Goal: Task Accomplishment & Management: Manage account settings

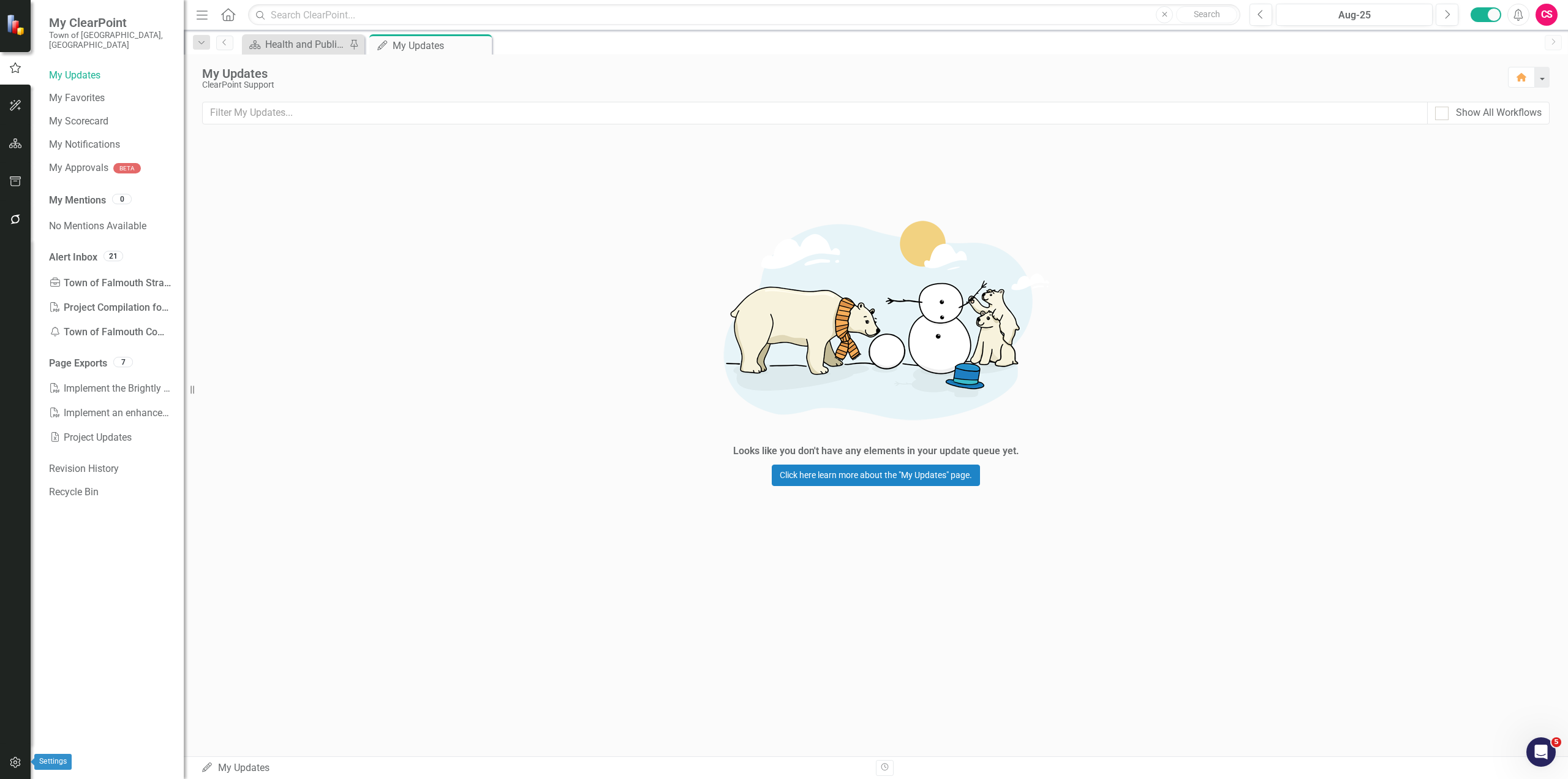
click at [13, 765] on icon "button" at bounding box center [15, 762] width 13 height 10
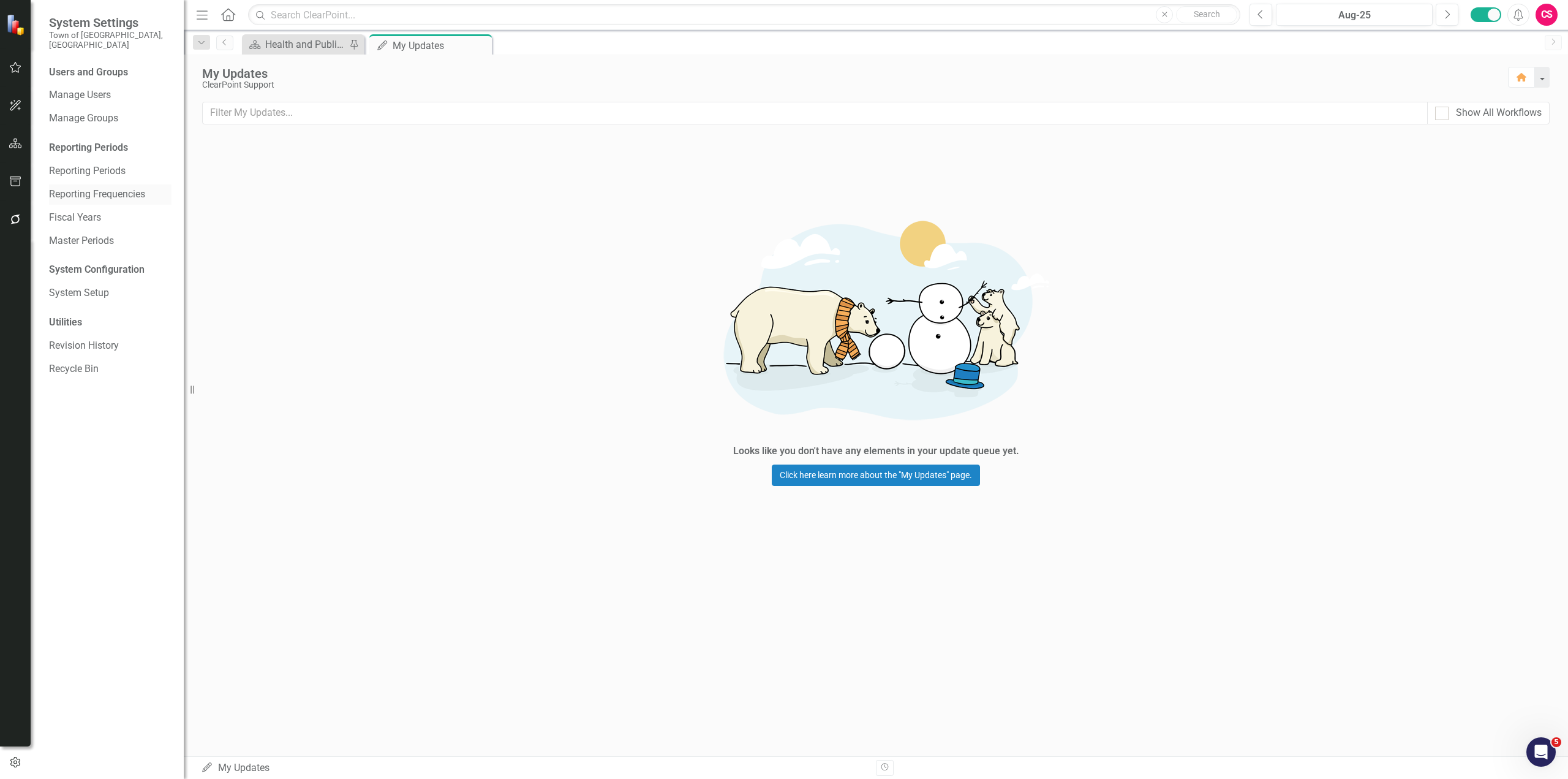
click at [104, 188] on link "Reporting Frequencies" at bounding box center [110, 195] width 123 height 14
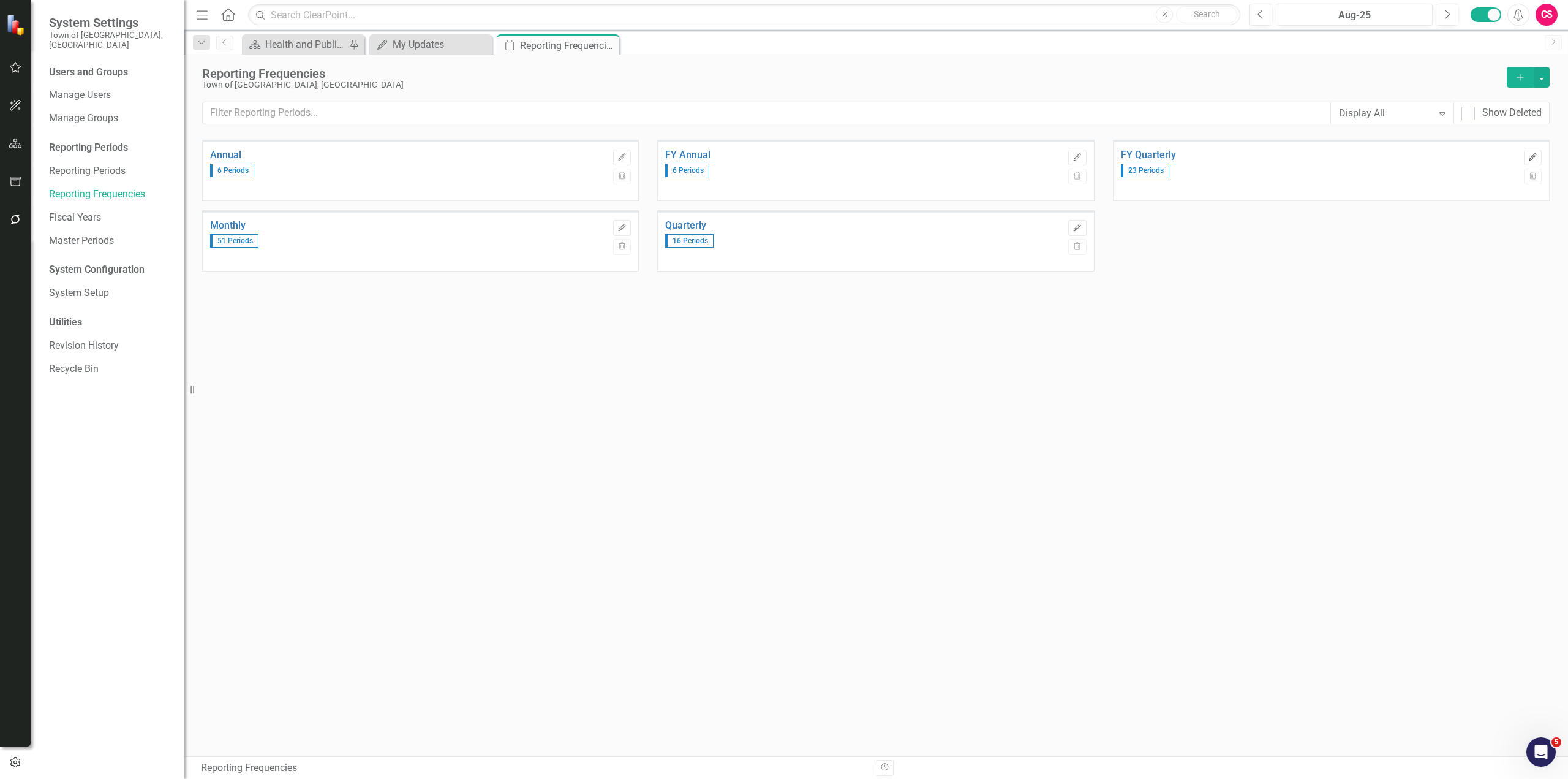
click at [1525, 161] on button "Edit" at bounding box center [1533, 157] width 18 height 16
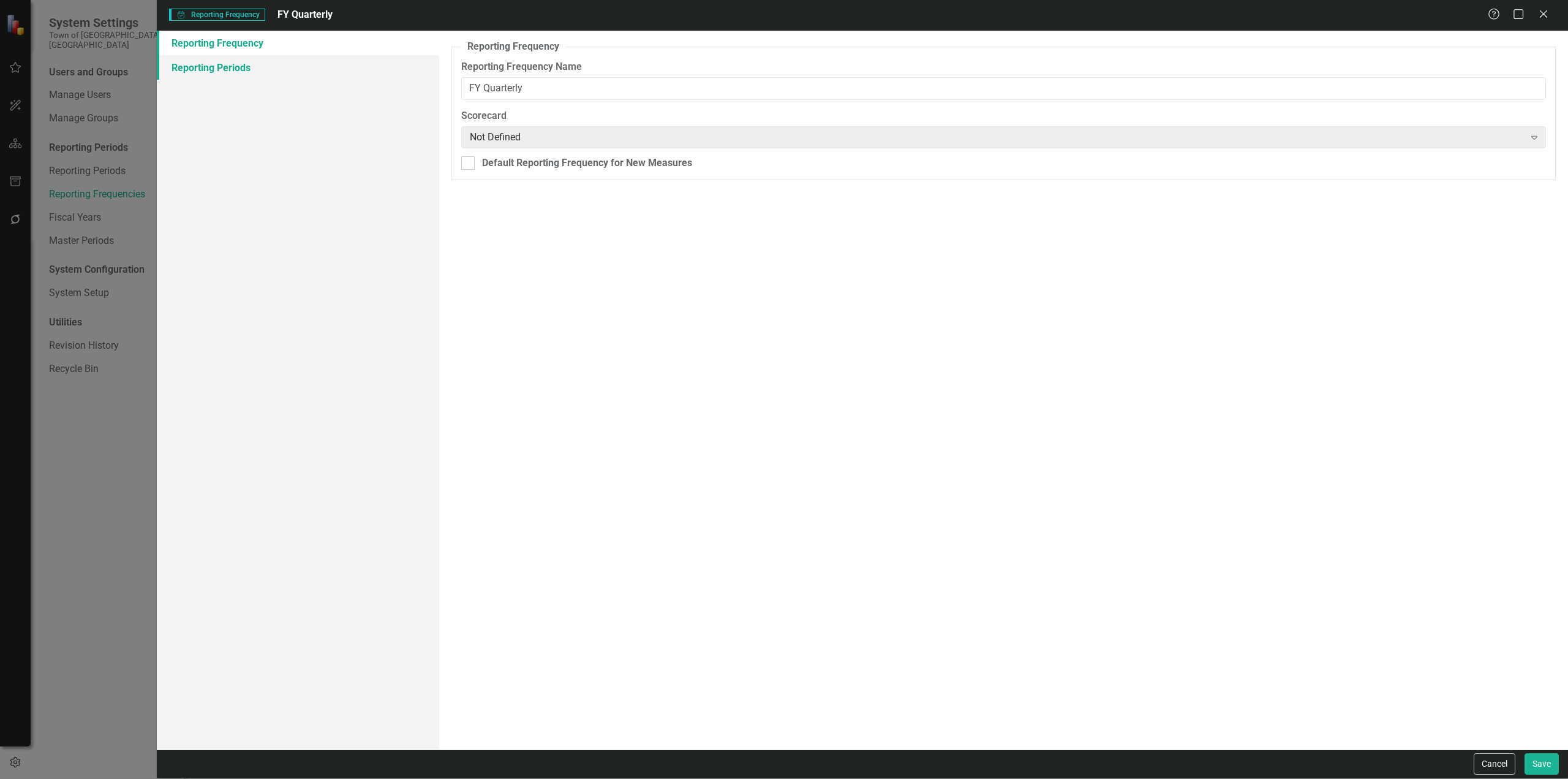
click at [301, 59] on link "Reporting Periods" at bounding box center [298, 67] width 282 height 24
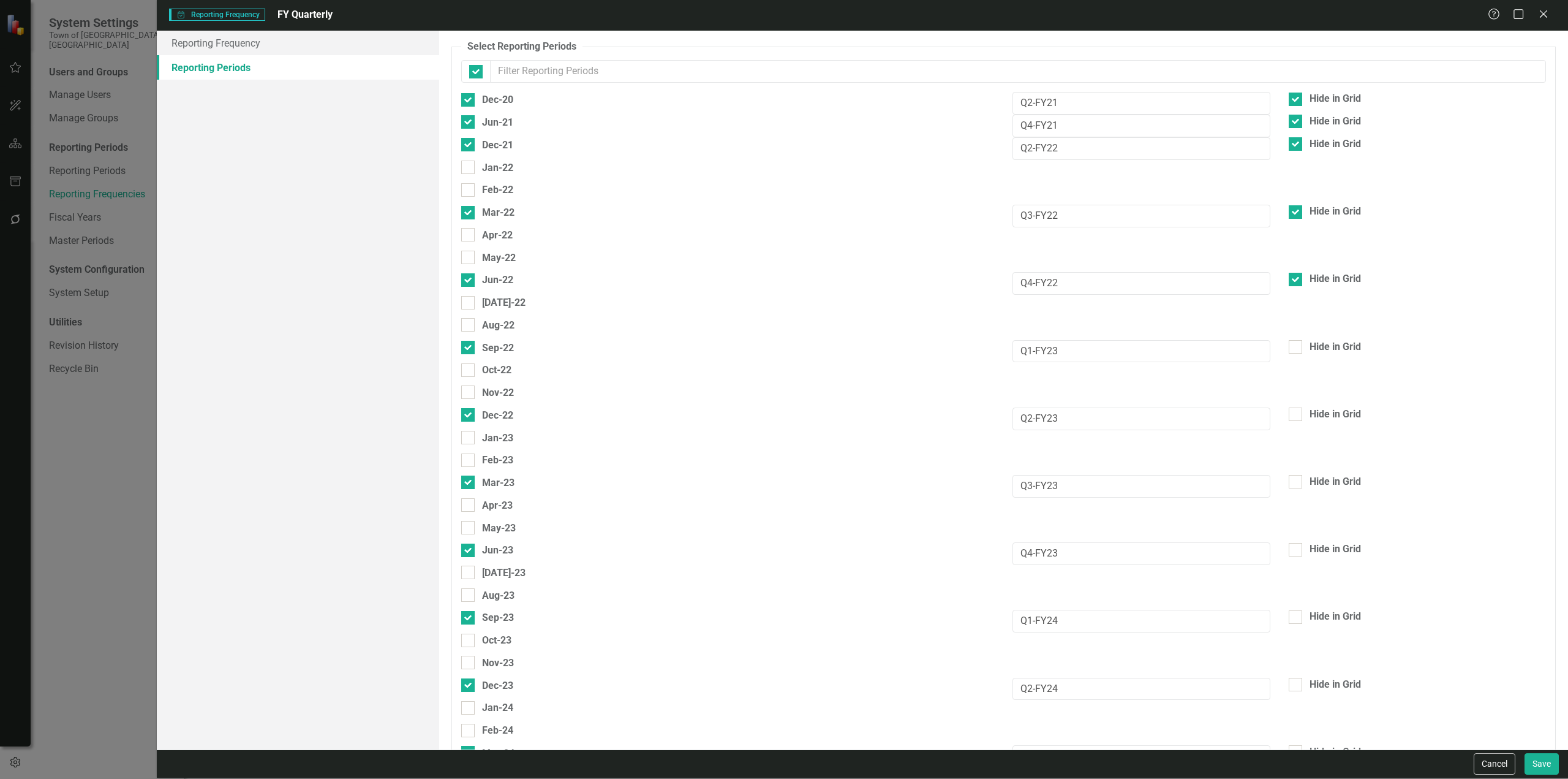
checkbox input "false"
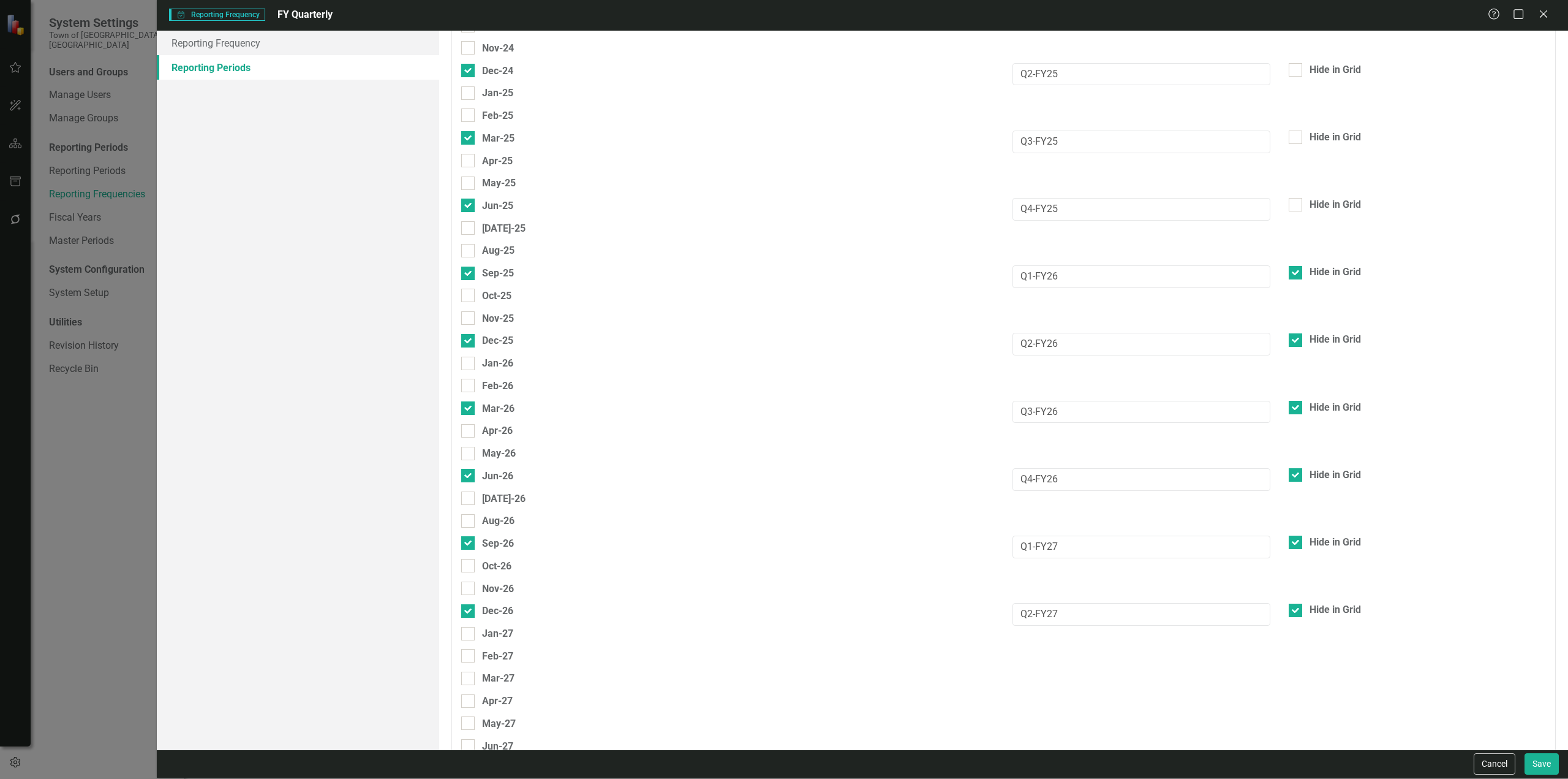
scroll to position [857, 0]
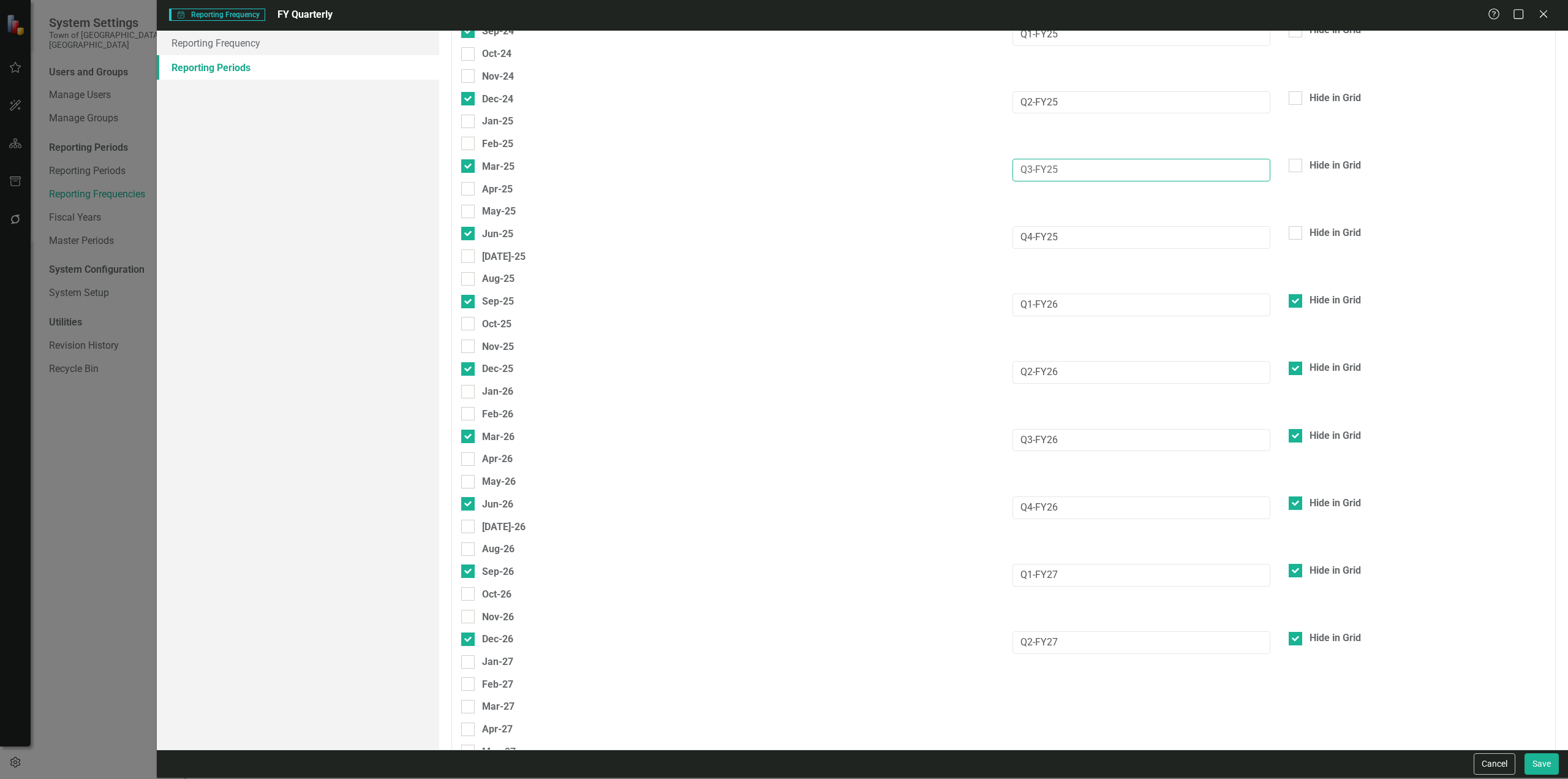
drag, startPoint x: 1090, startPoint y: 164, endPoint x: 850, endPoint y: 164, distance: 240.0
click at [865, 164] on div "Mar-25 Q3-FY25 Hide in Grid" at bounding box center [1003, 169] width 1103 height 23
drag, startPoint x: 1482, startPoint y: 762, endPoint x: 1214, endPoint y: 680, distance: 280.3
click at [1482, 762] on button "Cancel" at bounding box center [1495, 764] width 42 height 22
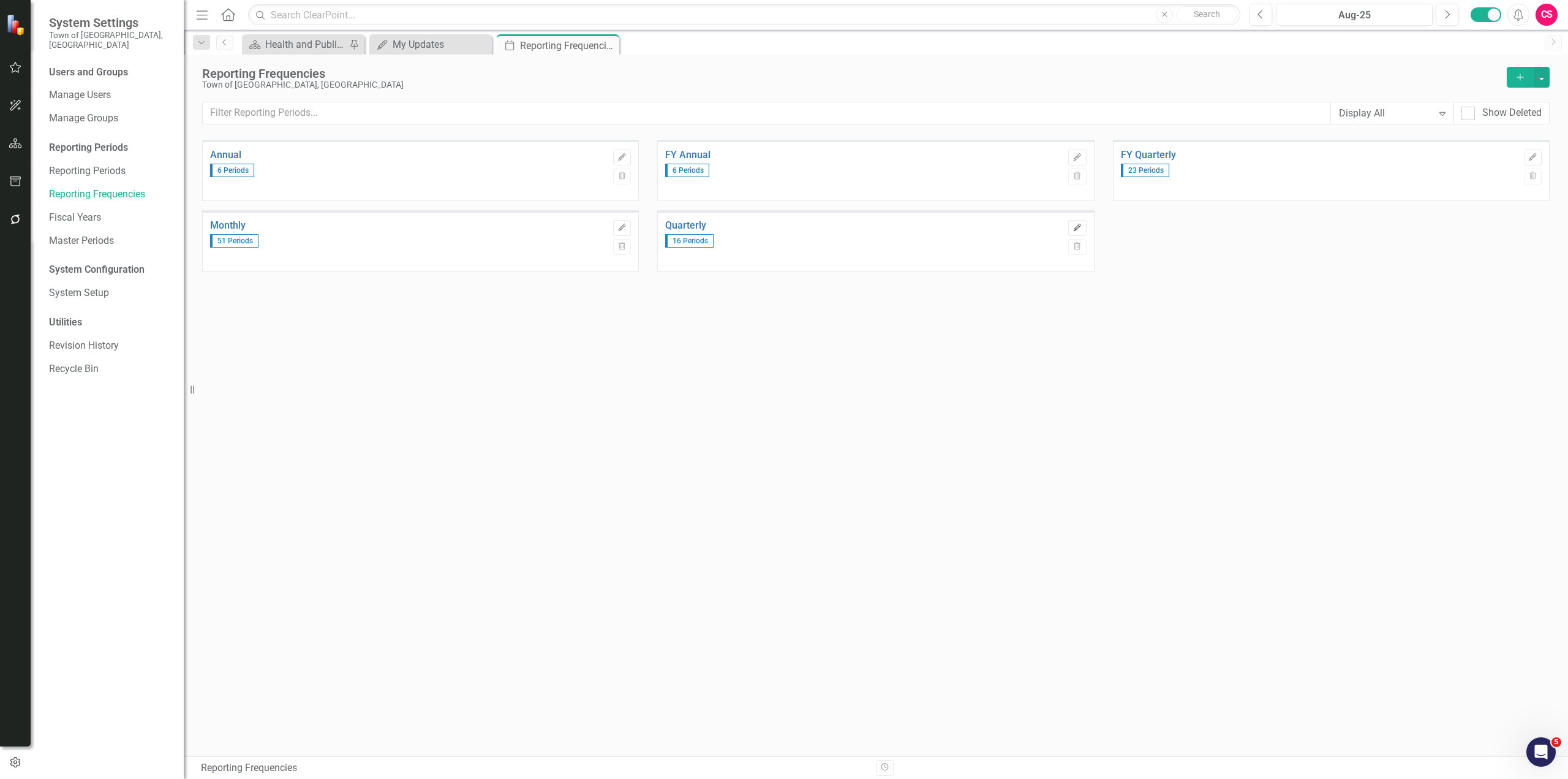
click at [1072, 230] on button "Edit" at bounding box center [1077, 227] width 18 height 16
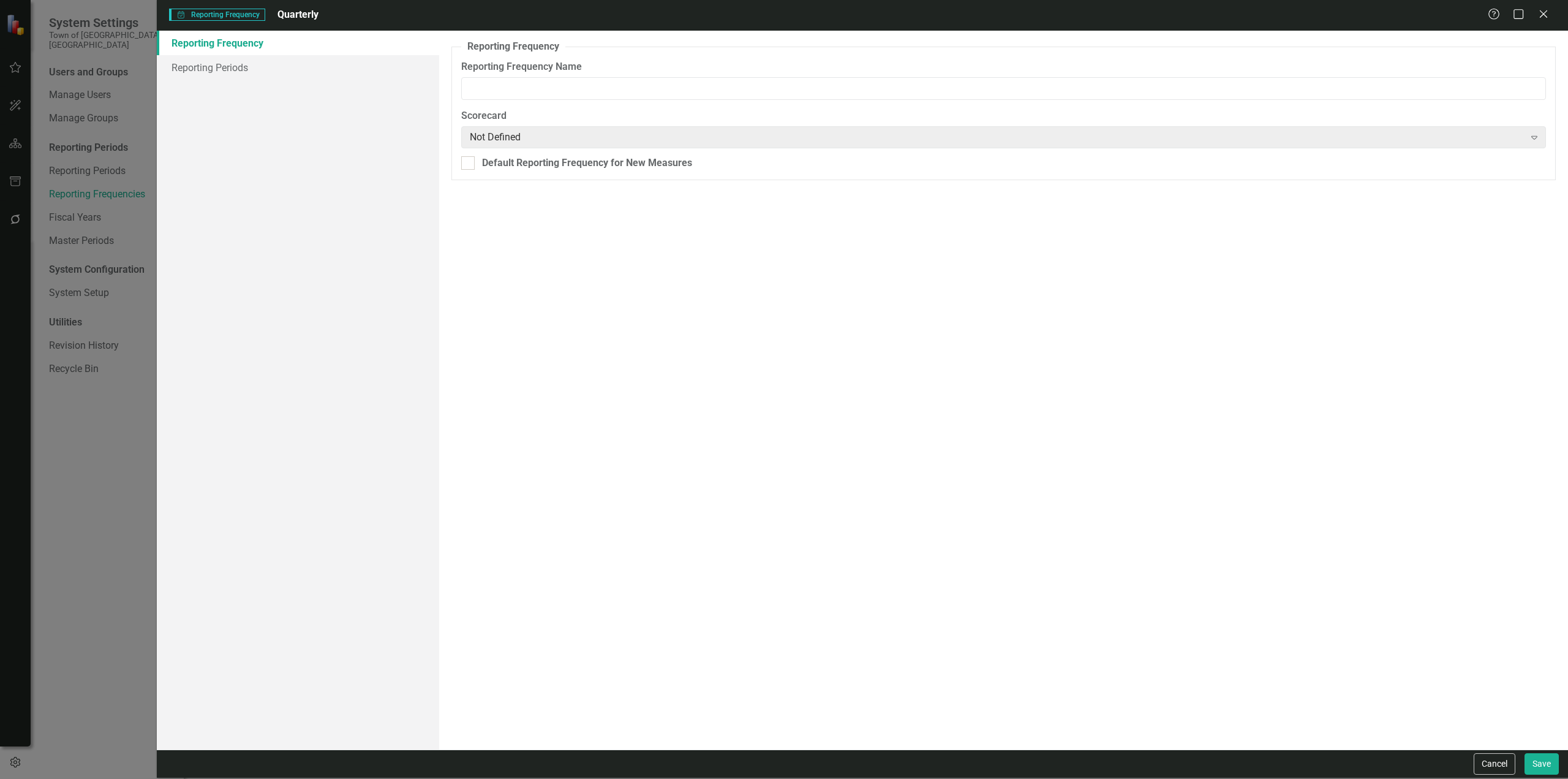
type input "Quarterly"
click at [289, 71] on link "Reporting Periods" at bounding box center [298, 67] width 282 height 24
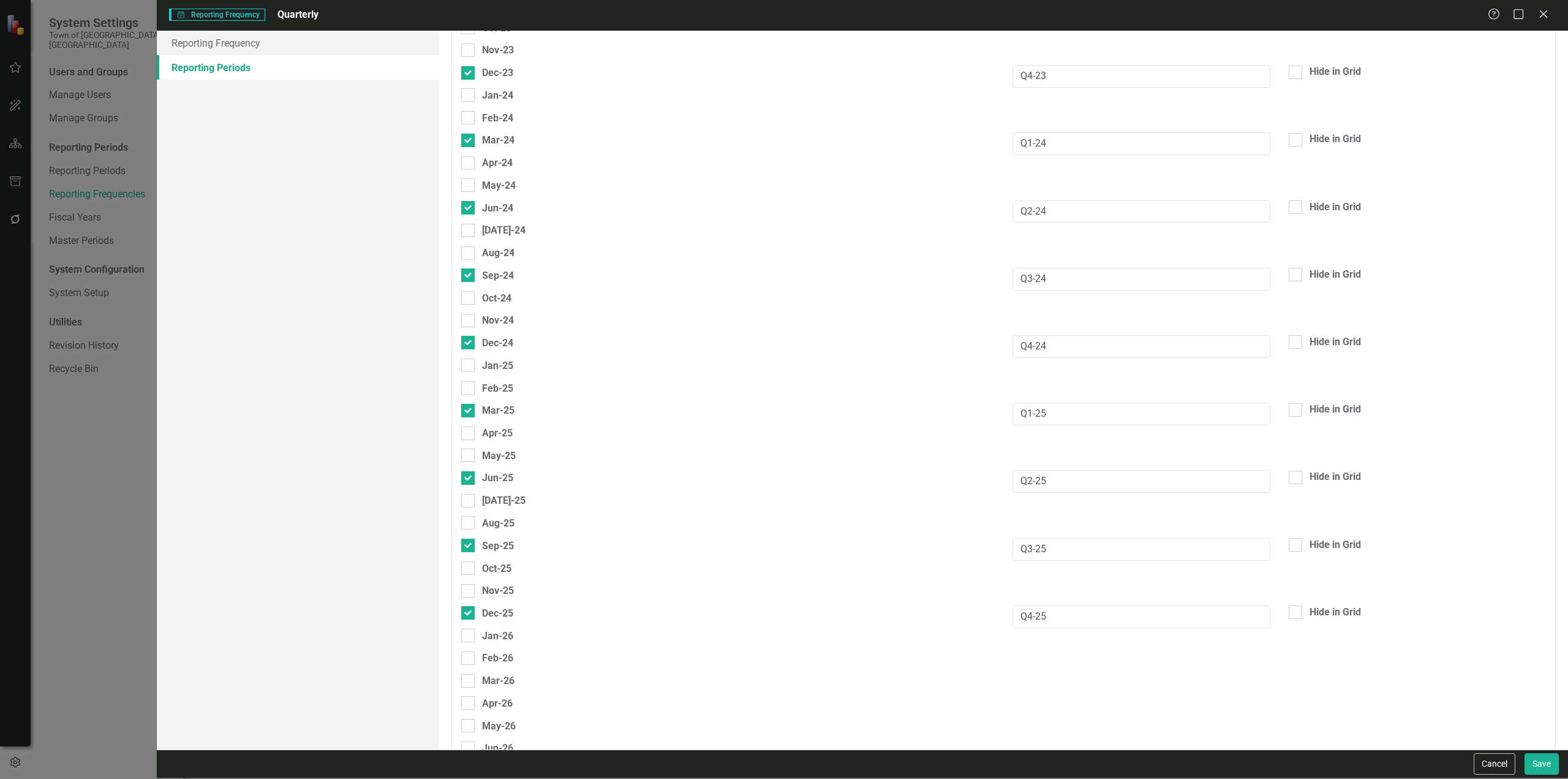
scroll to position [613, 0]
click at [1122, 281] on input "Q3-24" at bounding box center [1141, 278] width 257 height 23
click at [1488, 761] on button "Cancel" at bounding box center [1495, 764] width 42 height 22
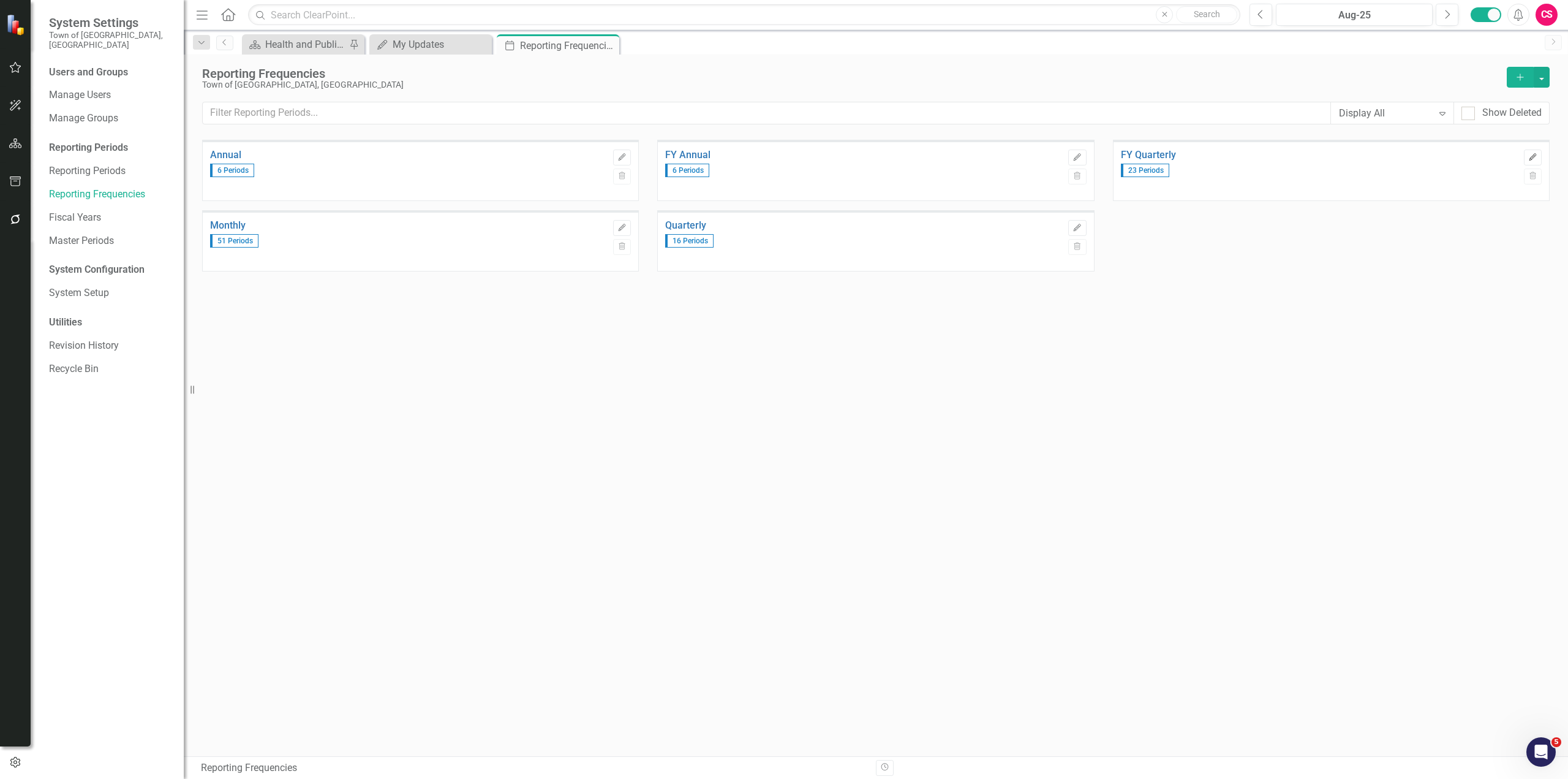
click at [1538, 158] on button "Edit" at bounding box center [1533, 157] width 18 height 16
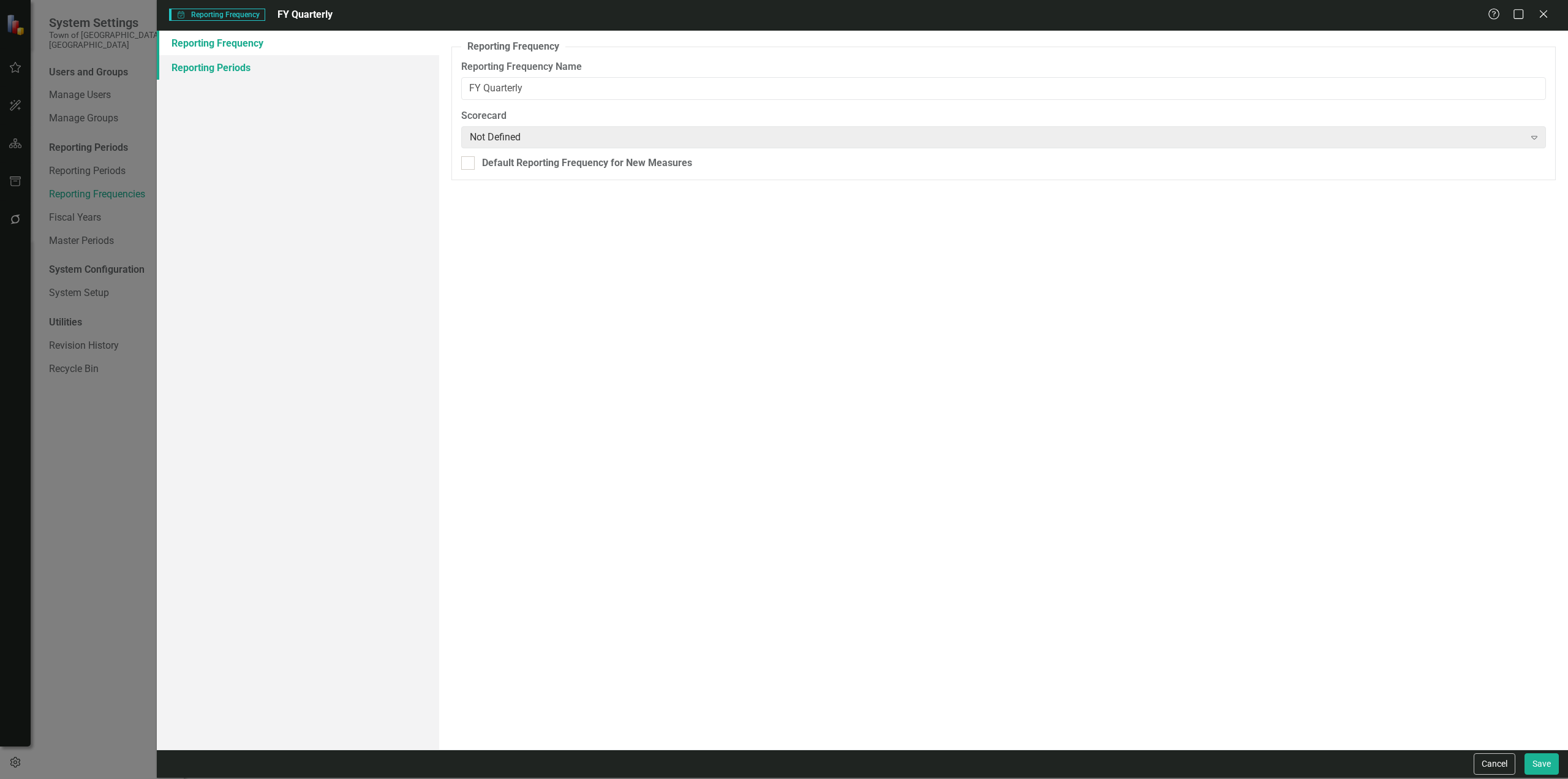
click at [220, 68] on link "Reporting Periods" at bounding box center [298, 67] width 282 height 24
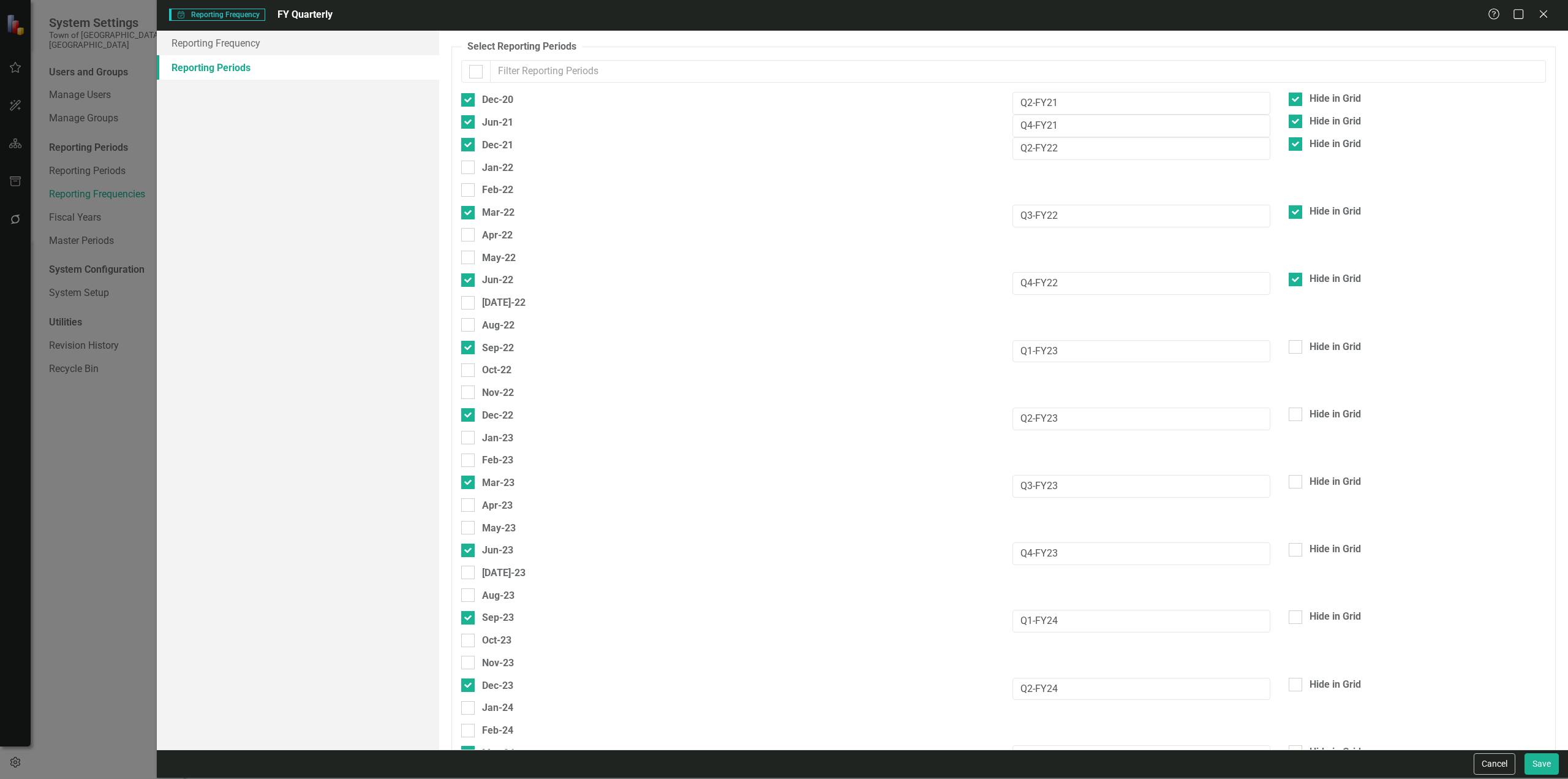
checkbox input "false"
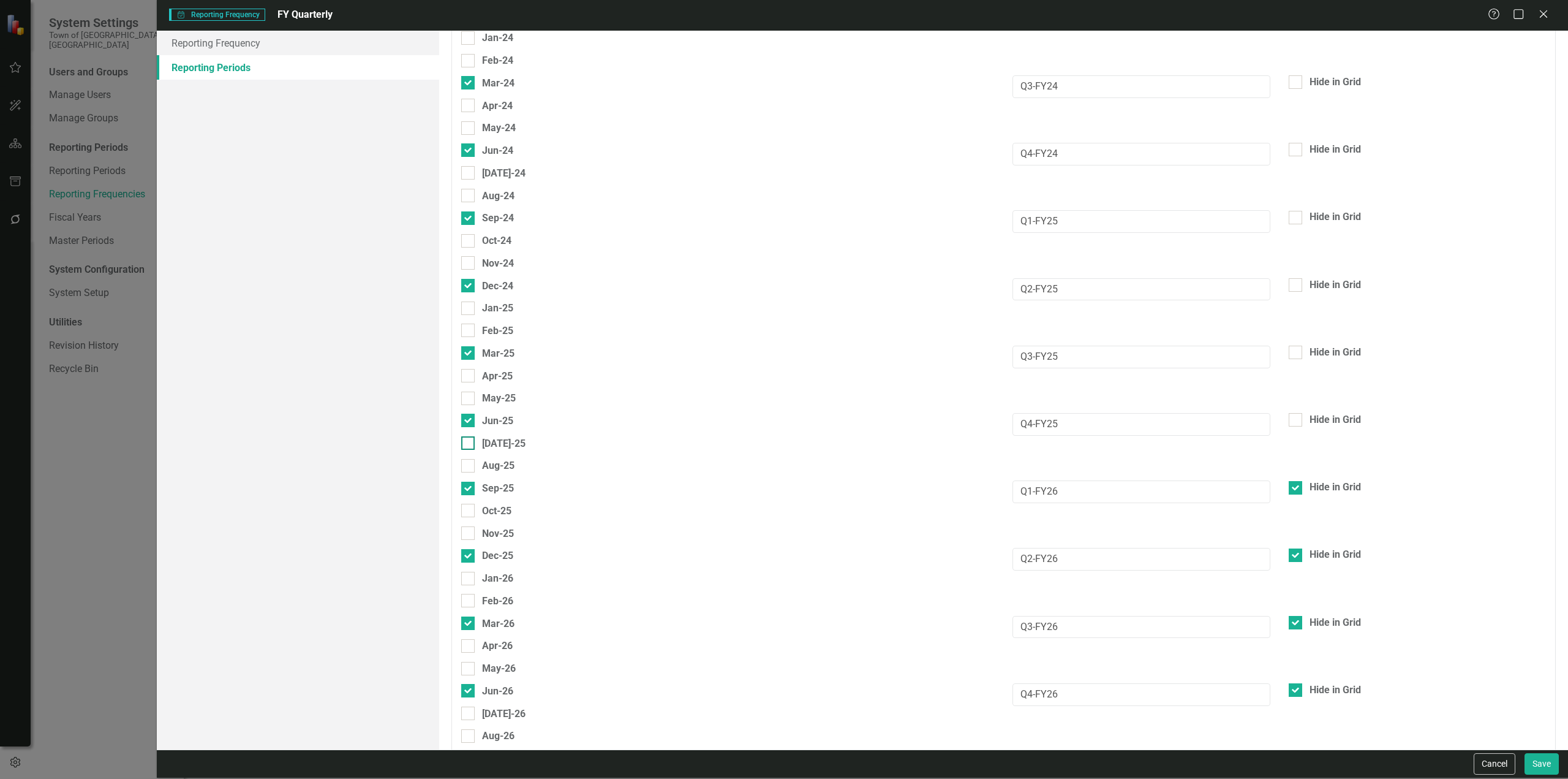
scroll to position [674, 0]
drag, startPoint x: 1072, startPoint y: 348, endPoint x: 993, endPoint y: 354, distance: 79.2
click at [993, 354] on div "Mar-25 Q3-FY25 Hide in Grid" at bounding box center [1003, 352] width 1103 height 23
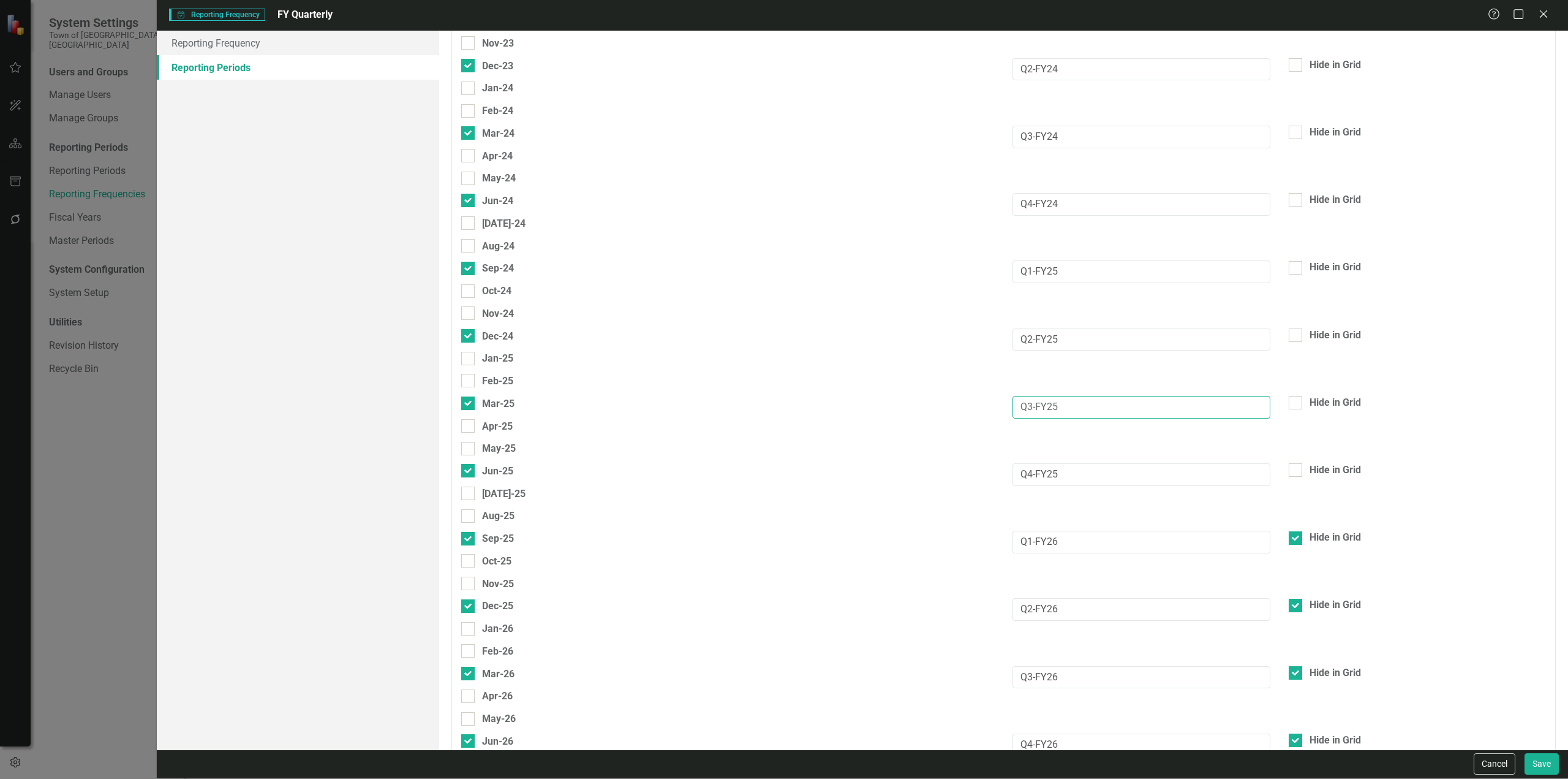
scroll to position [980, 0]
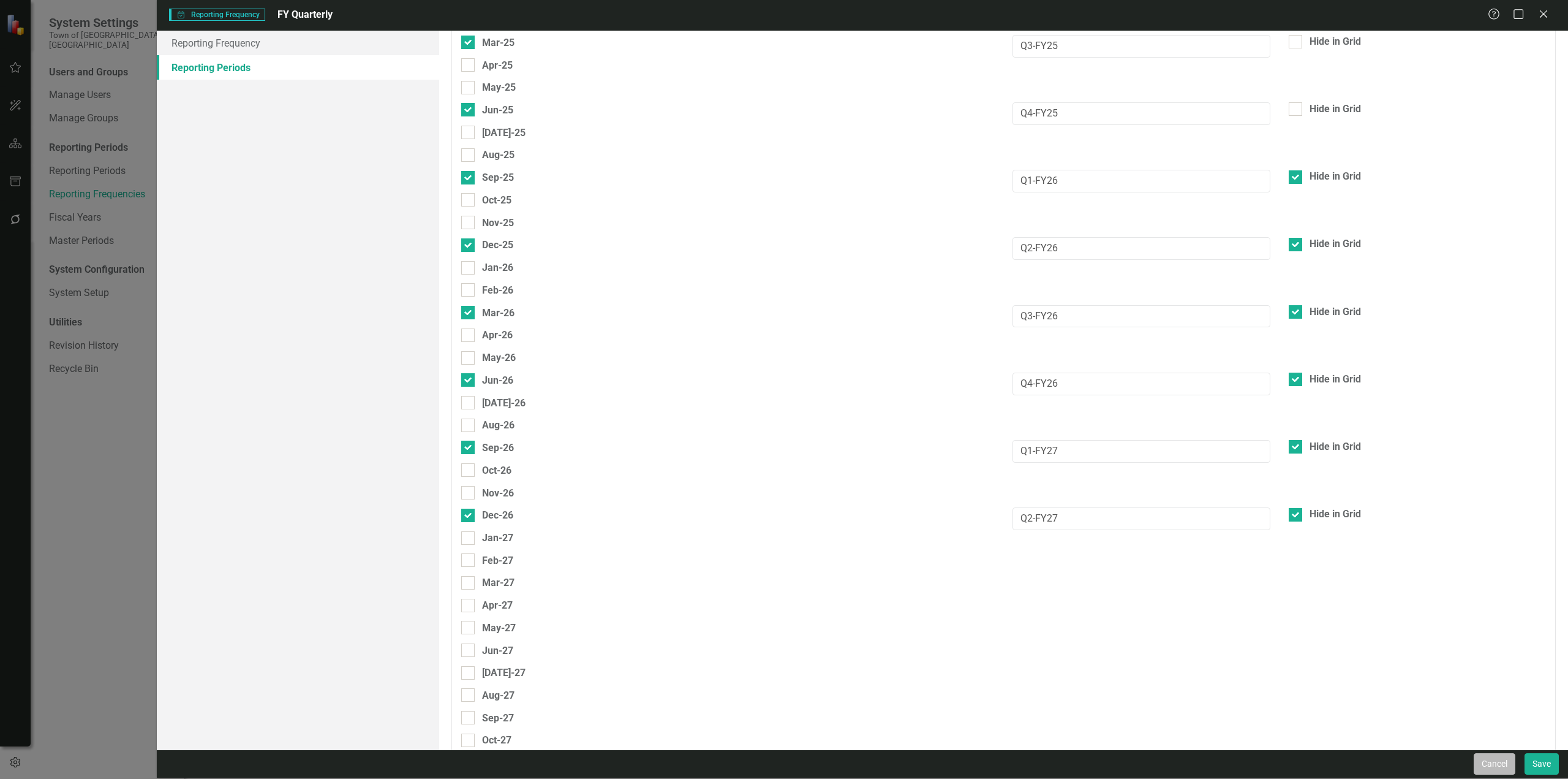
click at [1495, 758] on button "Cancel" at bounding box center [1495, 764] width 42 height 22
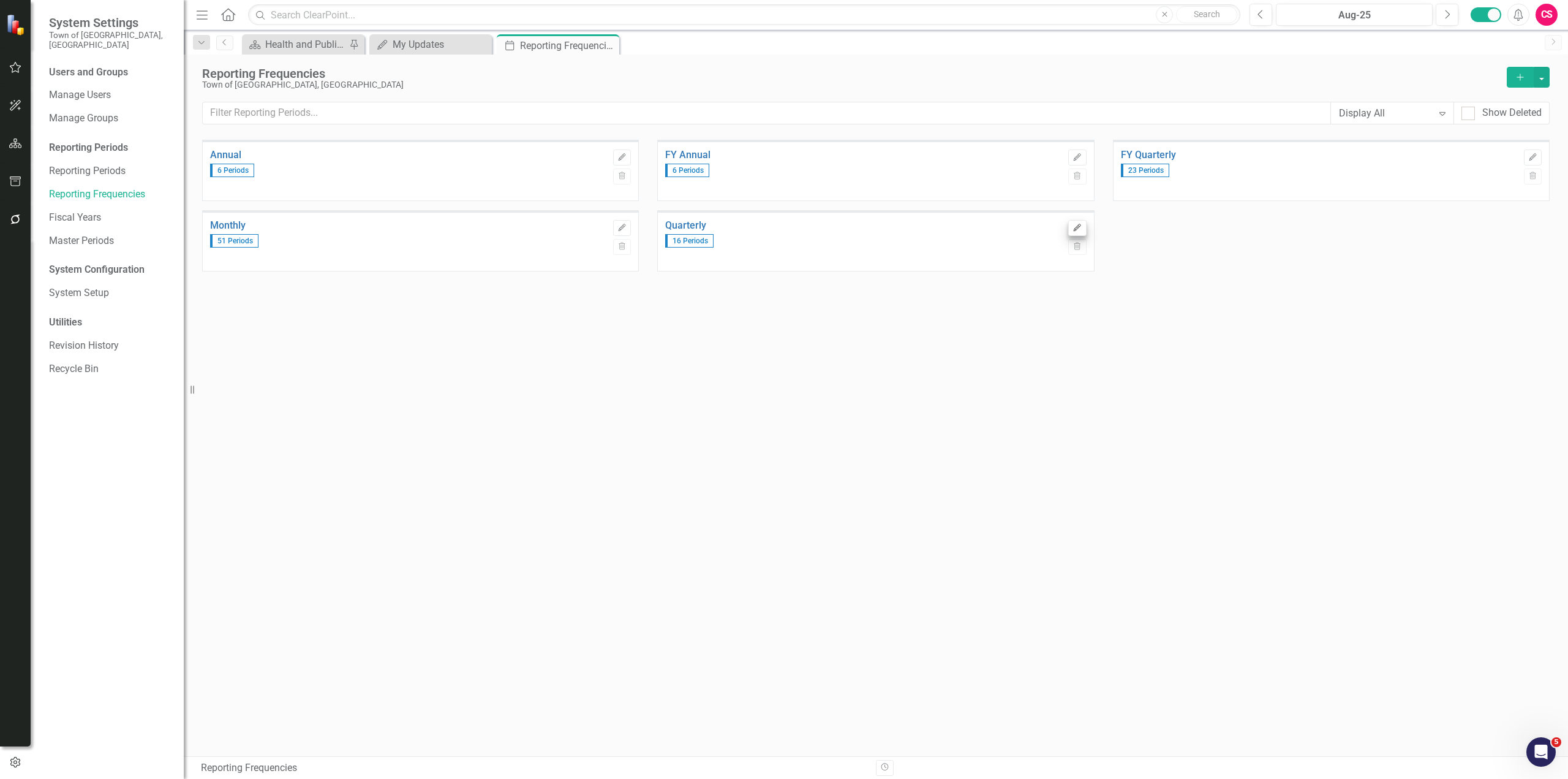
click at [1085, 226] on div "Quarterly 16 Periods Edit Trash" at bounding box center [875, 240] width 437 height 61
click at [1080, 226] on icon "button" at bounding box center [1077, 227] width 8 height 8
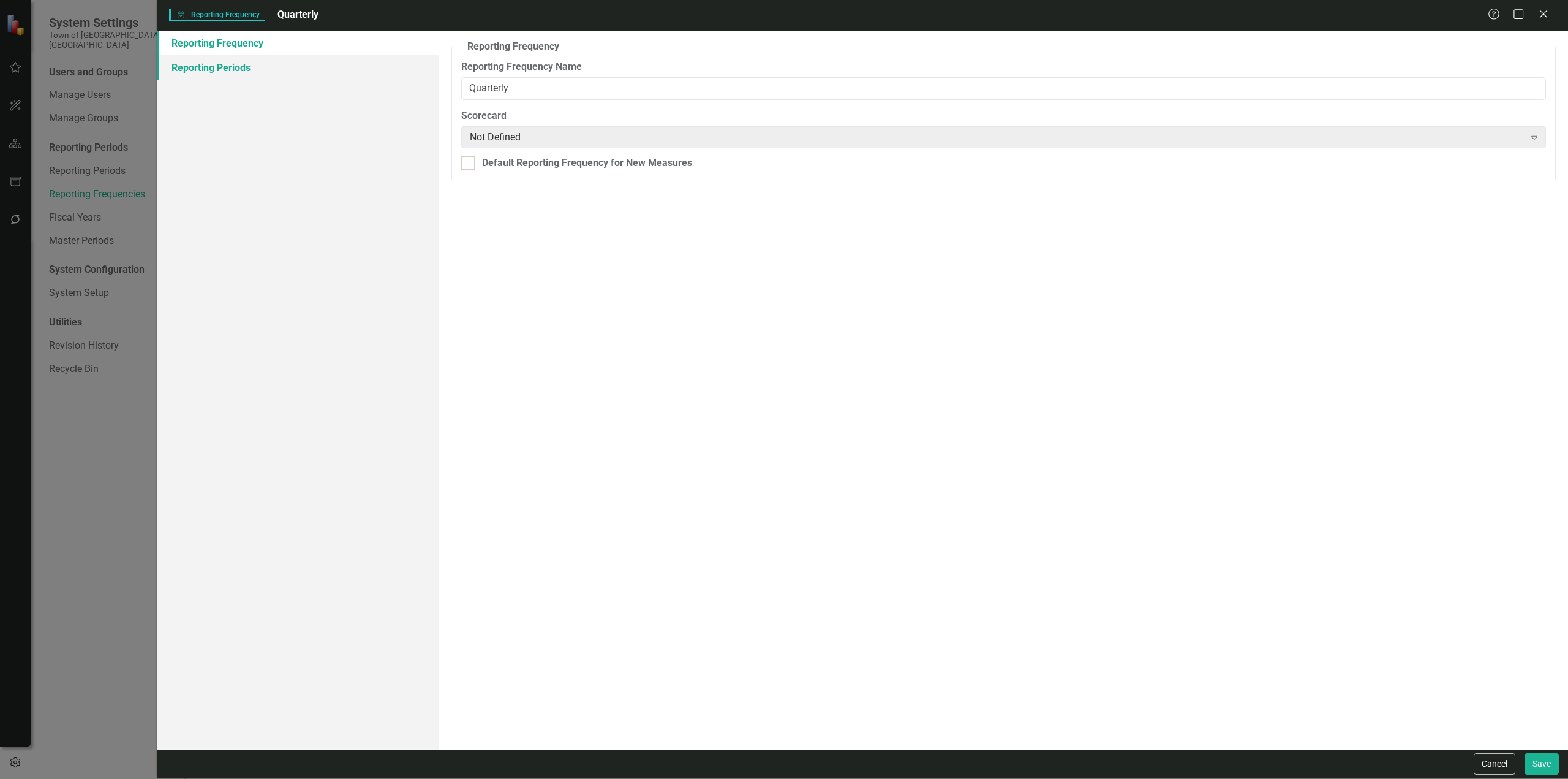
click at [288, 62] on link "Reporting Periods" at bounding box center [298, 67] width 282 height 24
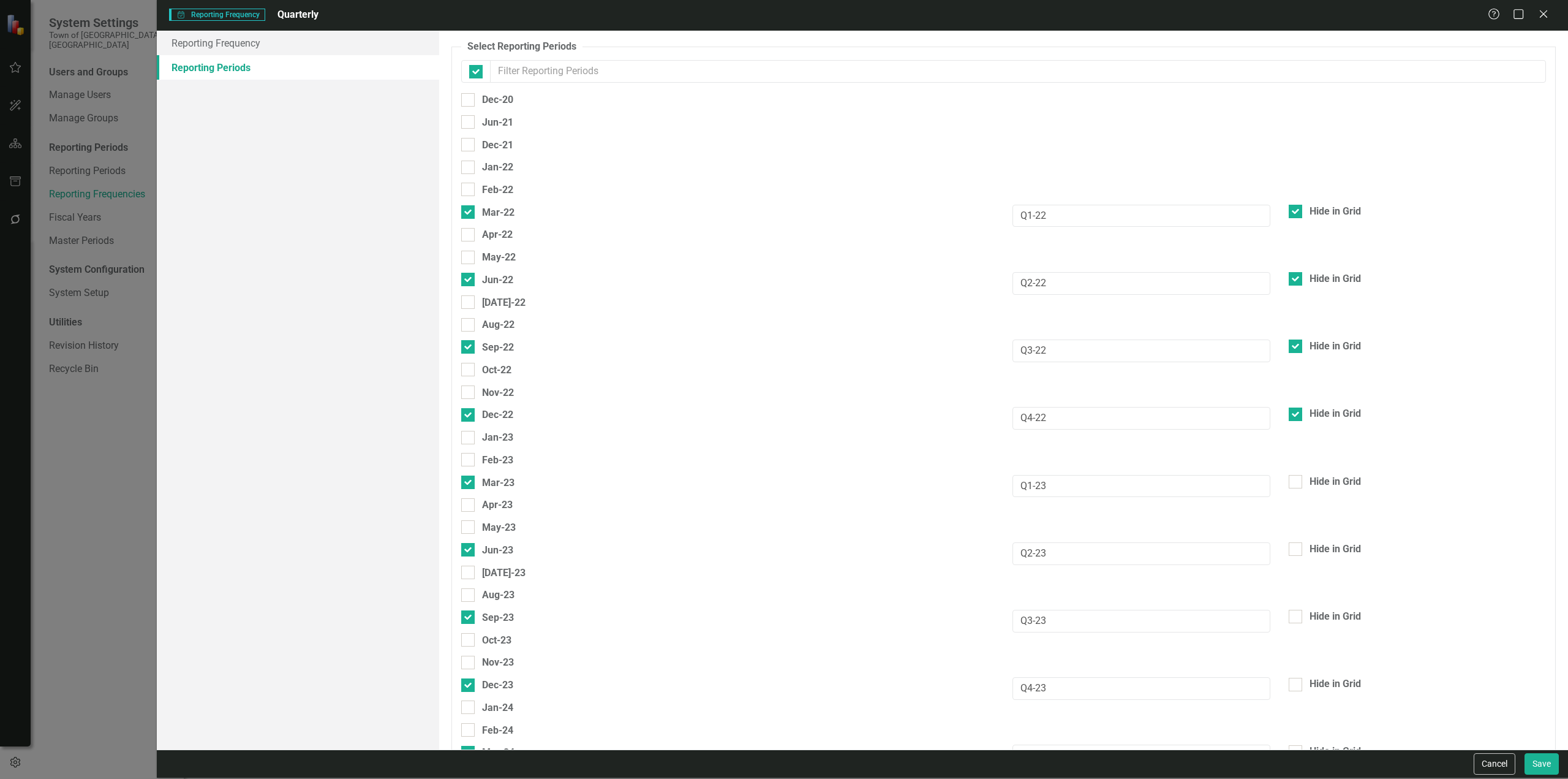
checkbox input "false"
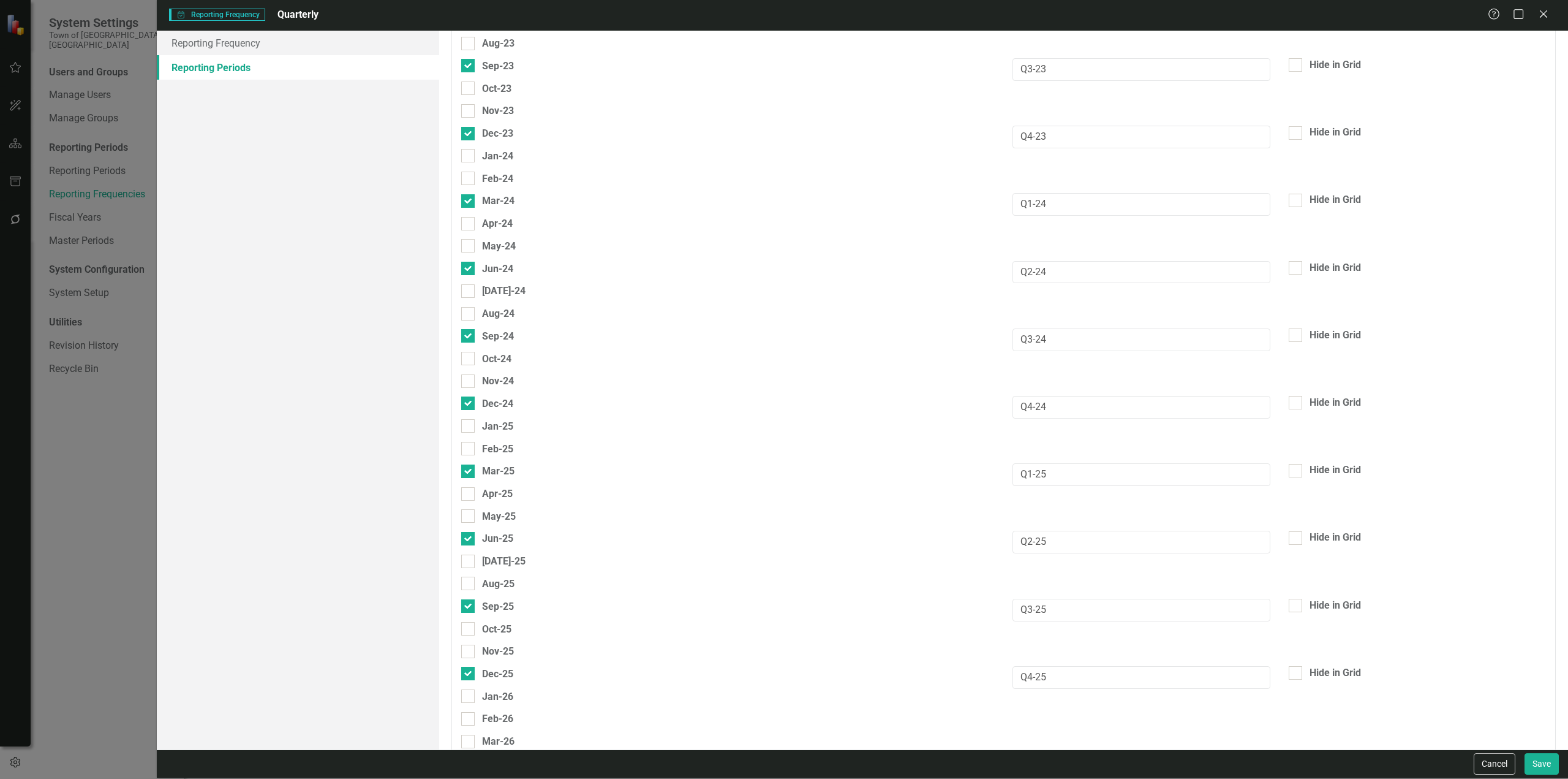
scroll to position [674, 0]
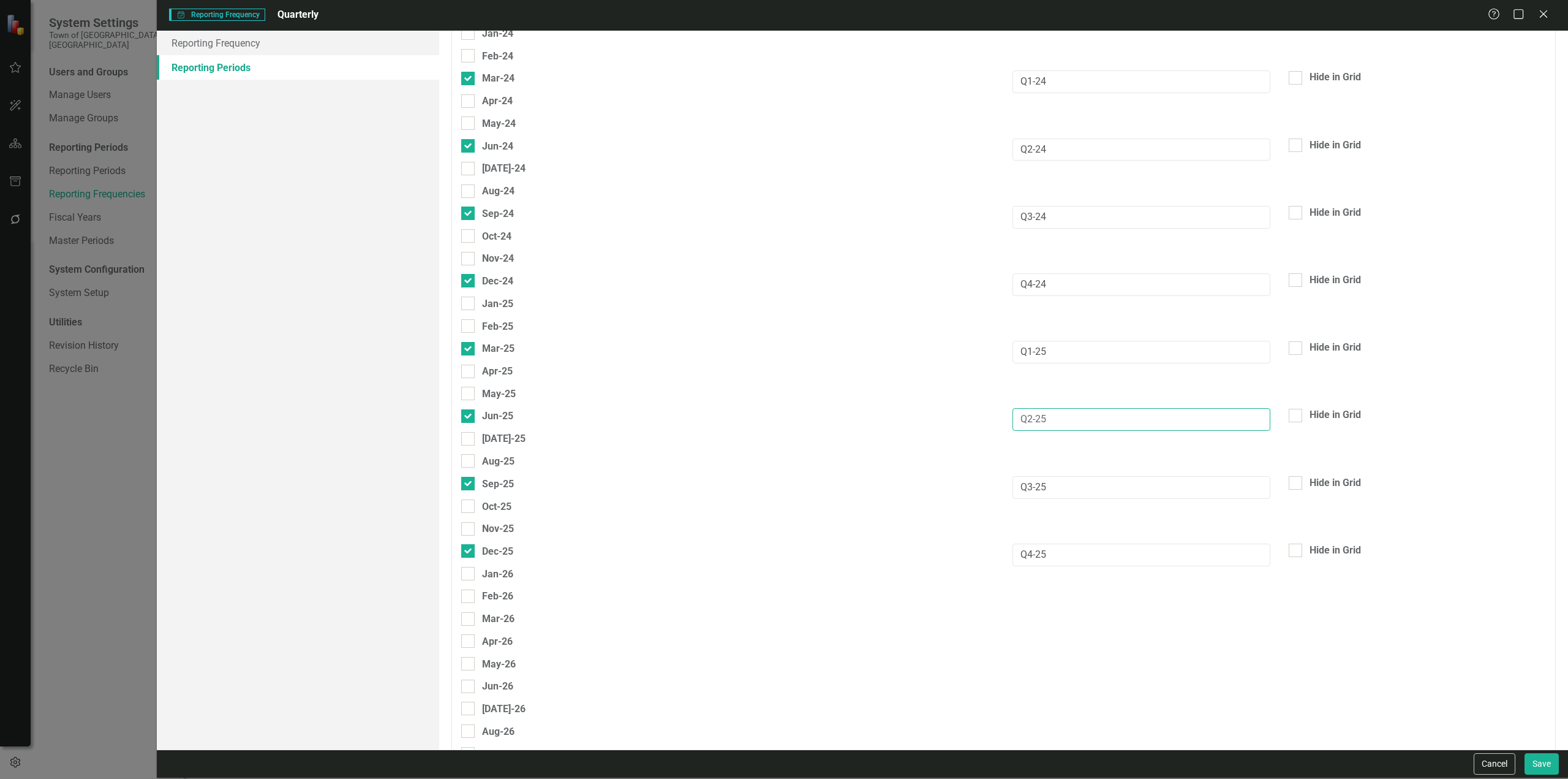
drag, startPoint x: 1058, startPoint y: 423, endPoint x: 1009, endPoint y: 415, distance: 49.6
click at [1013, 415] on input "Q2-25" at bounding box center [1141, 419] width 257 height 23
drag, startPoint x: 913, startPoint y: 465, endPoint x: 969, endPoint y: 478, distance: 57.5
click at [913, 465] on div "Aug-25" at bounding box center [727, 464] width 552 height 23
drag, startPoint x: 1073, startPoint y: 488, endPoint x: 956, endPoint y: 488, distance: 117.0
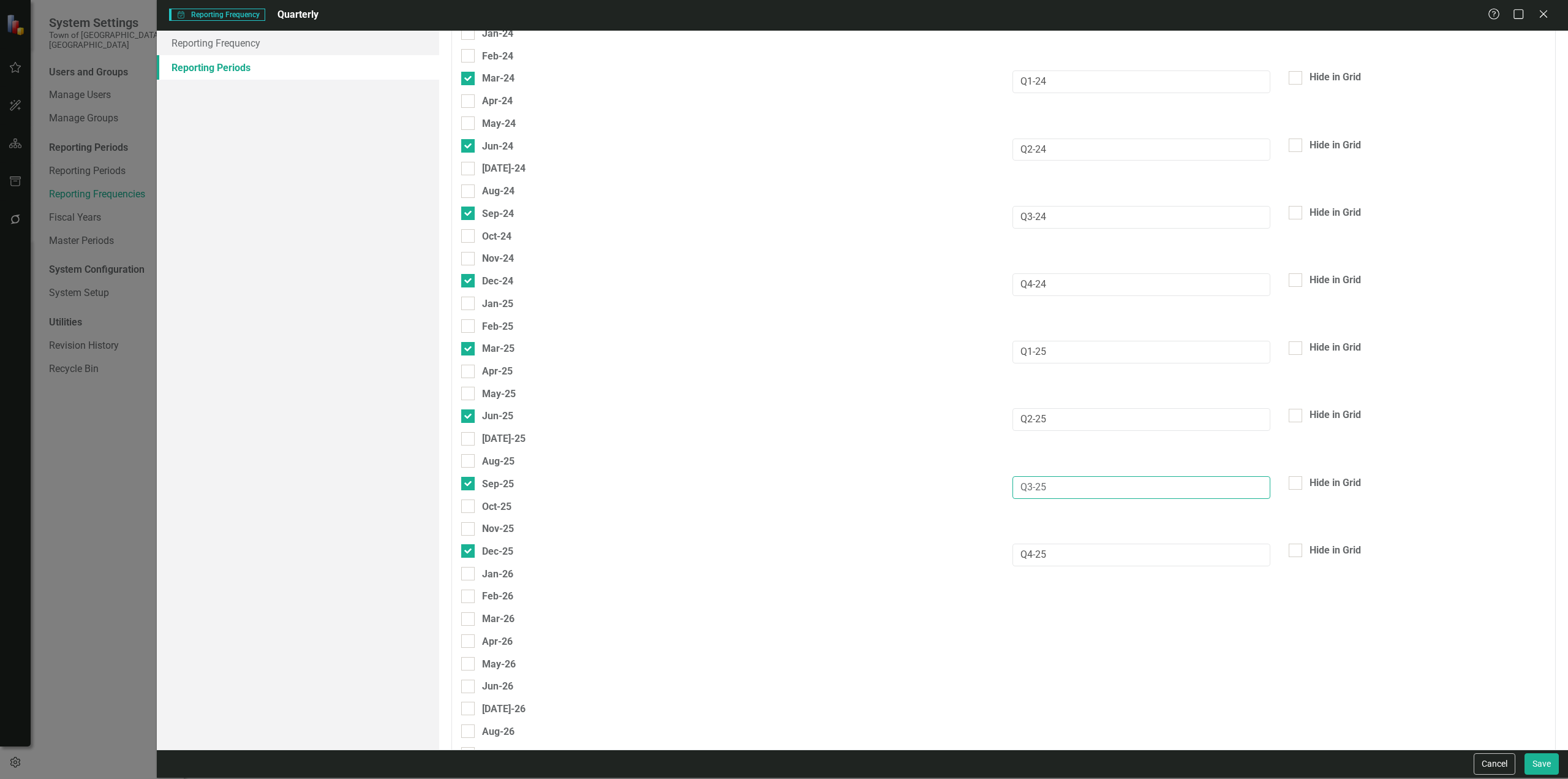
click at [951, 487] on div "Sep-25 Q3-25 Hide in Grid" at bounding box center [1003, 487] width 1103 height 23
drag, startPoint x: 1502, startPoint y: 761, endPoint x: 1330, endPoint y: 715, distance: 178.0
click at [1502, 761] on button "Cancel" at bounding box center [1495, 764] width 42 height 22
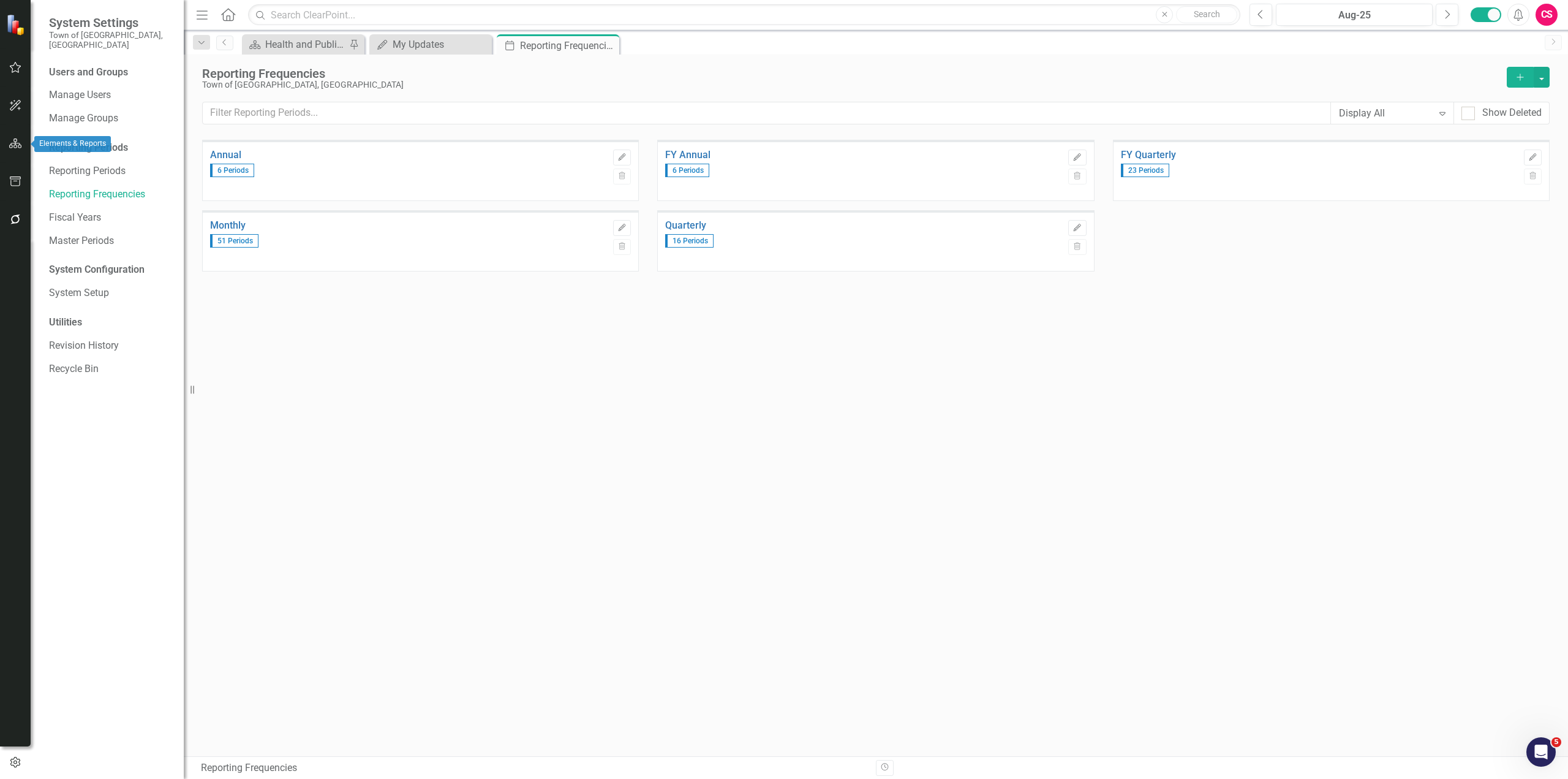
click at [13, 141] on icon "button" at bounding box center [15, 144] width 13 height 10
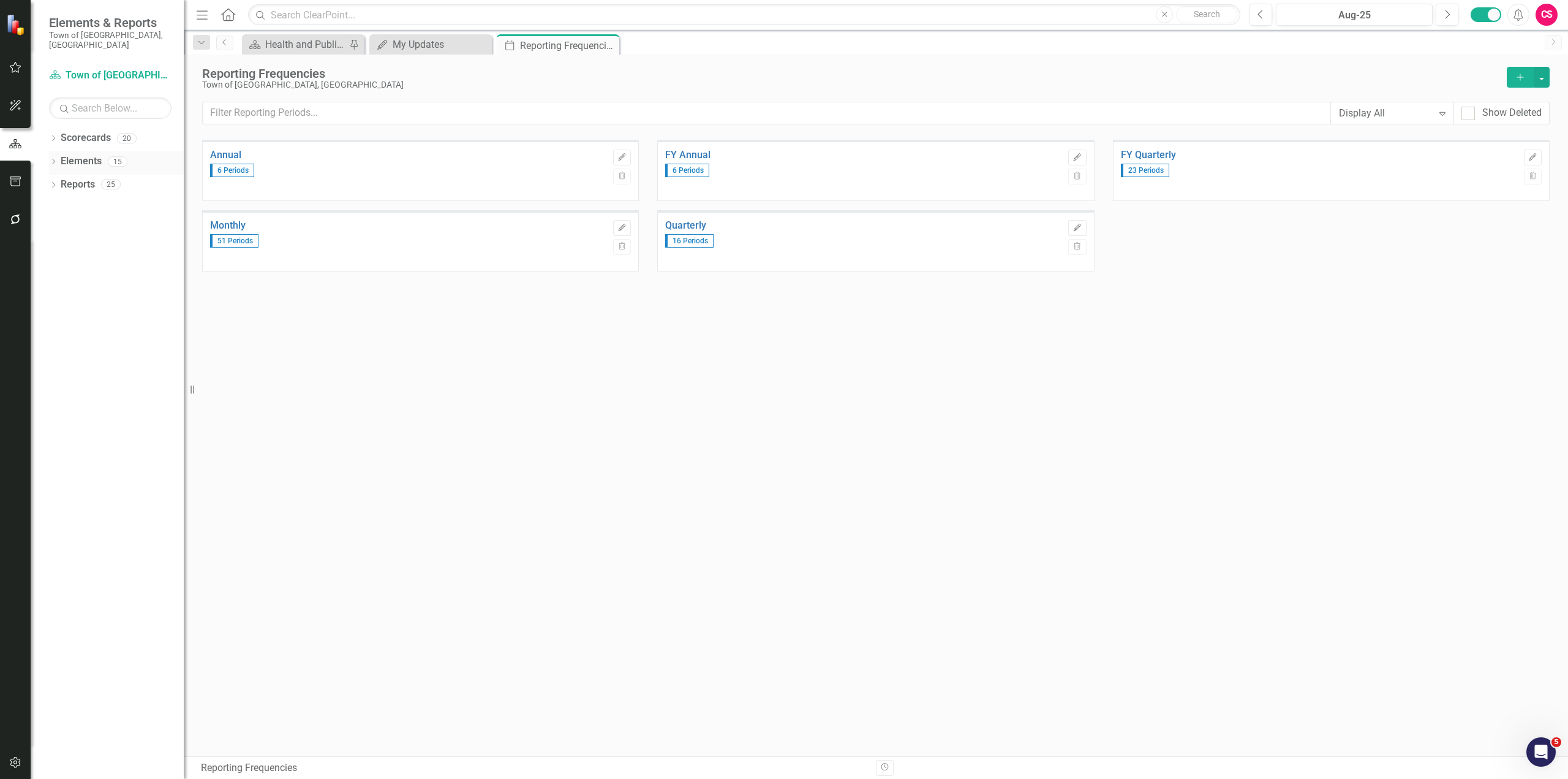
click at [73, 154] on link "Elements" at bounding box center [81, 161] width 41 height 14
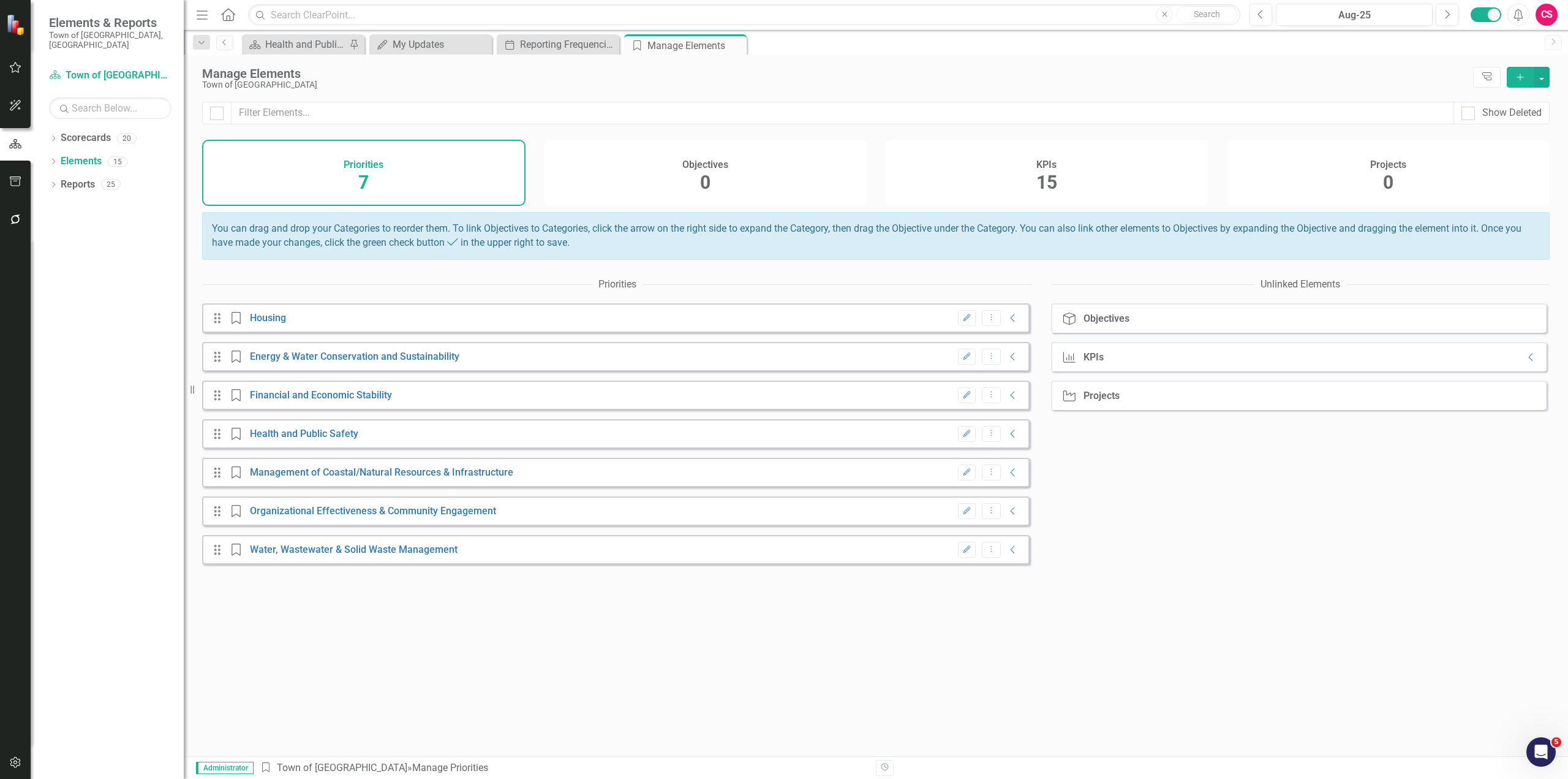
click at [1048, 166] on h4 "KPIs" at bounding box center [1046, 164] width 20 height 11
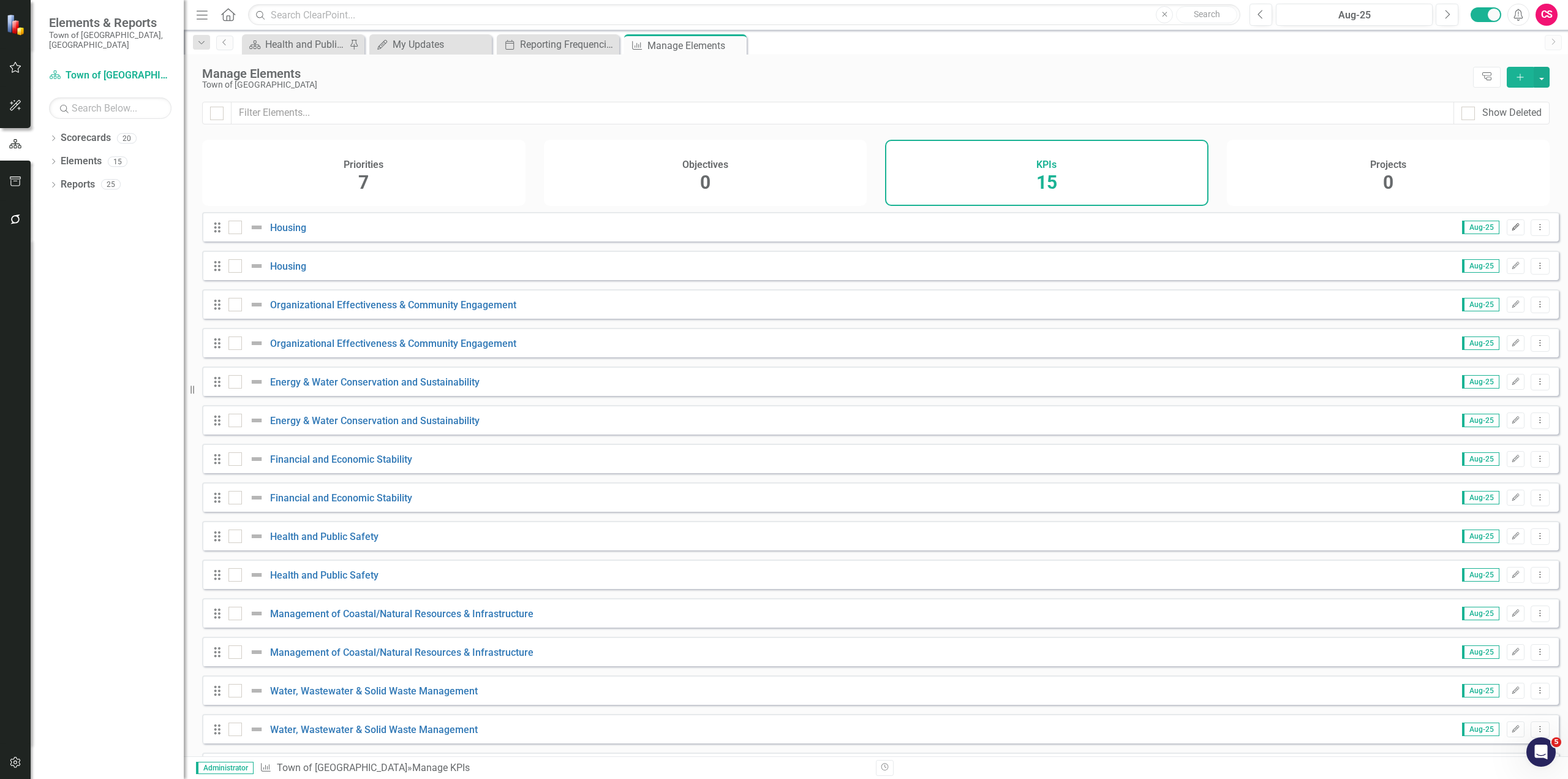
click at [1507, 235] on button "Edit" at bounding box center [1515, 227] width 18 height 16
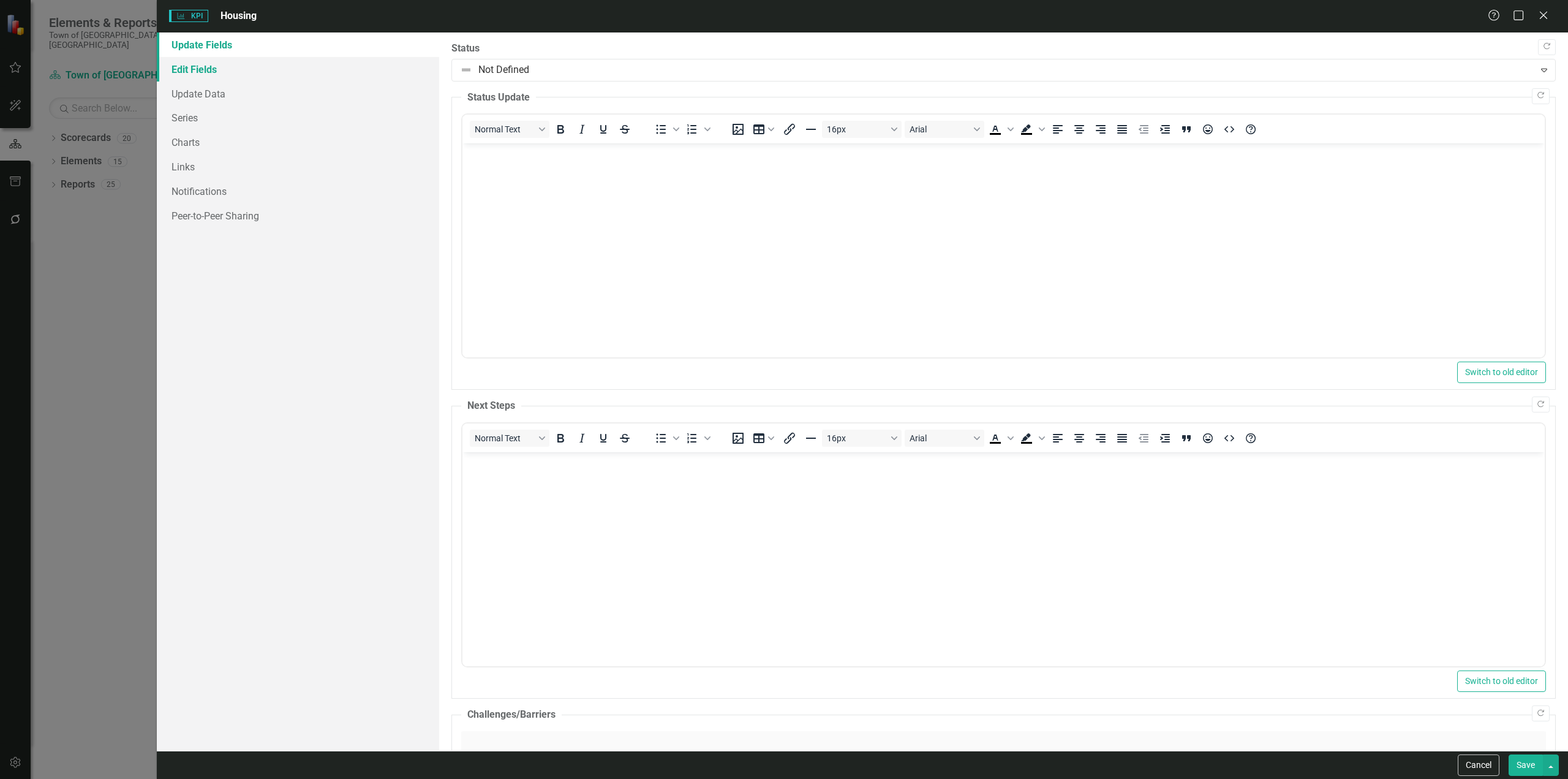
click at [220, 66] on link "Edit Fields" at bounding box center [298, 68] width 282 height 24
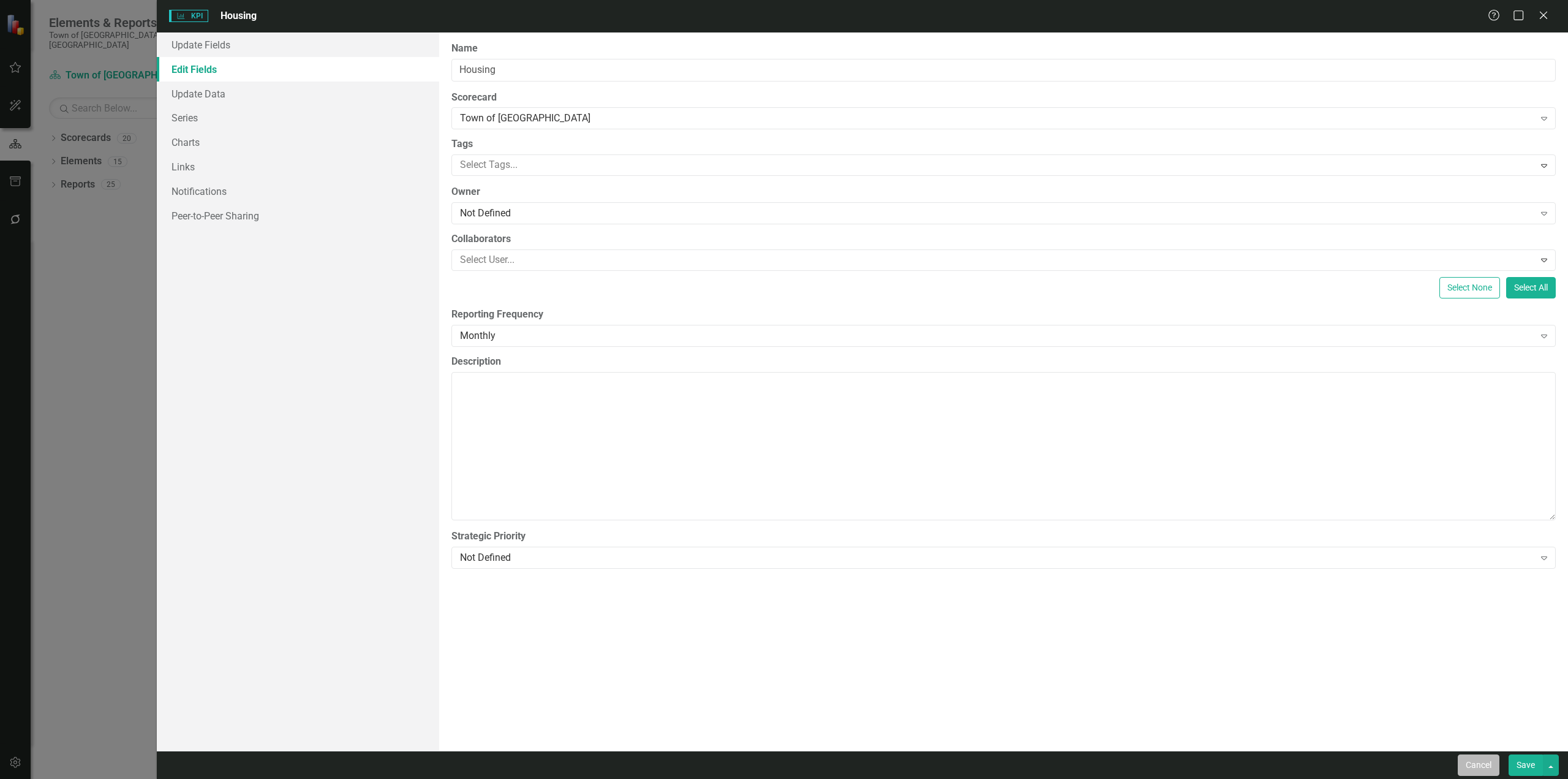
click at [1483, 774] on button "Cancel" at bounding box center [1479, 765] width 42 height 22
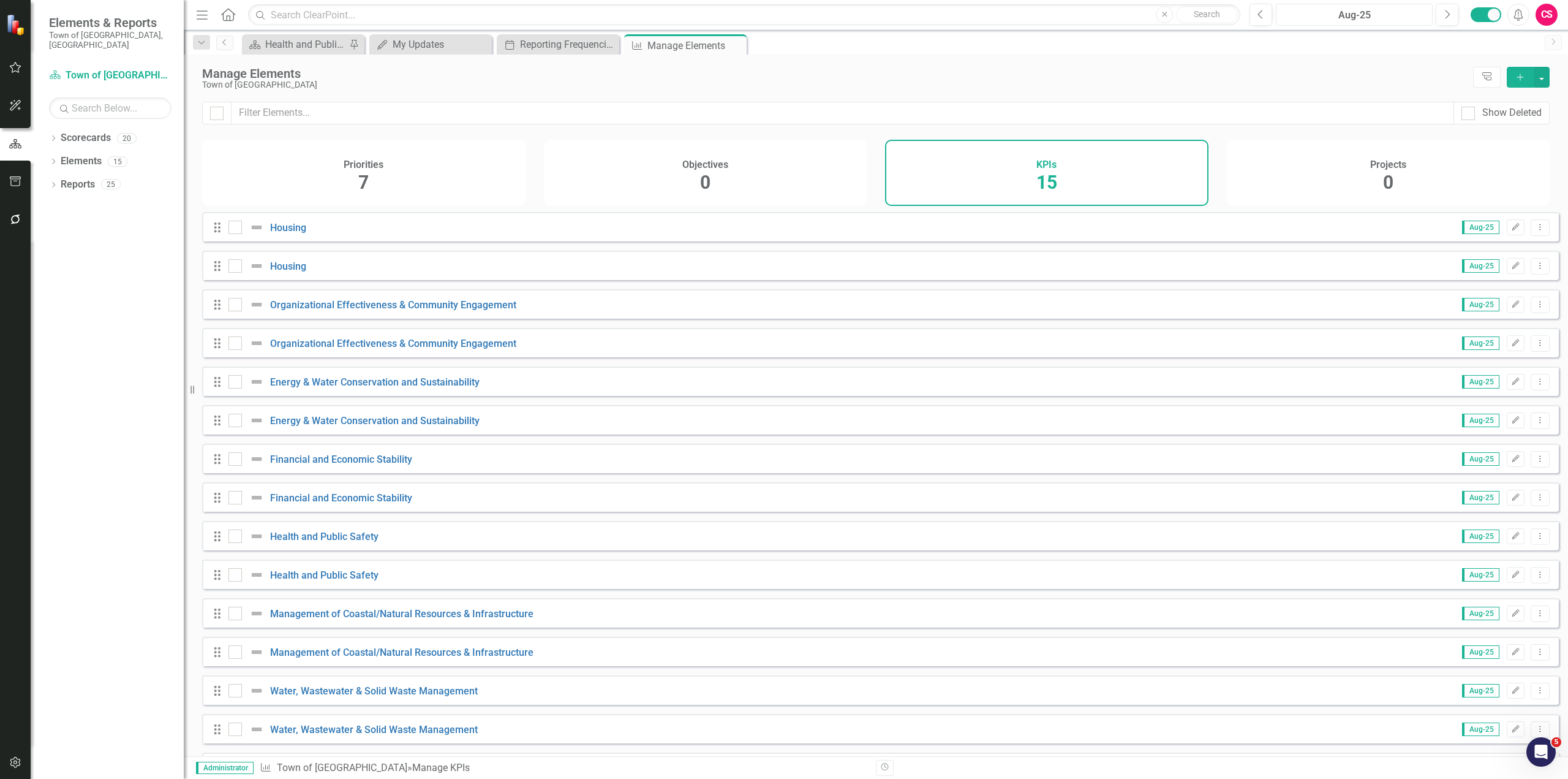
click at [1359, 10] on div "Aug-25" at bounding box center [1354, 16] width 149 height 15
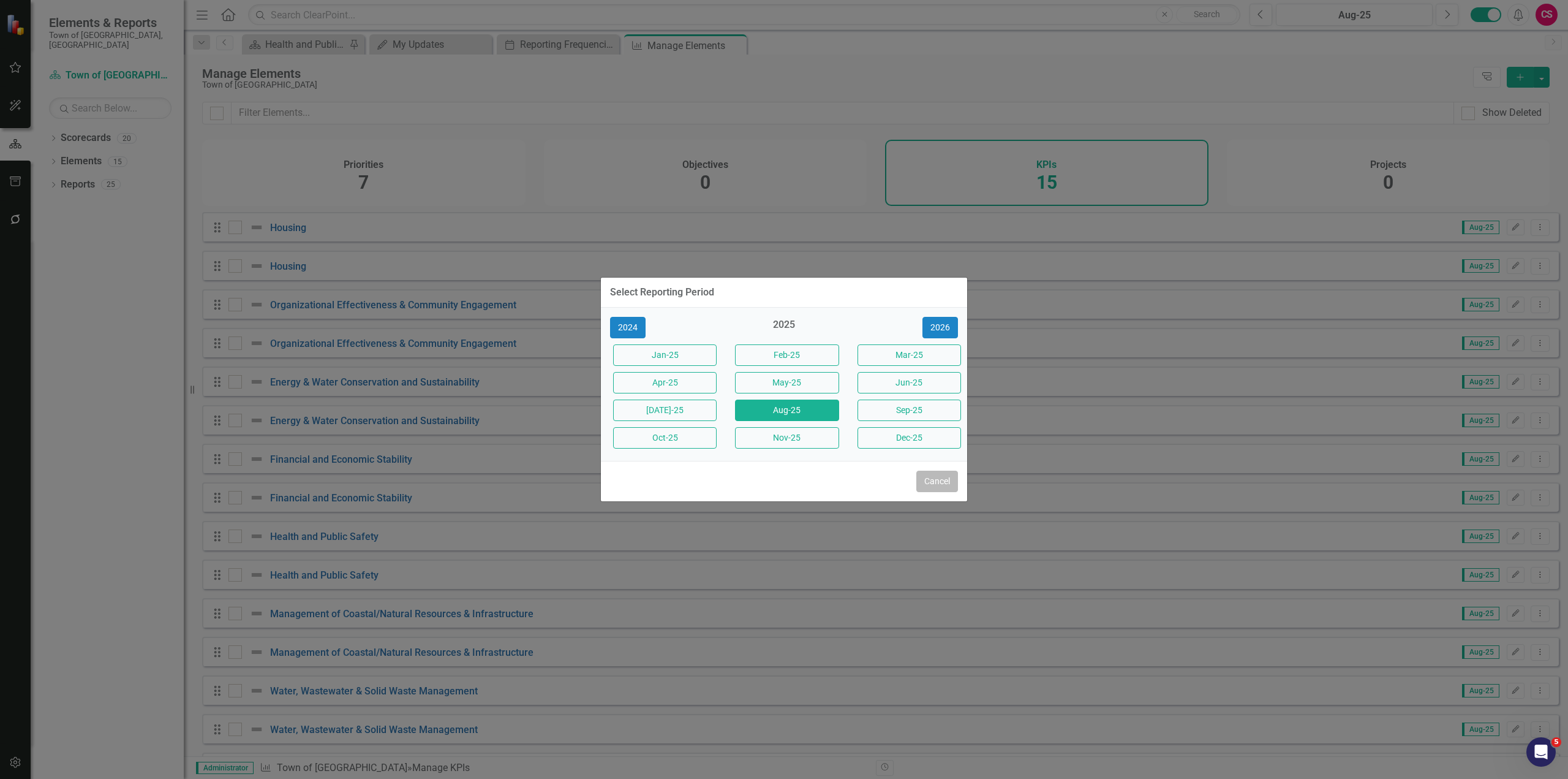
click at [949, 485] on button "Cancel" at bounding box center [938, 481] width 42 height 22
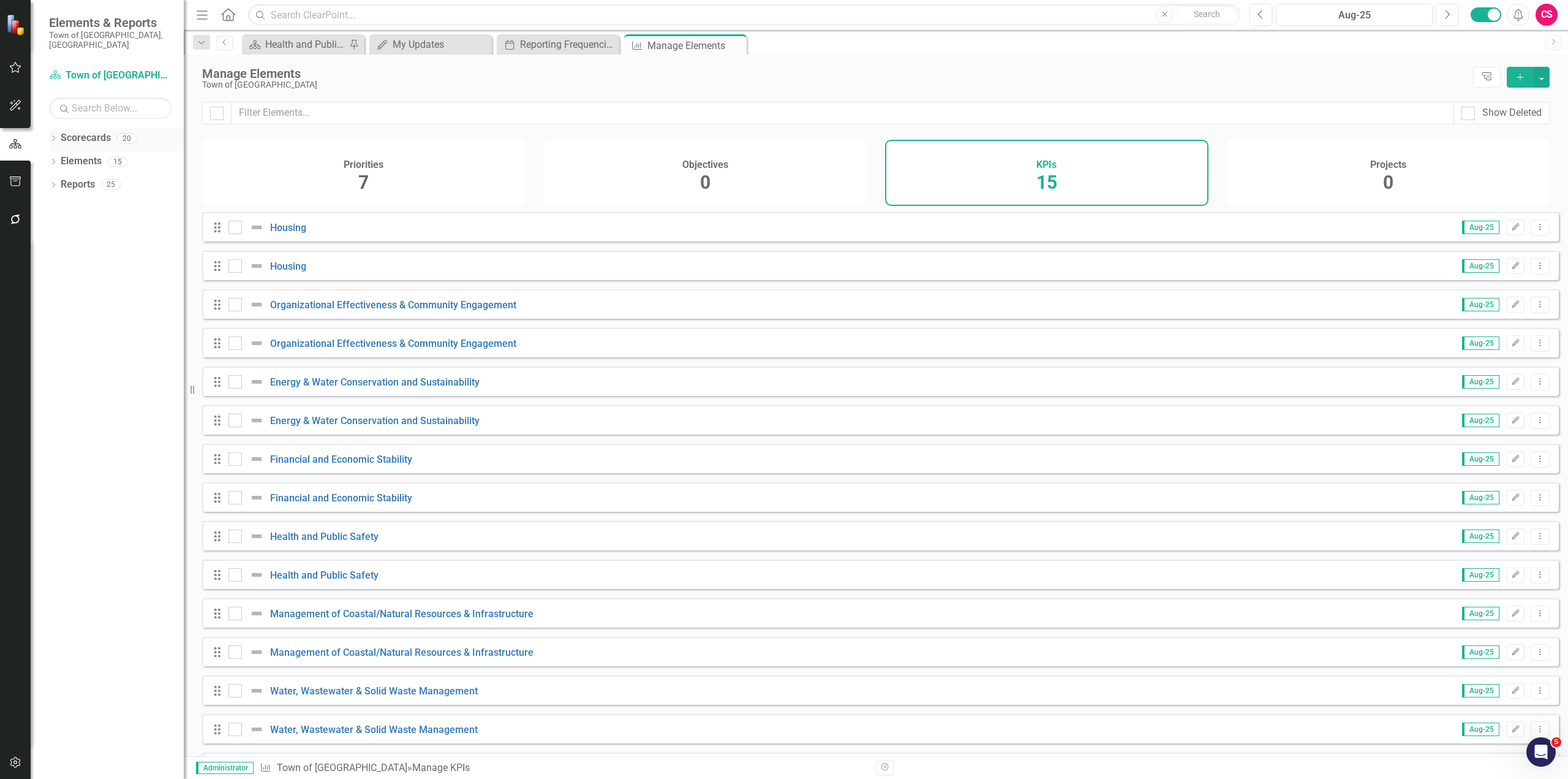
click at [53, 136] on icon "Dropdown" at bounding box center [53, 139] width 8 height 7
click at [58, 158] on icon "Dropdown" at bounding box center [59, 161] width 9 height 8
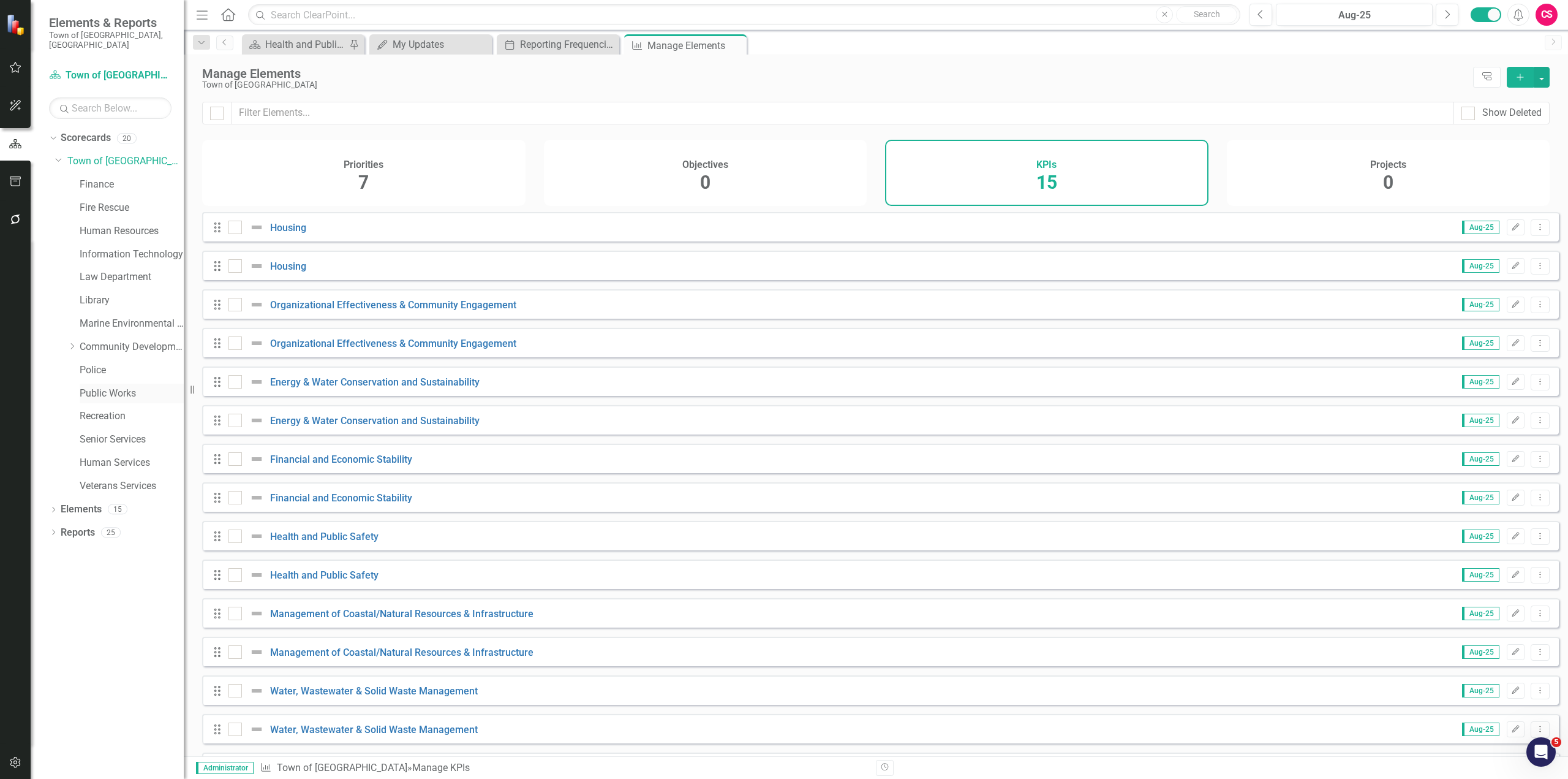
click at [101, 387] on link "Public Works" at bounding box center [131, 393] width 104 height 14
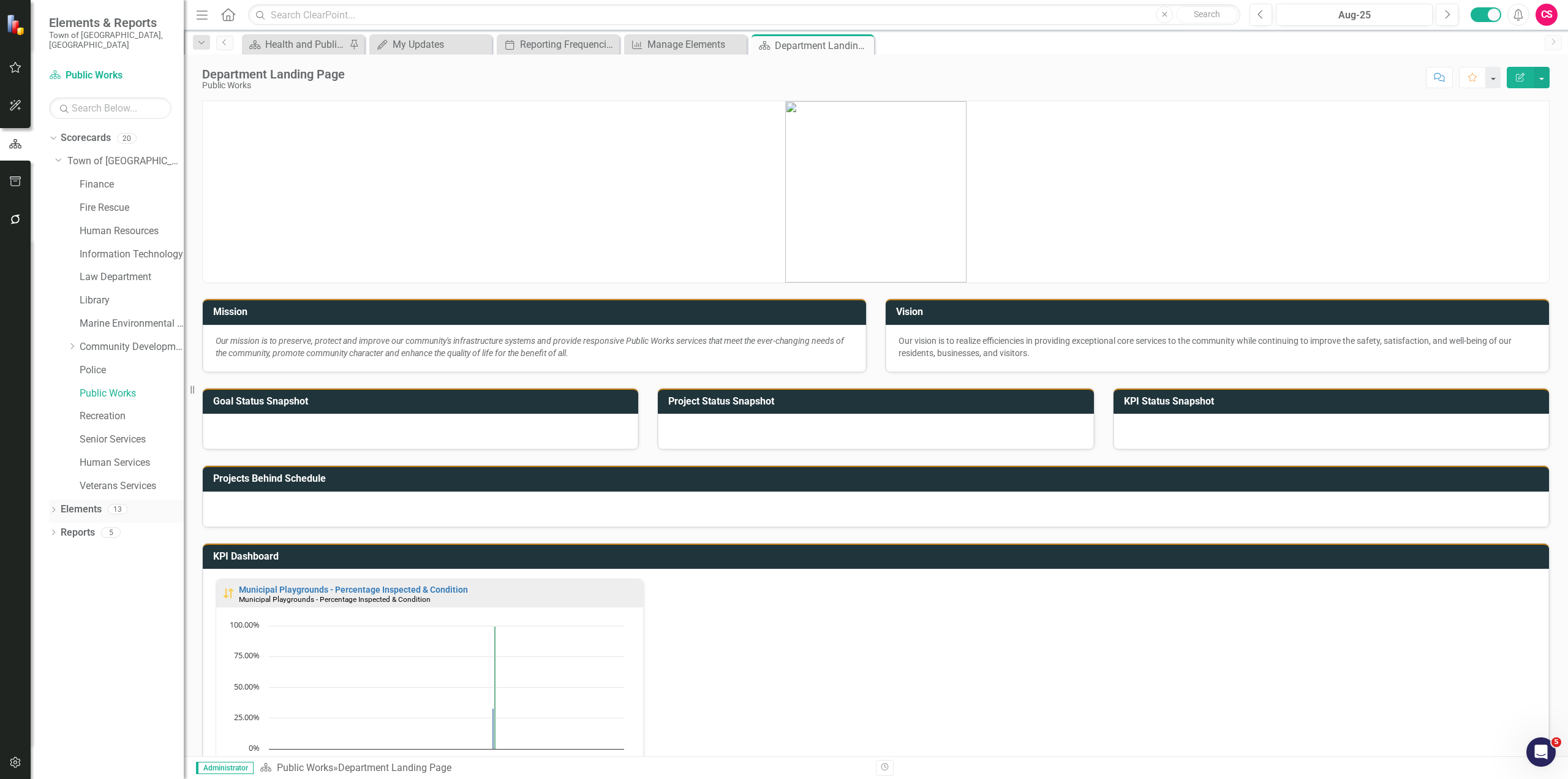
click at [66, 503] on link "Elements" at bounding box center [81, 509] width 41 height 14
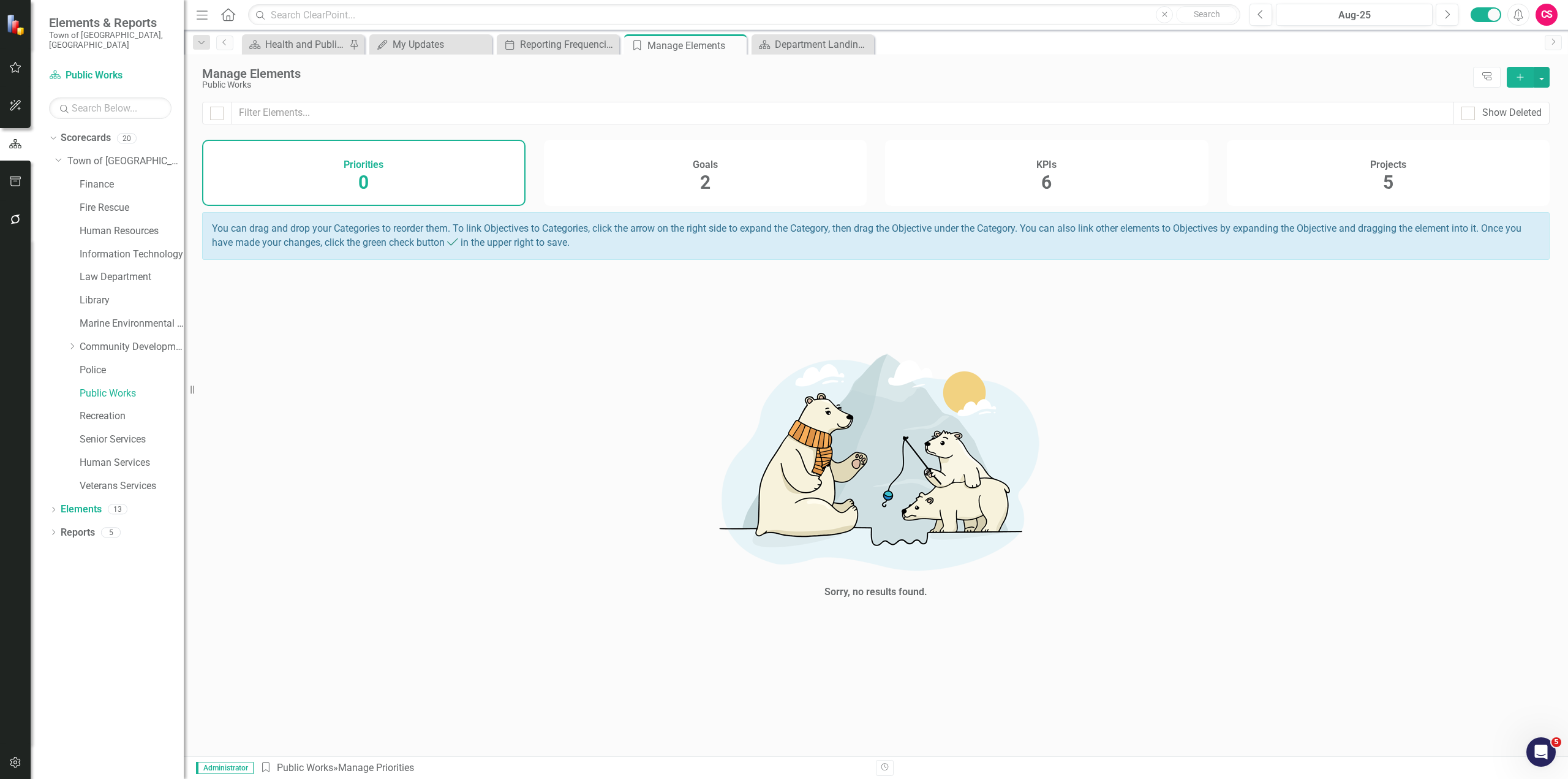
click at [988, 202] on div "KPIs 6" at bounding box center [1046, 172] width 323 height 66
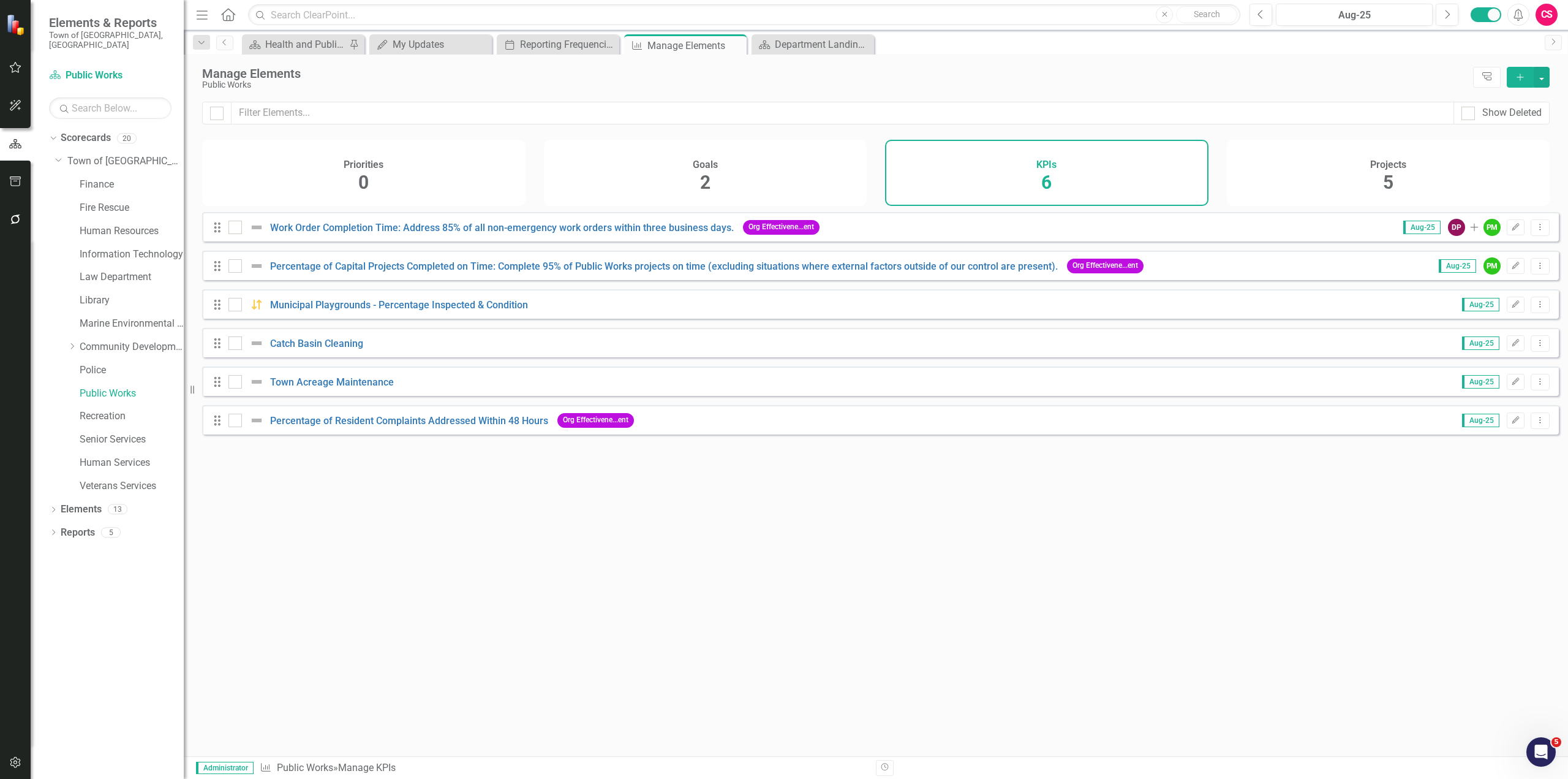
click at [1321, 154] on div "Projects 5" at bounding box center [1388, 172] width 323 height 66
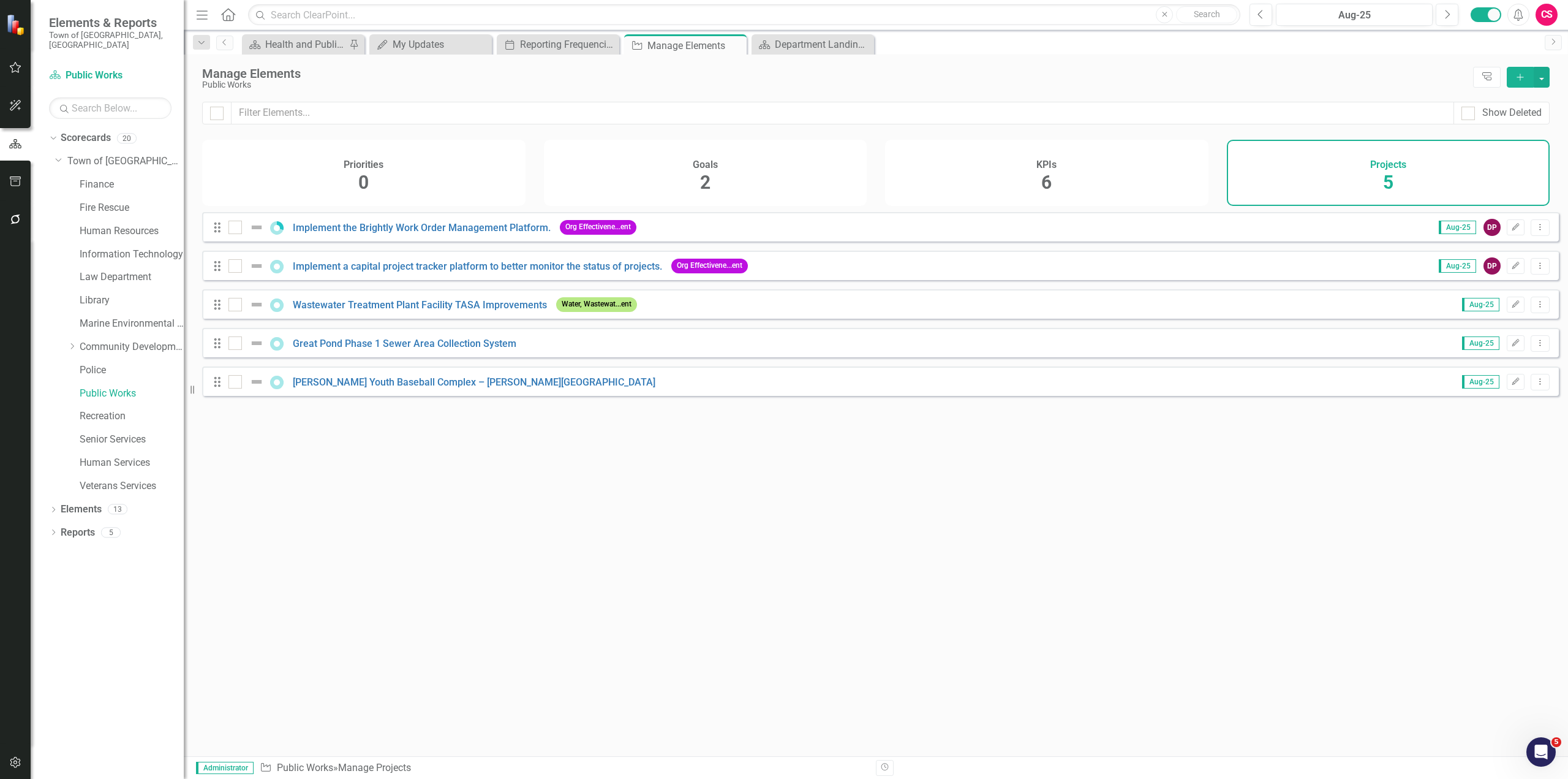
click at [784, 154] on div "Goals 2" at bounding box center [706, 172] width 323 height 66
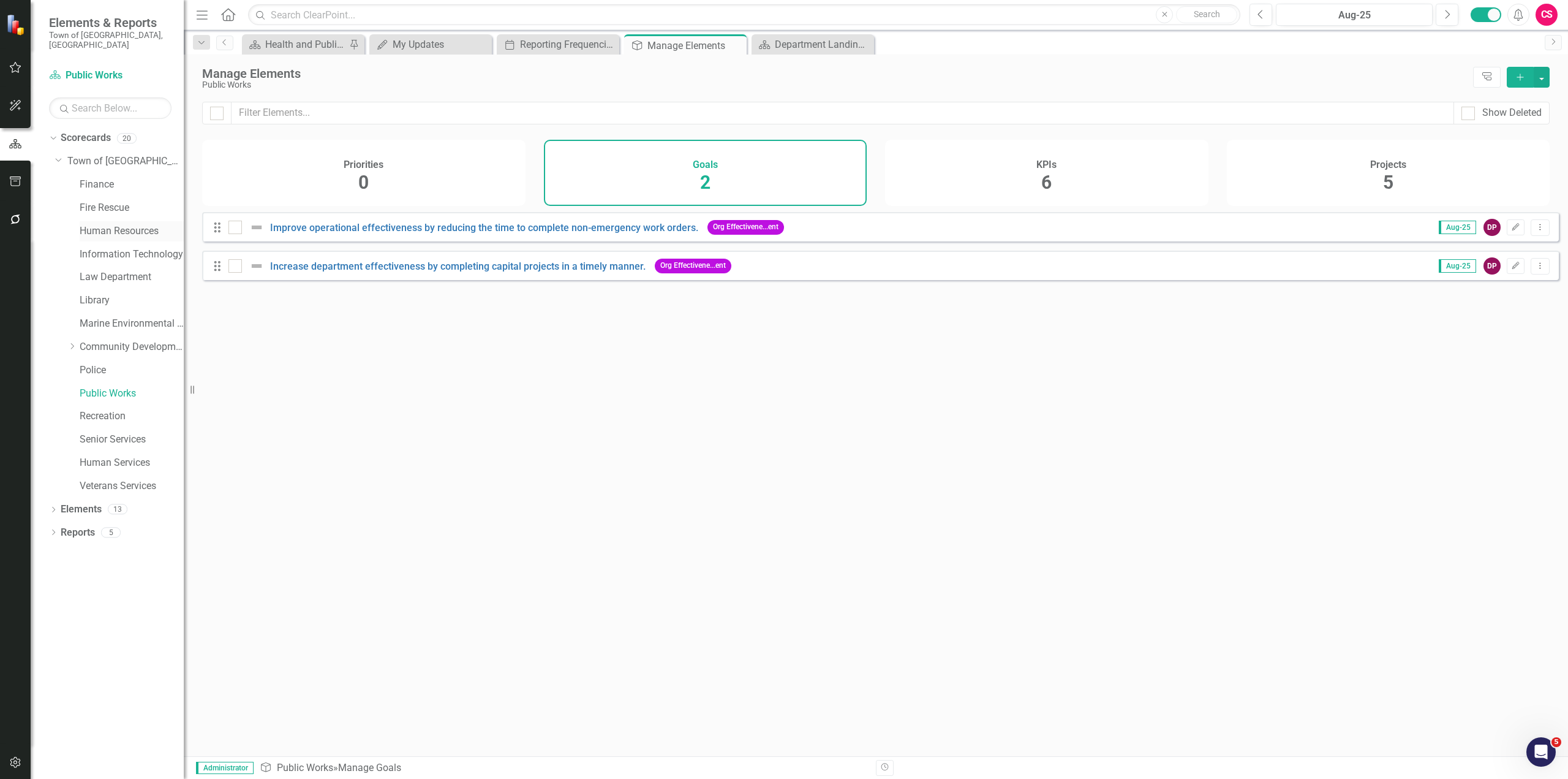
click at [115, 225] on link "Human Resources" at bounding box center [131, 231] width 104 height 14
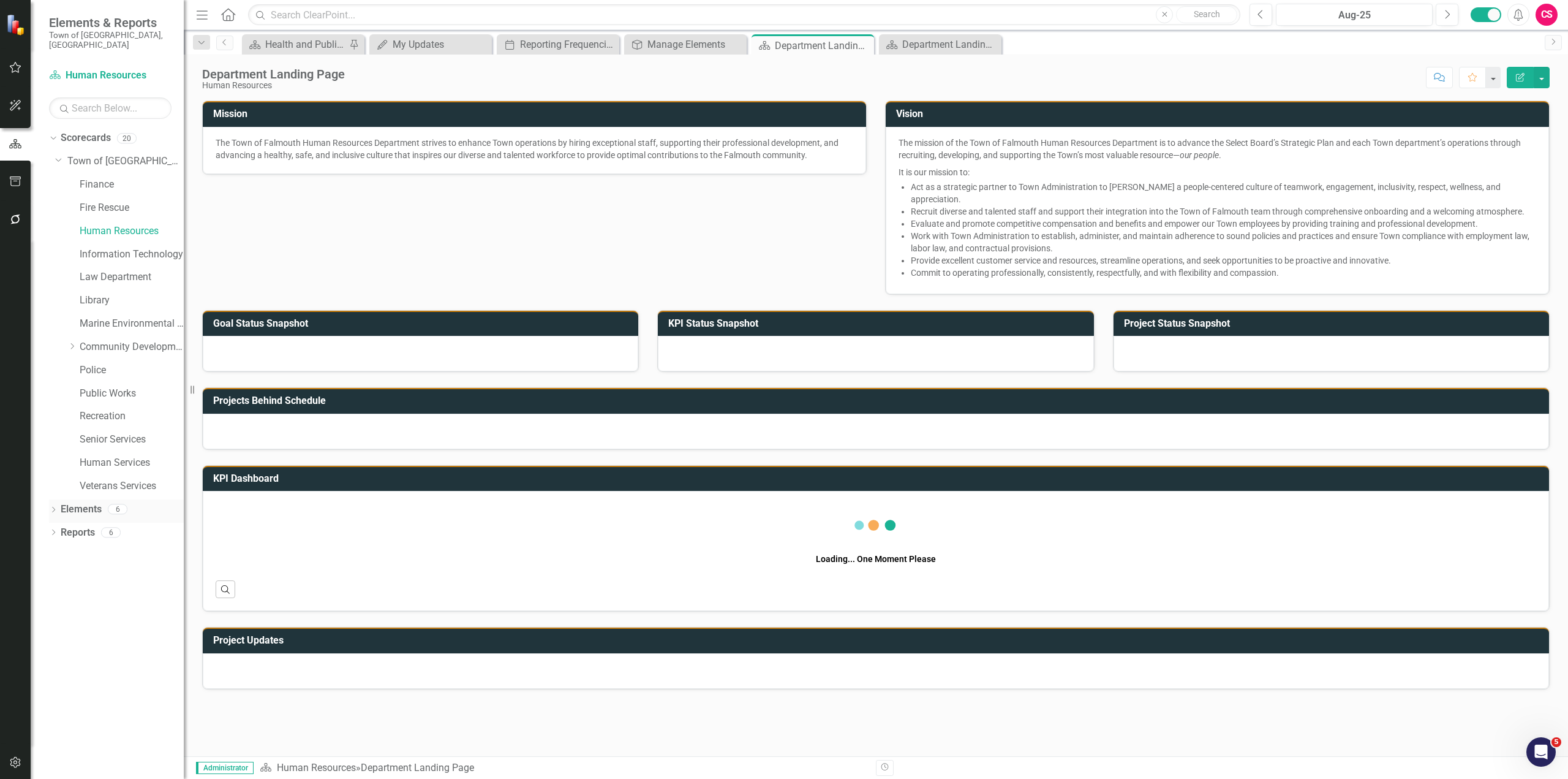
click at [85, 503] on link "Elements" at bounding box center [81, 509] width 41 height 14
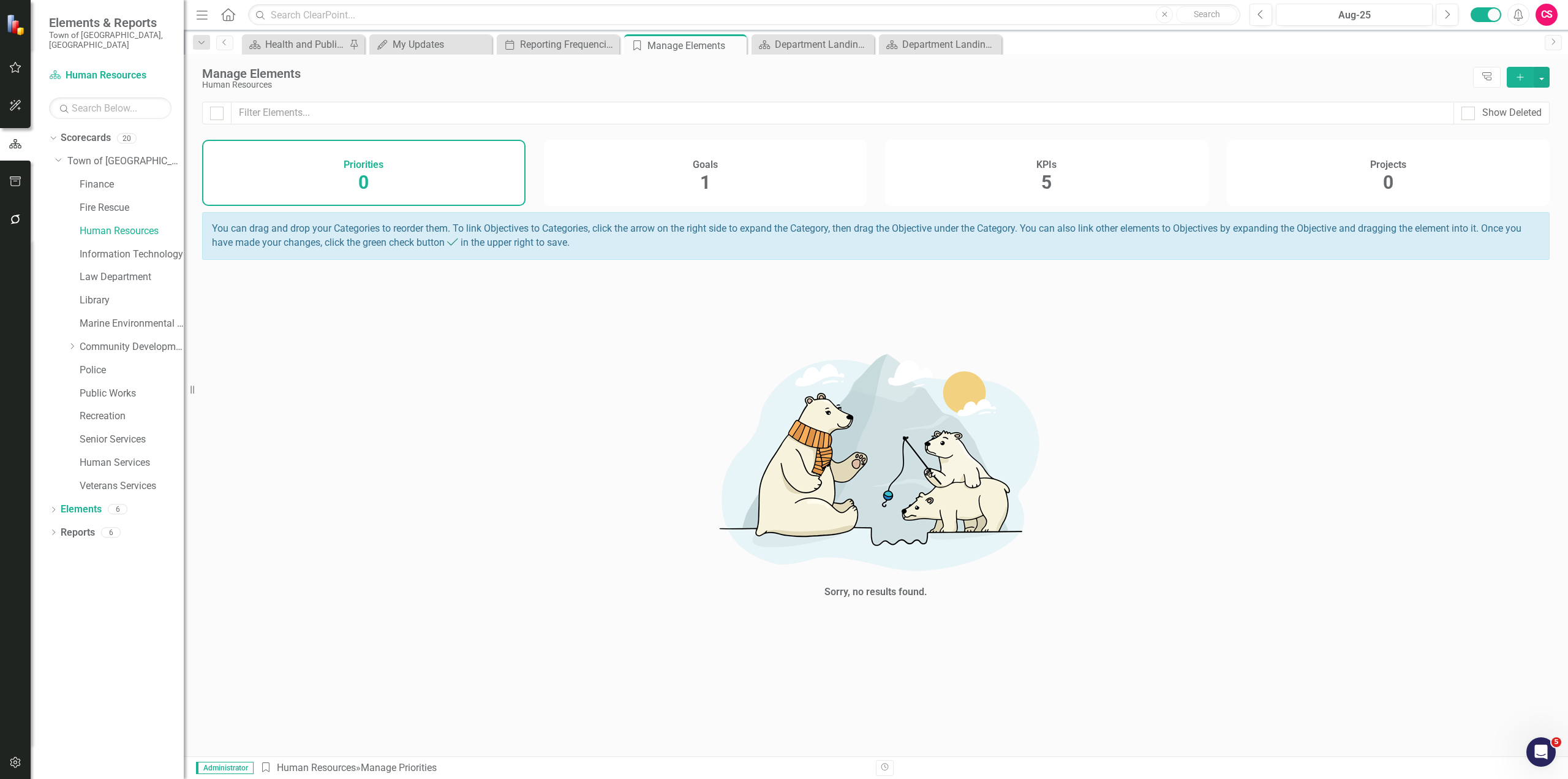
click at [1110, 171] on div "KPIs 5" at bounding box center [1046, 172] width 323 height 66
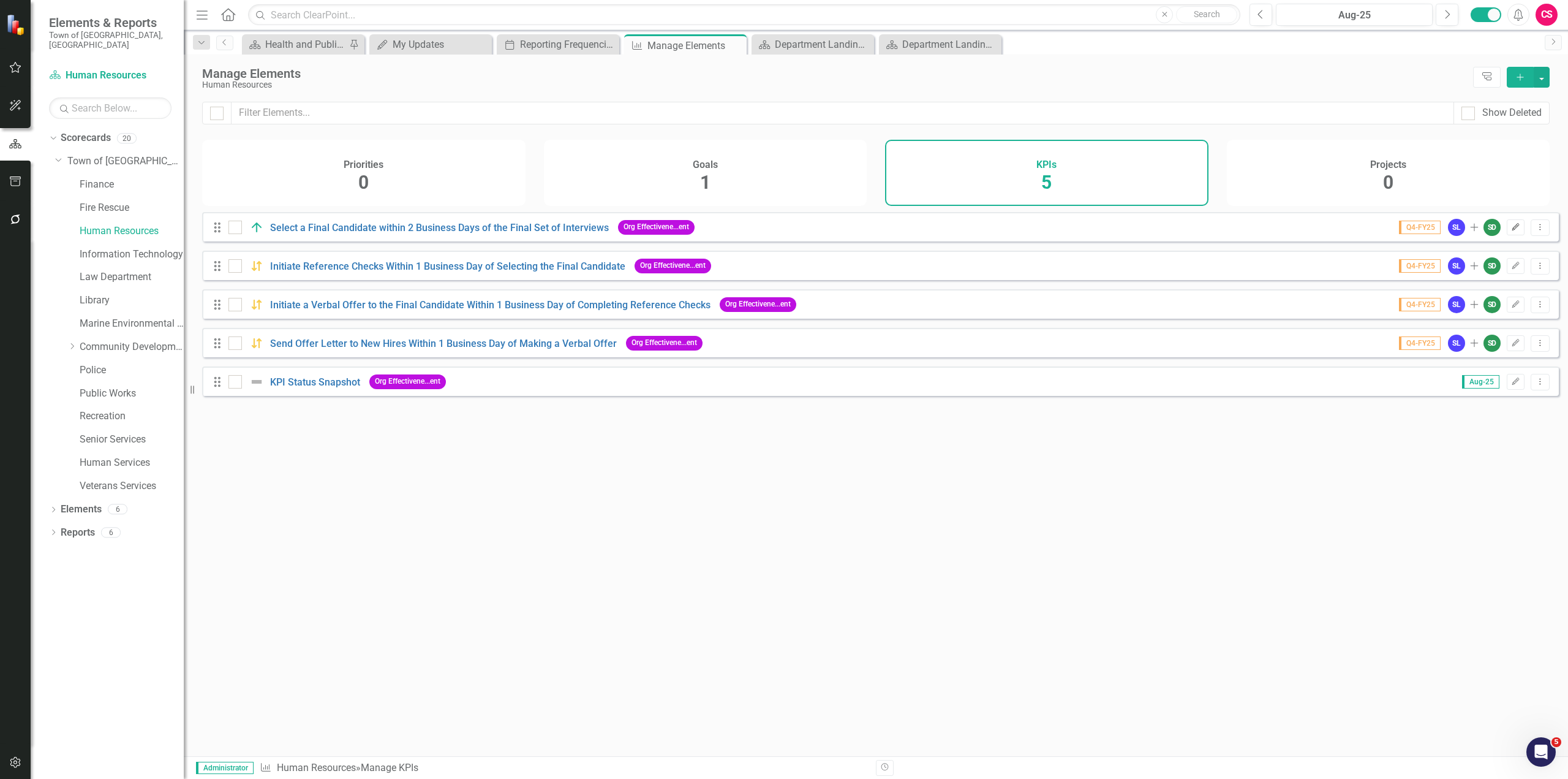
click at [1511, 231] on icon "Edit" at bounding box center [1515, 227] width 9 height 8
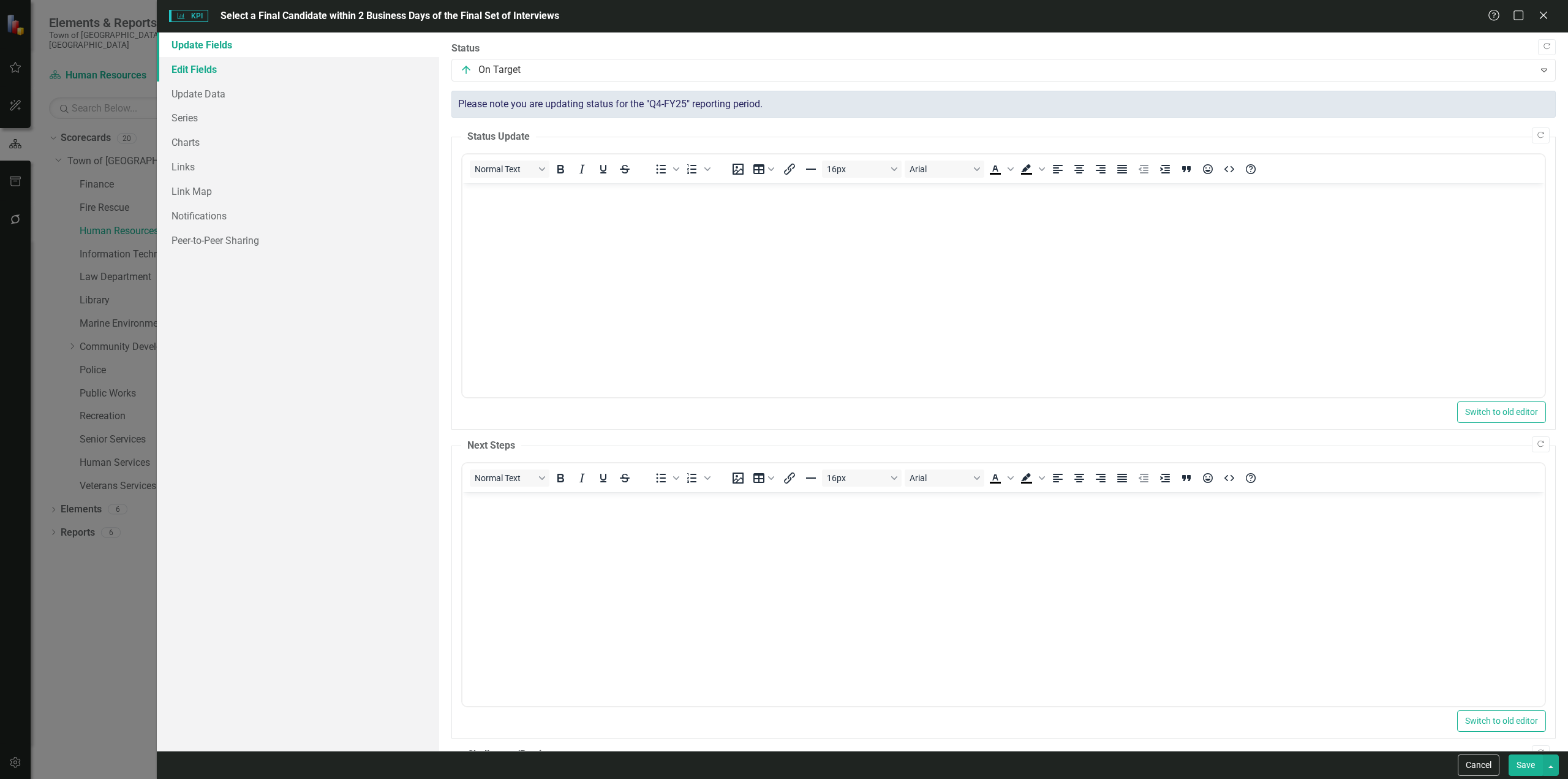
click at [210, 72] on link "Edit Fields" at bounding box center [298, 68] width 282 height 24
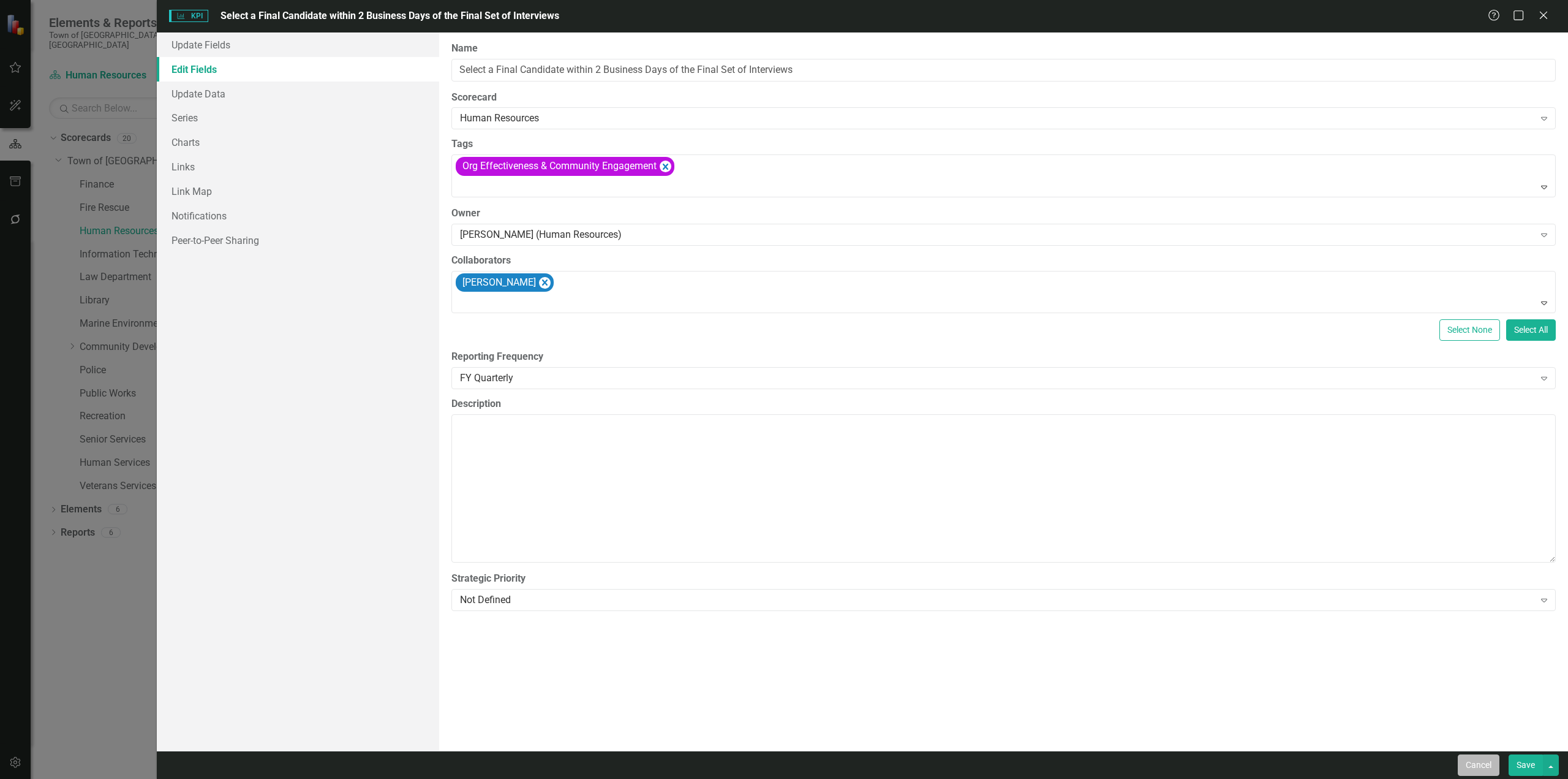
click at [1477, 761] on button "Cancel" at bounding box center [1479, 765] width 42 height 22
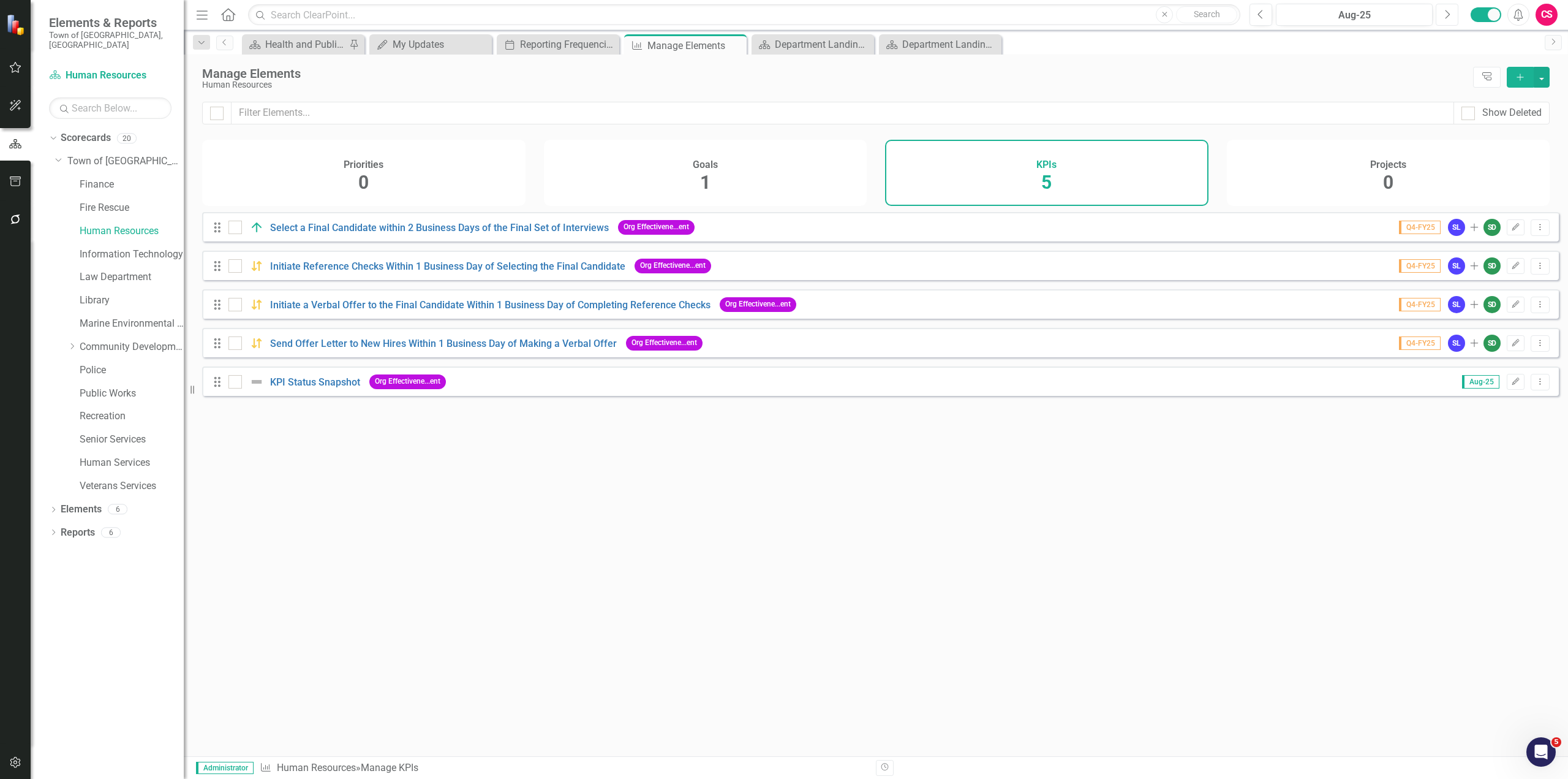
click at [1441, 14] on button "Next" at bounding box center [1447, 14] width 23 height 22
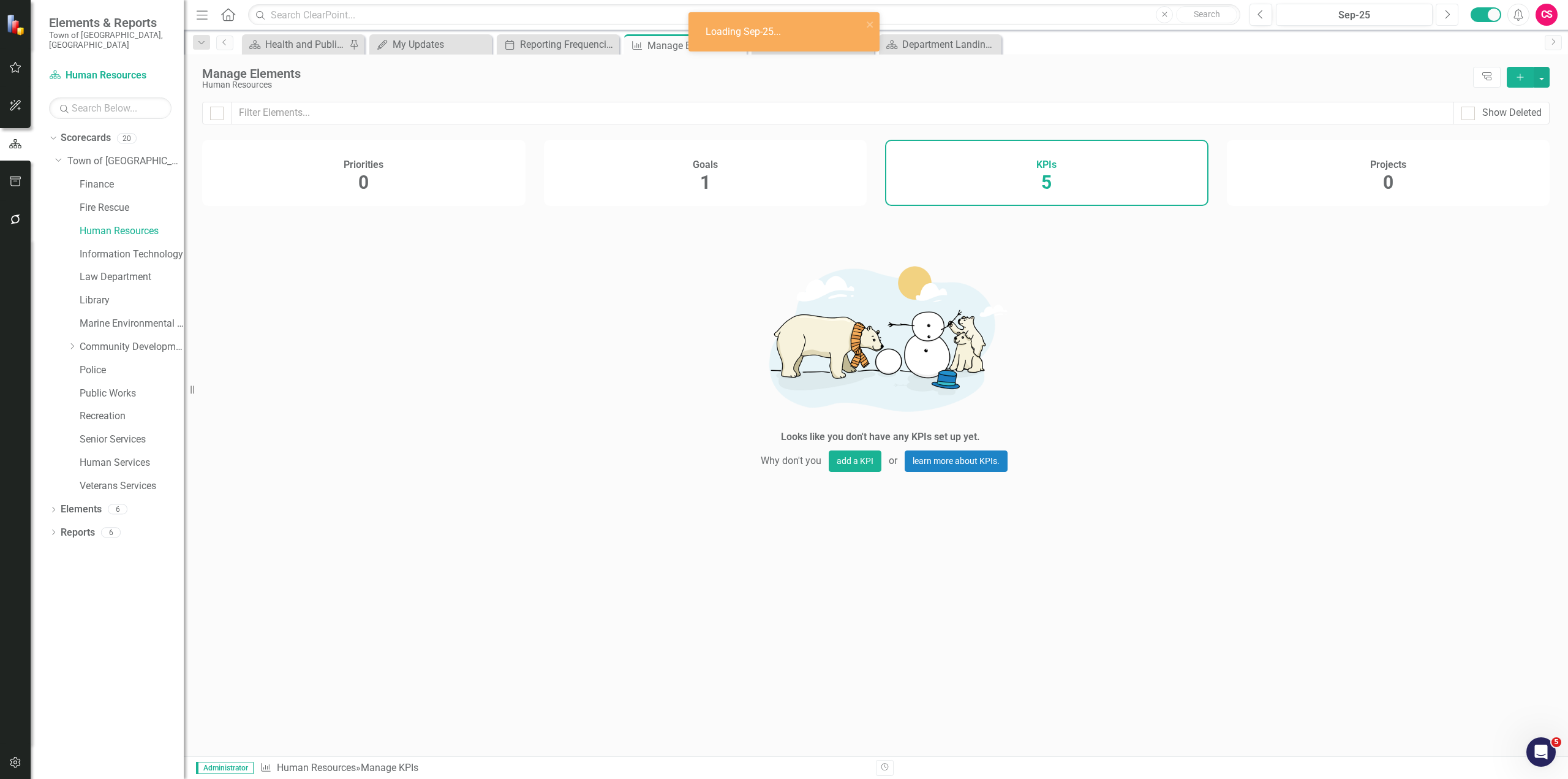
checkbox input "false"
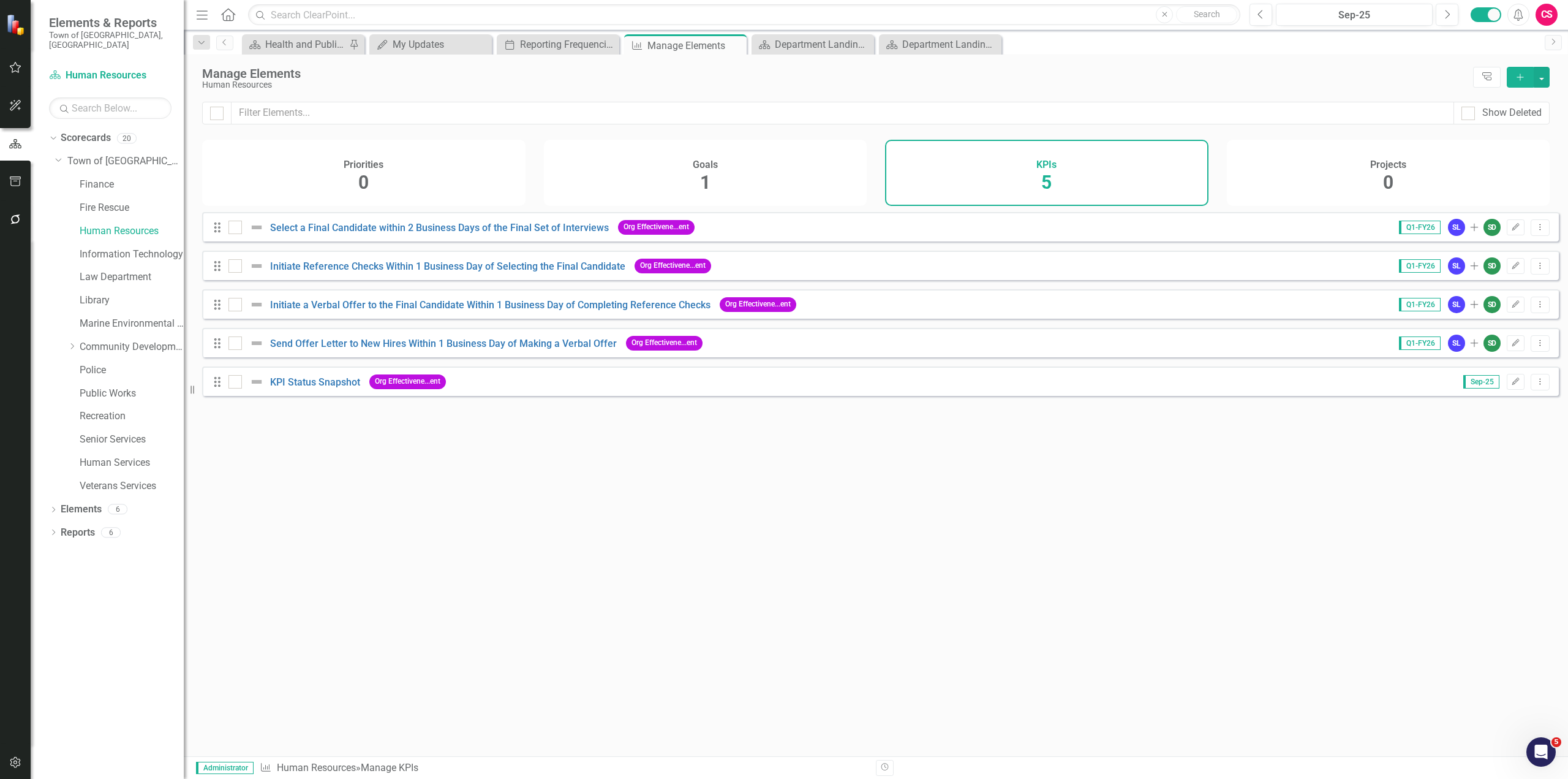
drag, startPoint x: 8, startPoint y: 805, endPoint x: 345, endPoint y: 672, distance: 362.3
click at [345, 672] on div "Looks like you don't have any KPIs set up yet. Why don't you add a KPI or learn…" at bounding box center [880, 468] width 1357 height 513
click at [17, 761] on icon "button" at bounding box center [15, 761] width 10 height 11
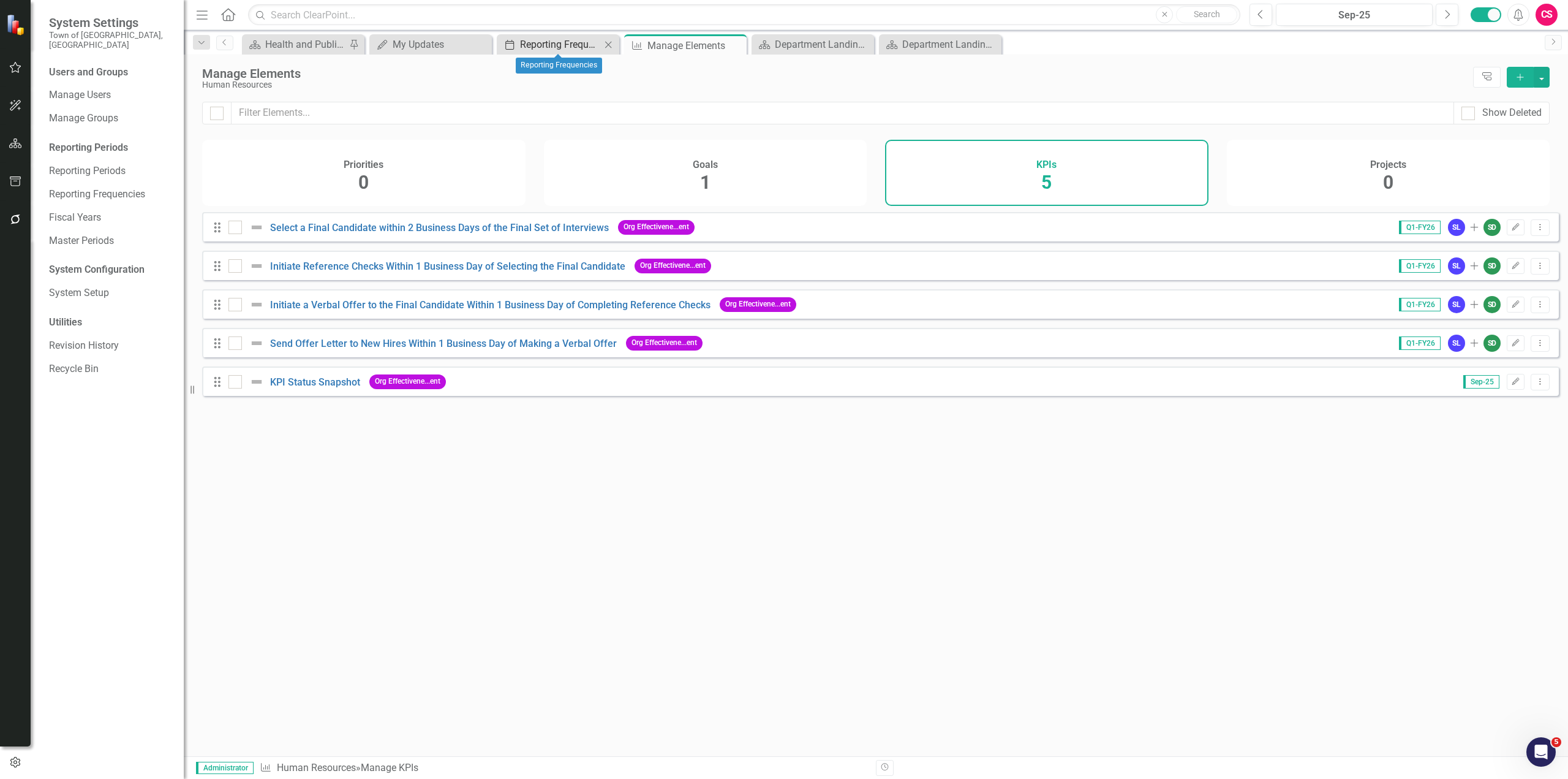
click at [542, 44] on div "Reporting Frequencies" at bounding box center [560, 44] width 81 height 15
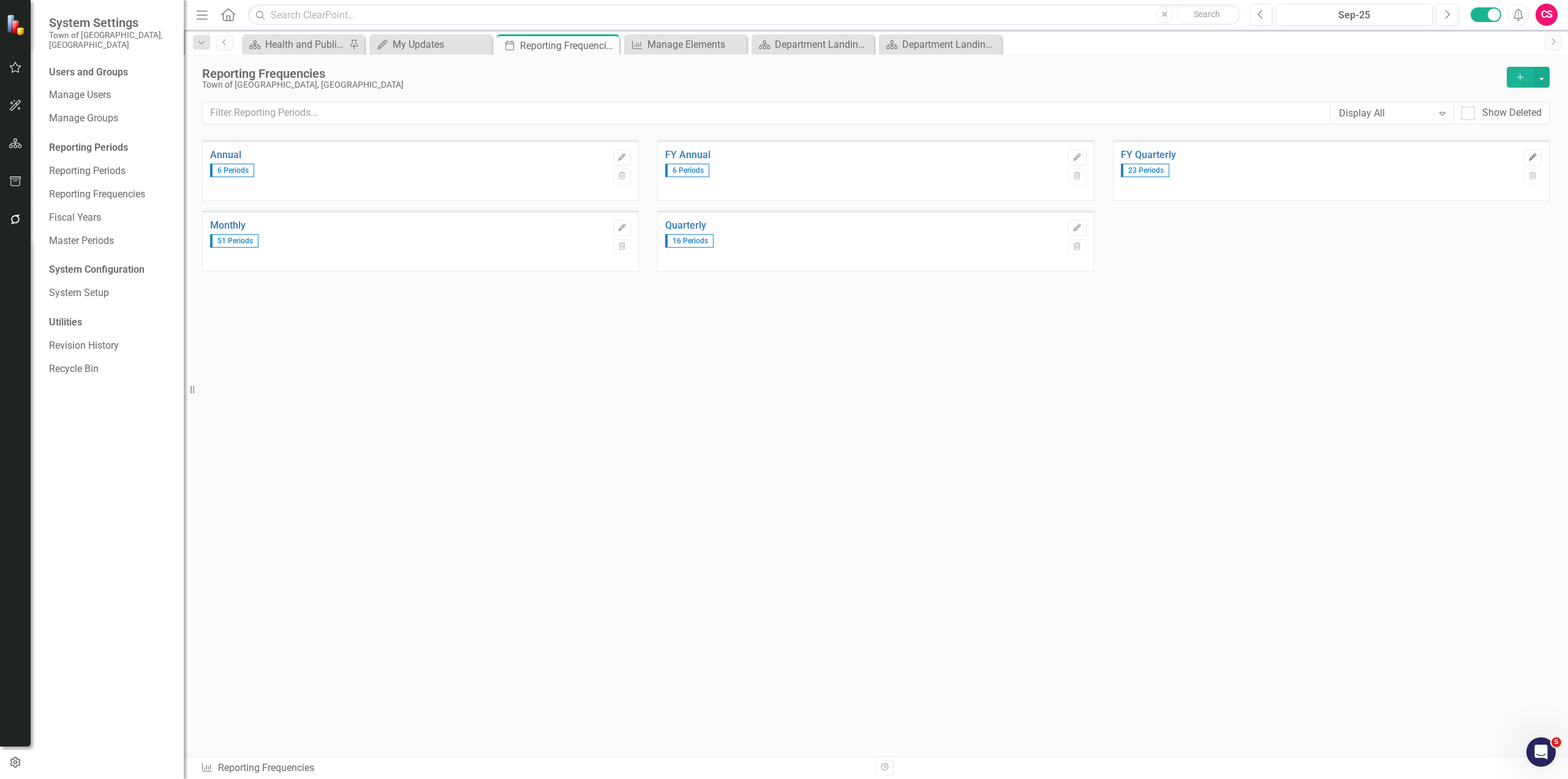
click at [1530, 161] on button "Edit" at bounding box center [1533, 157] width 18 height 16
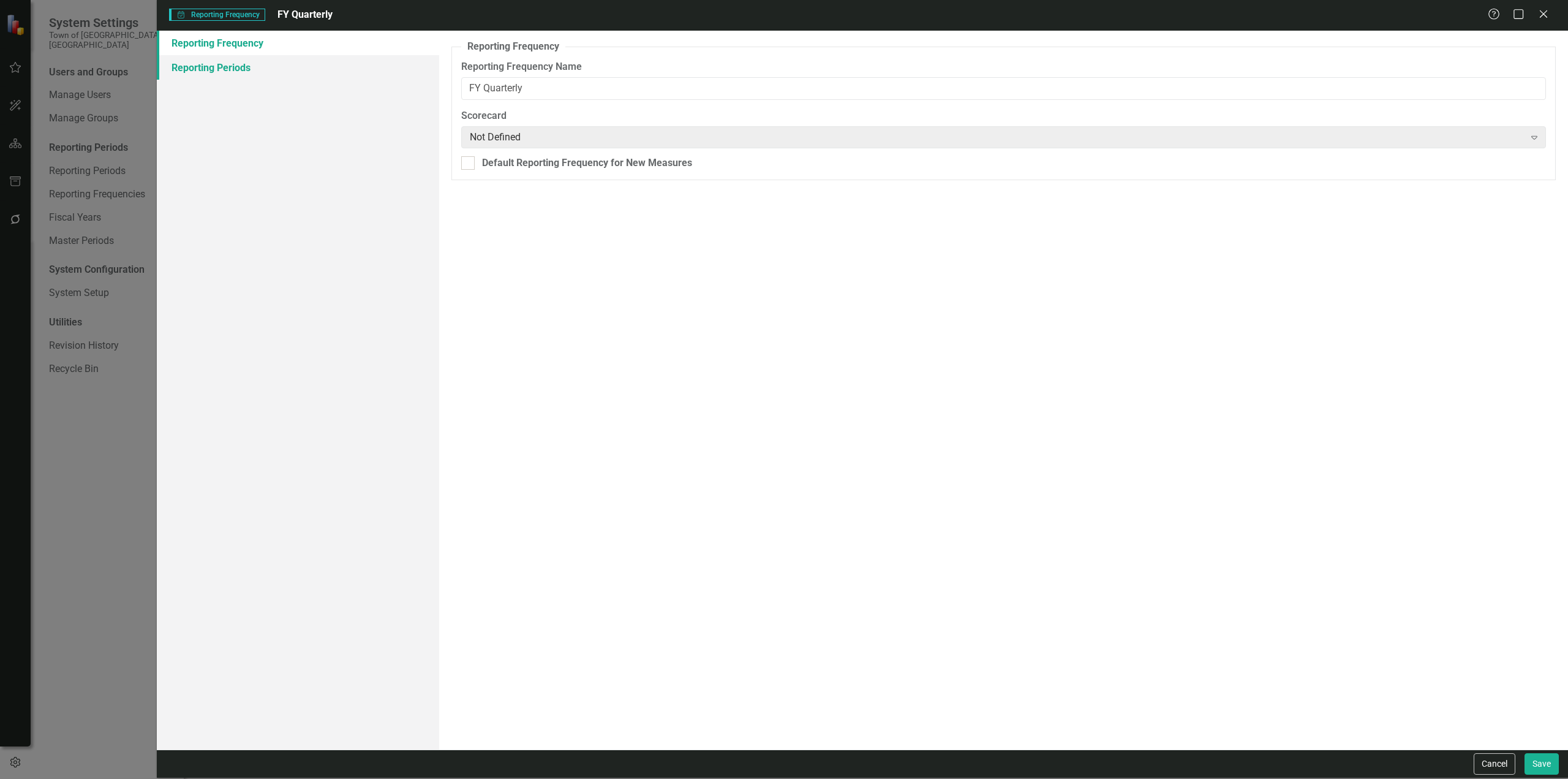
click at [250, 70] on link "Reporting Periods" at bounding box center [298, 67] width 282 height 24
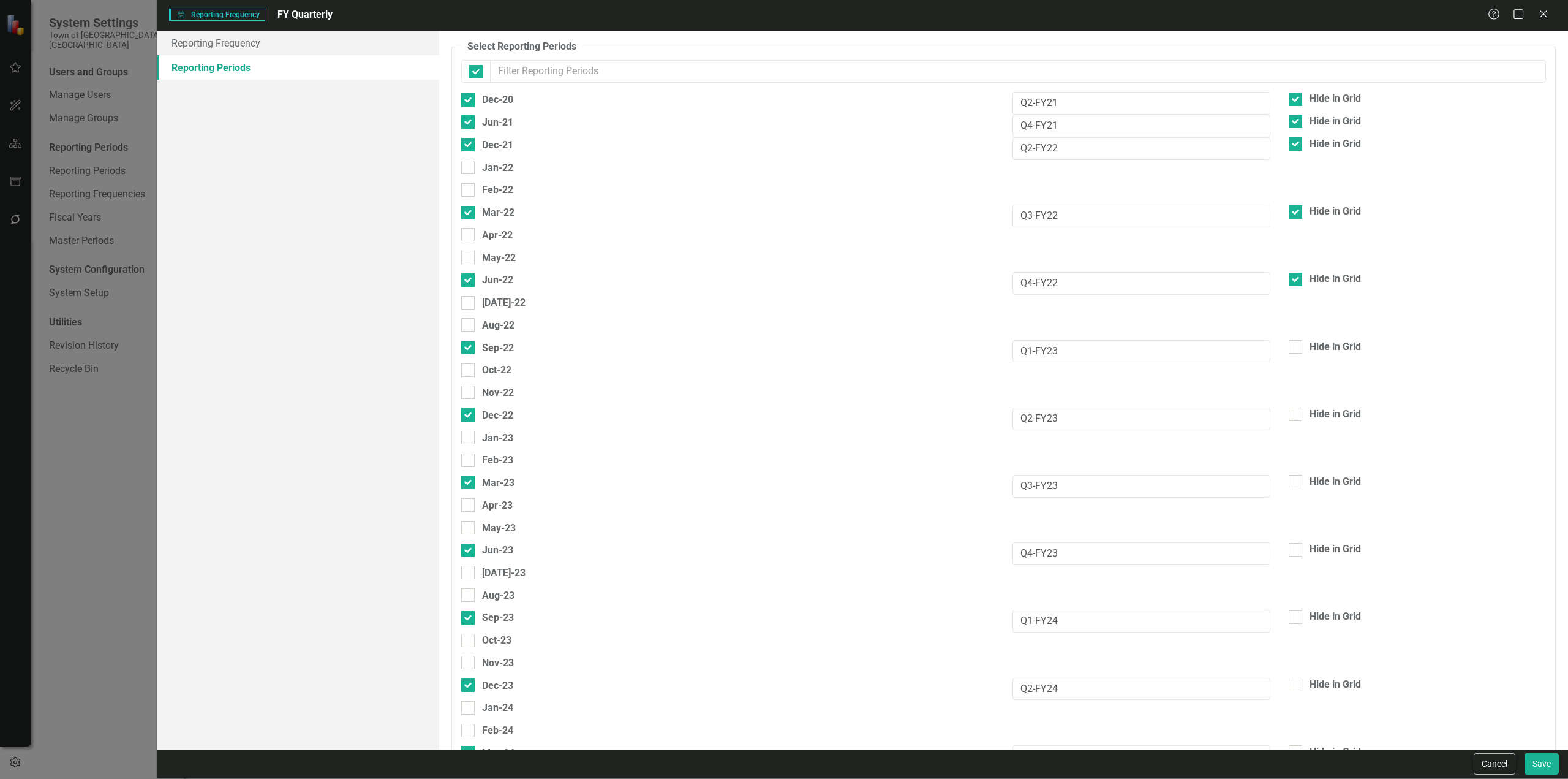
checkbox input "false"
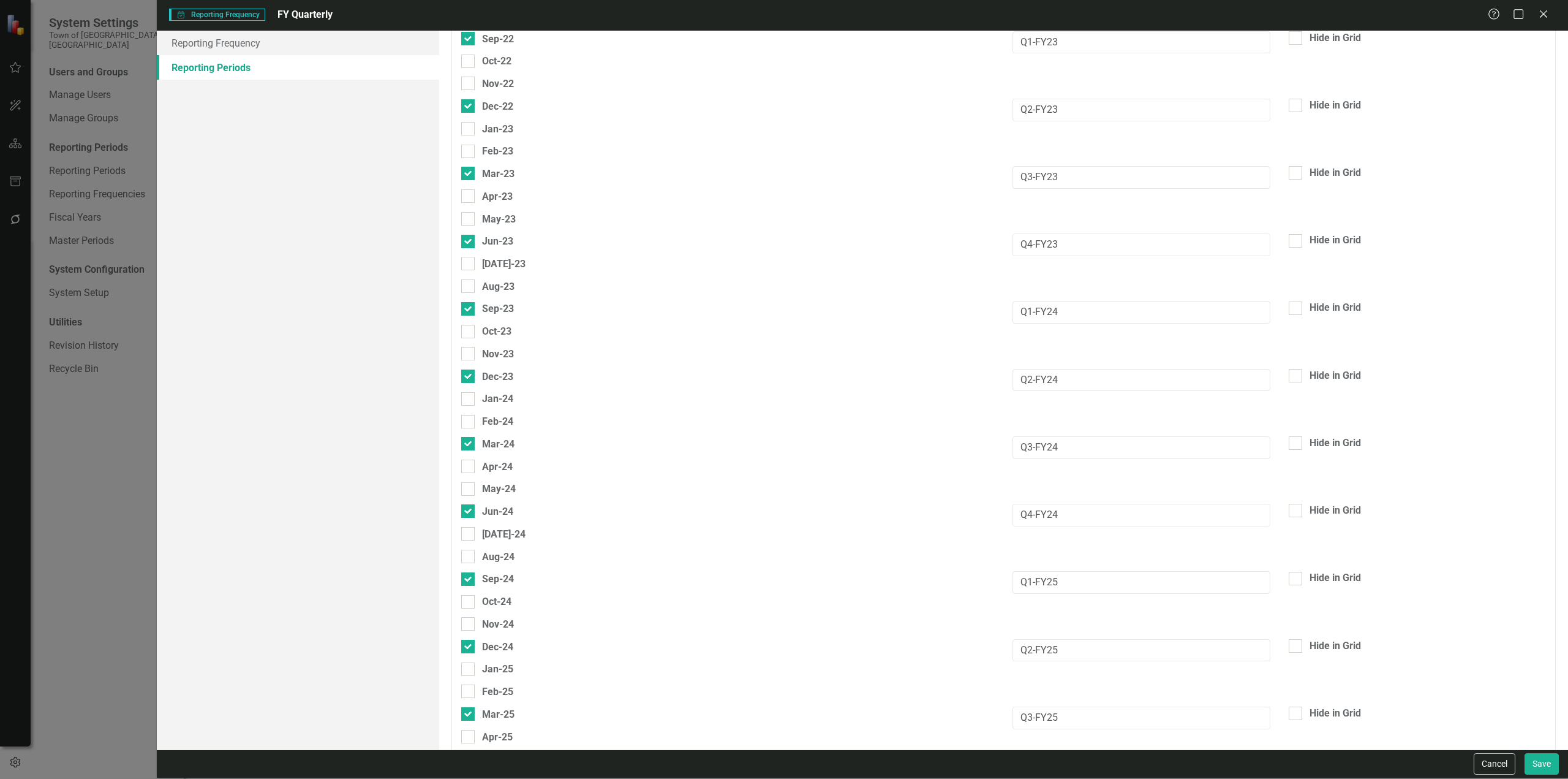
scroll to position [429, 0]
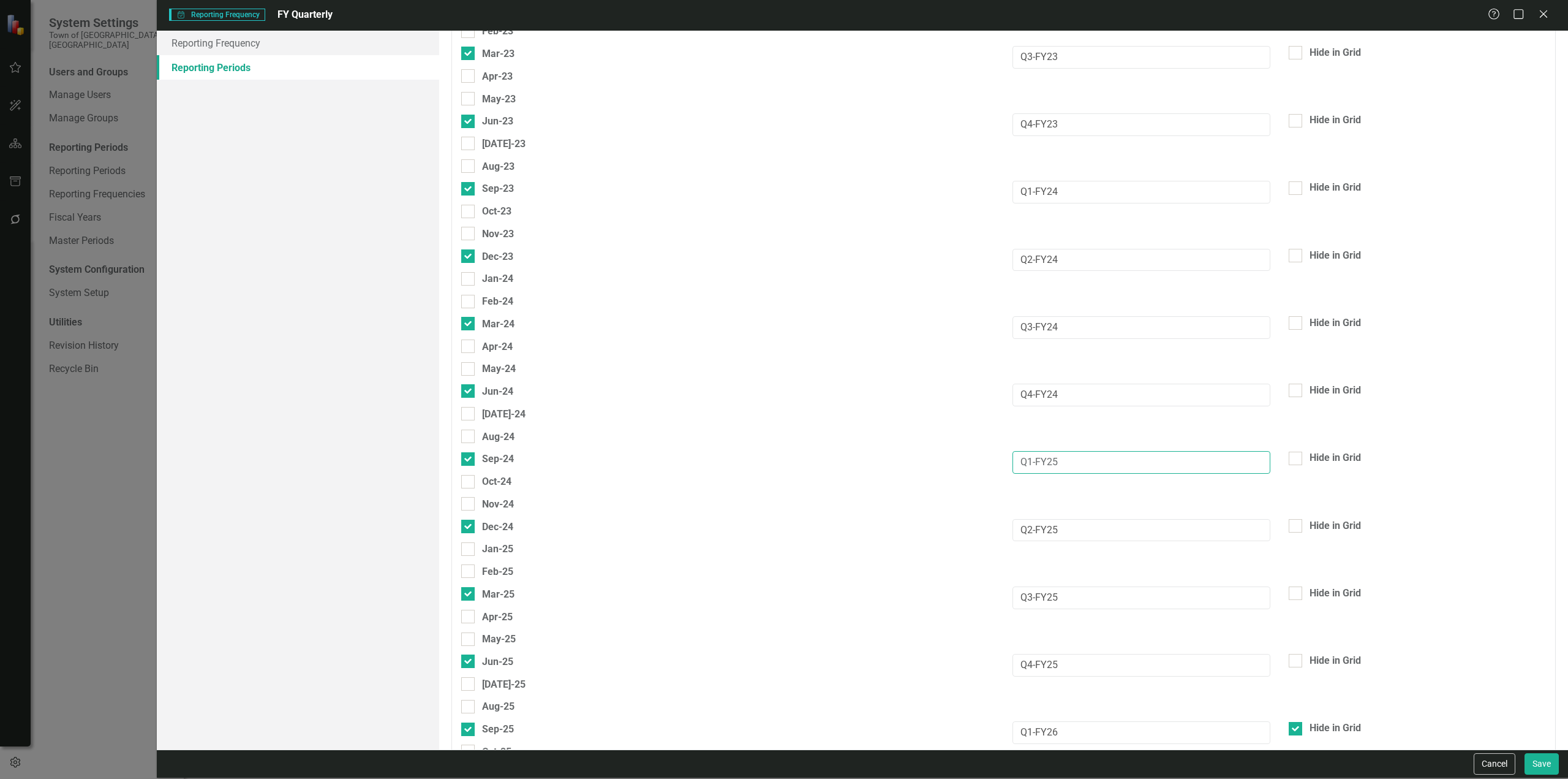
drag, startPoint x: 1078, startPoint y: 465, endPoint x: 718, endPoint y: 457, distance: 360.1
click at [413, 457] on div "Reporting Frequency Reporting Periods Reporting Frequency Reporting Frequency N…" at bounding box center [862, 390] width 1411 height 718
click at [1477, 766] on button "Cancel" at bounding box center [1495, 764] width 42 height 22
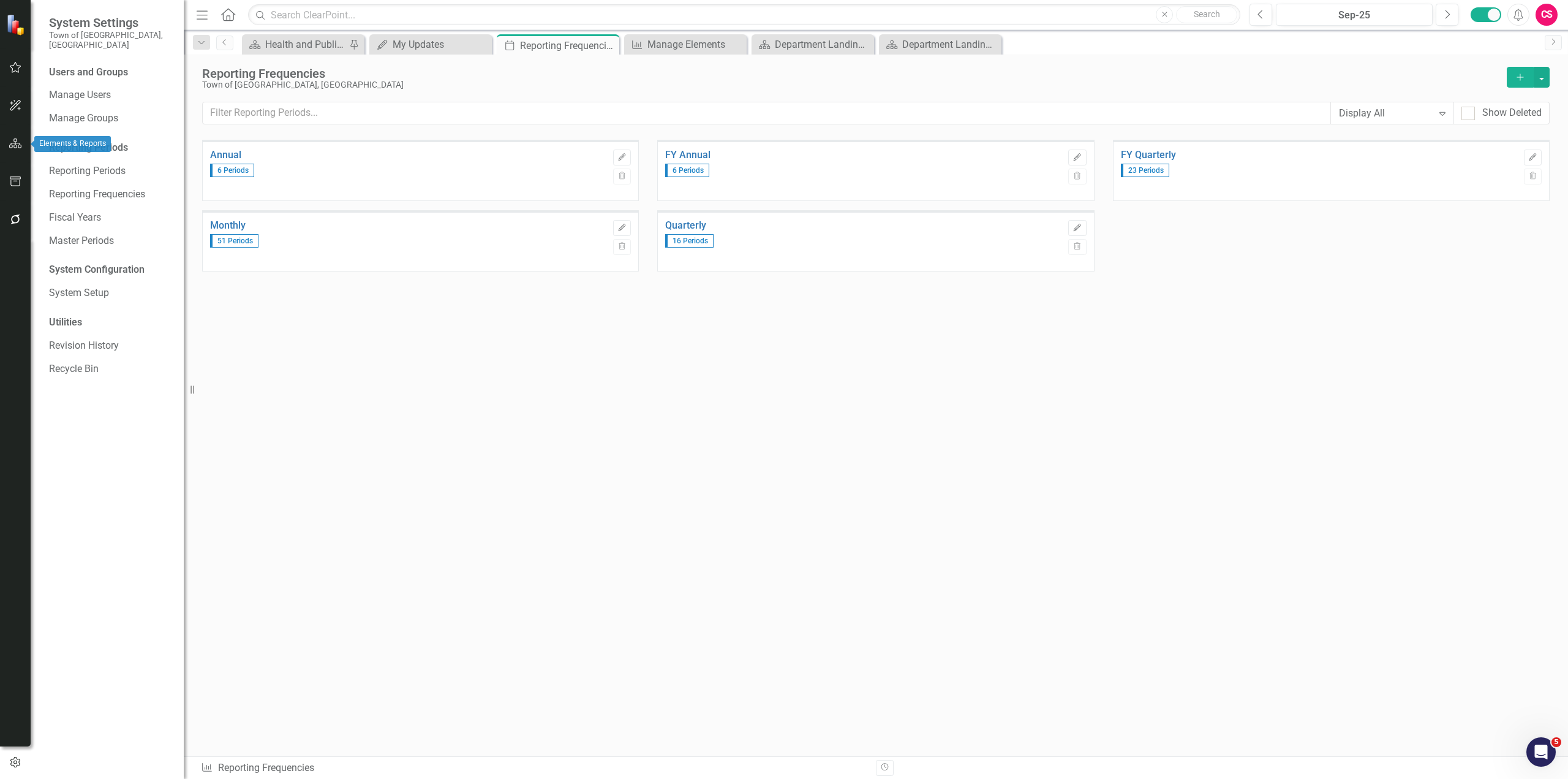
click at [10, 139] on icon "button" at bounding box center [15, 144] width 13 height 10
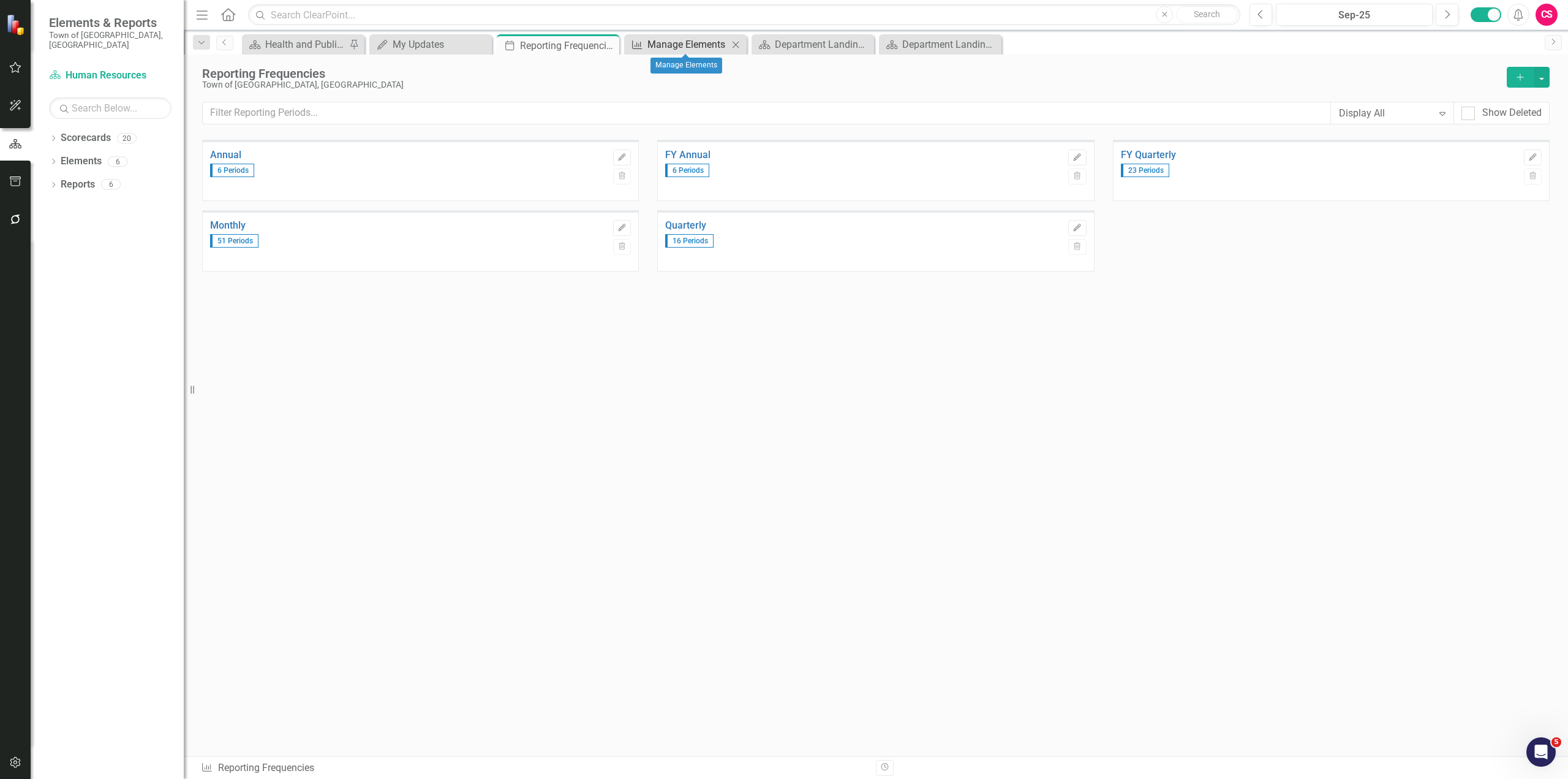
click at [657, 42] on div "Manage Elements" at bounding box center [688, 44] width 81 height 15
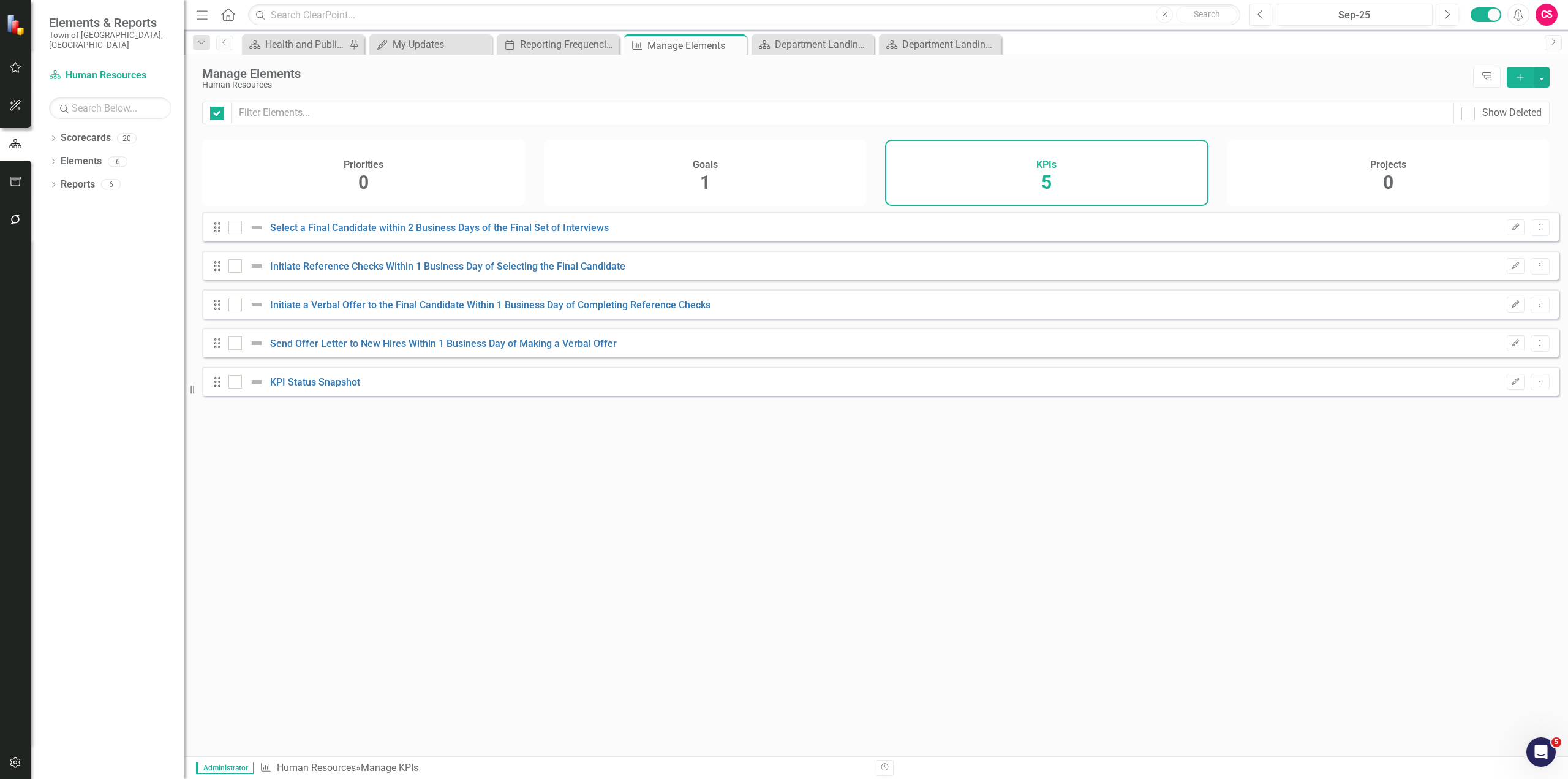
checkbox input "false"
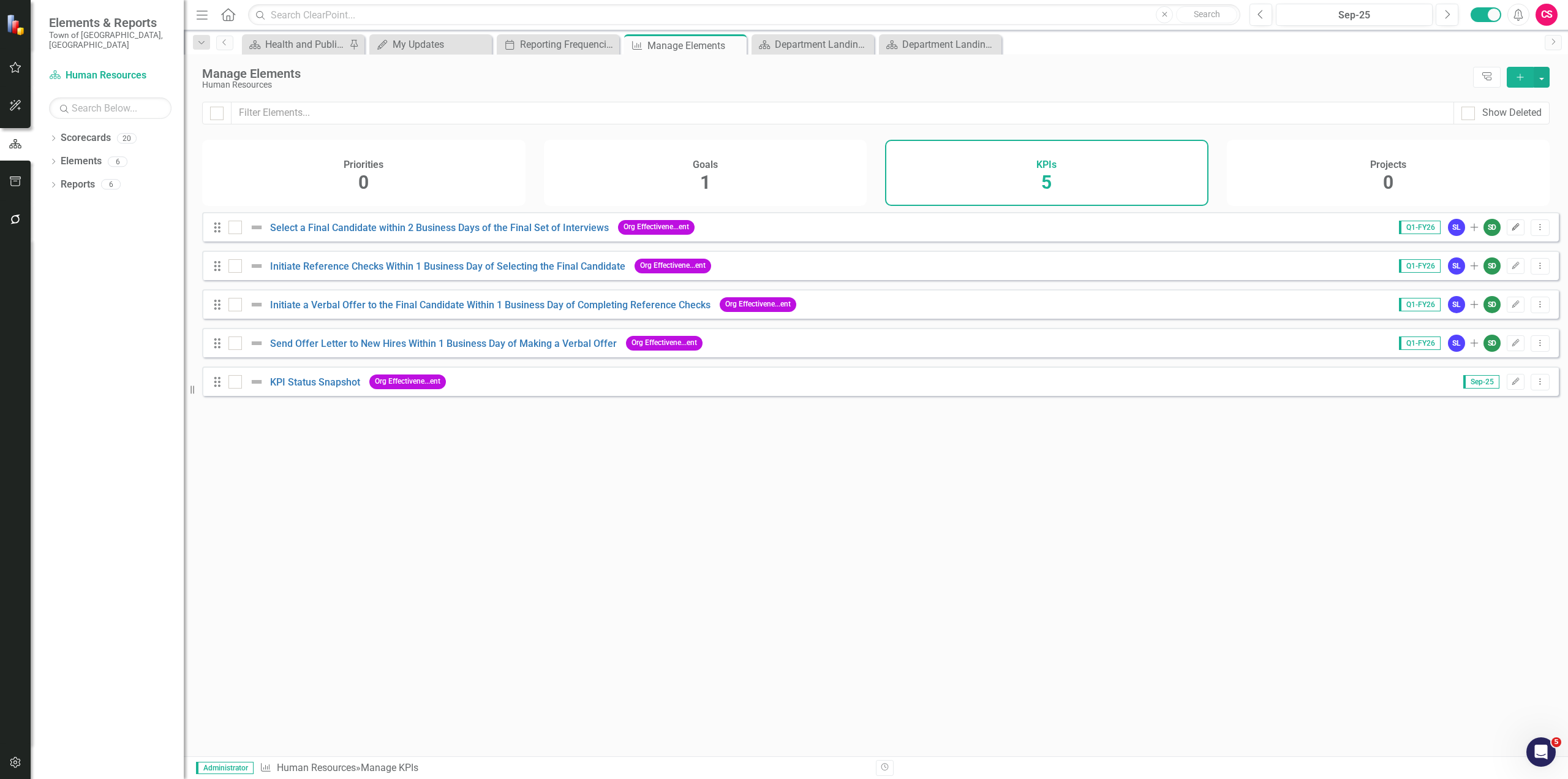
click at [1513, 230] on icon "button" at bounding box center [1516, 226] width 8 height 8
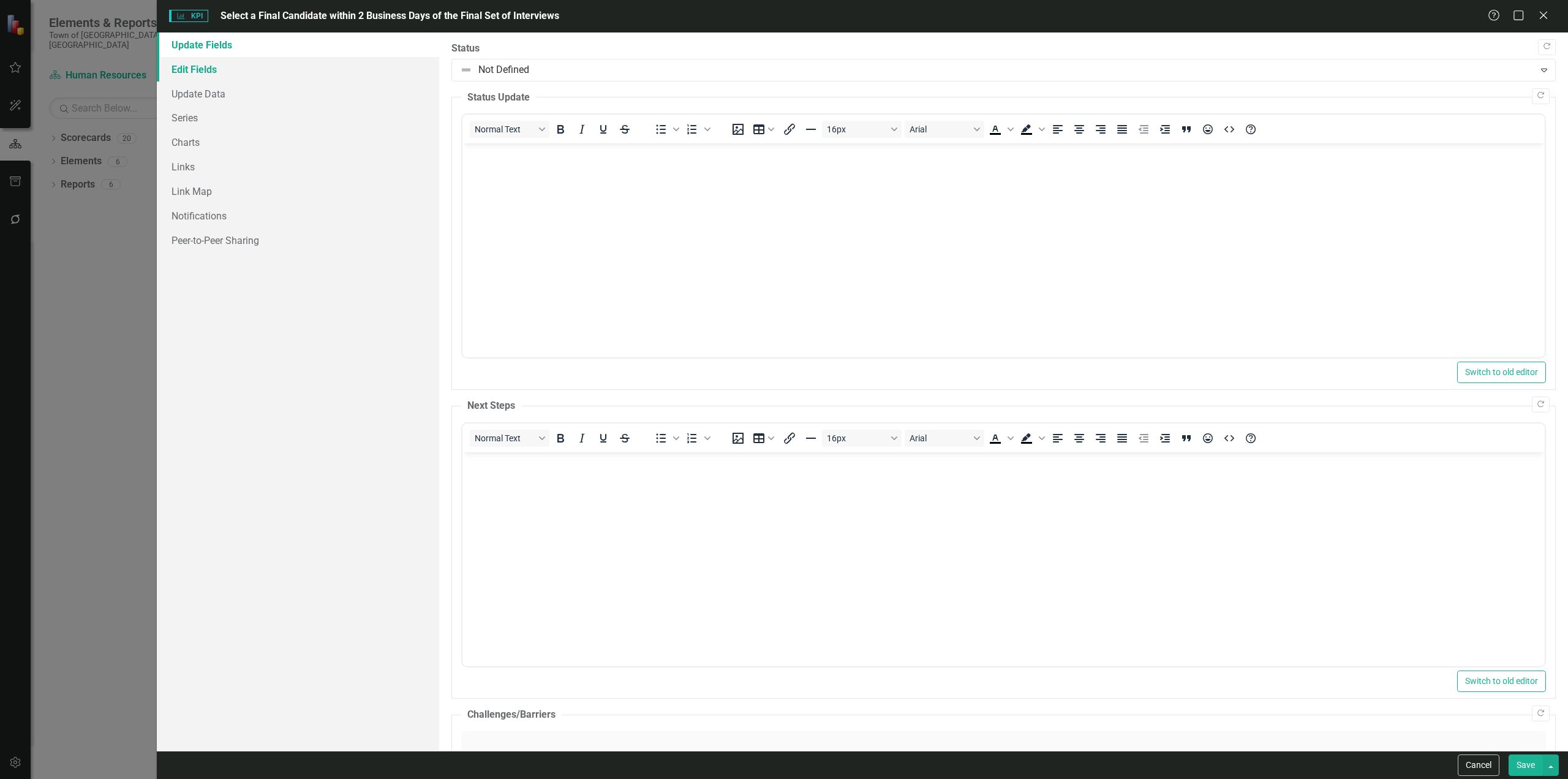
click at [221, 74] on link "Edit Fields" at bounding box center [298, 68] width 282 height 24
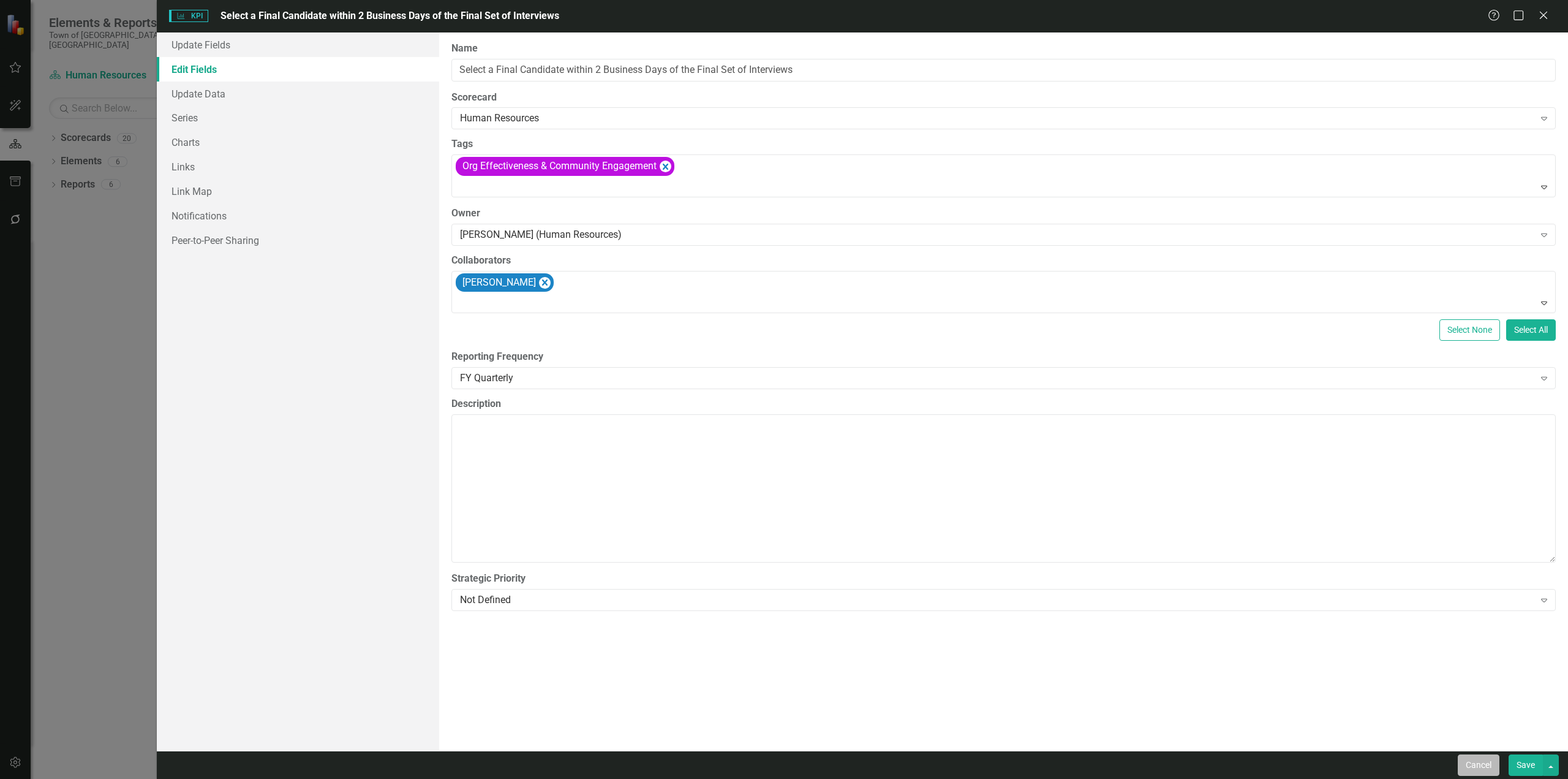
click at [1476, 769] on button "Cancel" at bounding box center [1479, 765] width 42 height 22
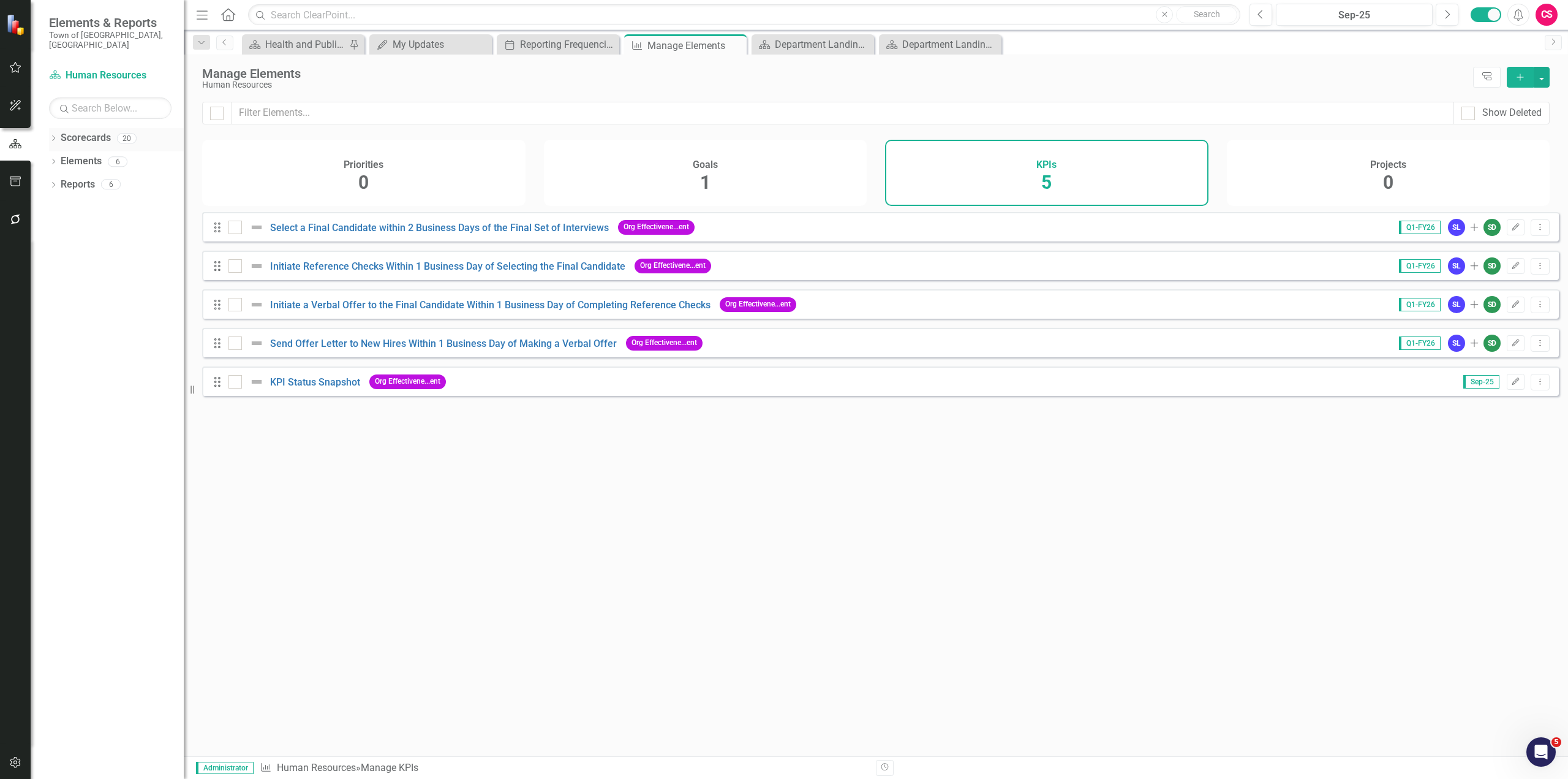
click at [55, 135] on icon at bounding box center [53, 138] width 3 height 6
click at [53, 143] on div "Dropdown Scorecards 20 Dropdown Town of Falmouth Finance Fire Rescue Human Reso…" at bounding box center [116, 151] width 134 height 47
click at [59, 158] on icon at bounding box center [60, 160] width 3 height 6
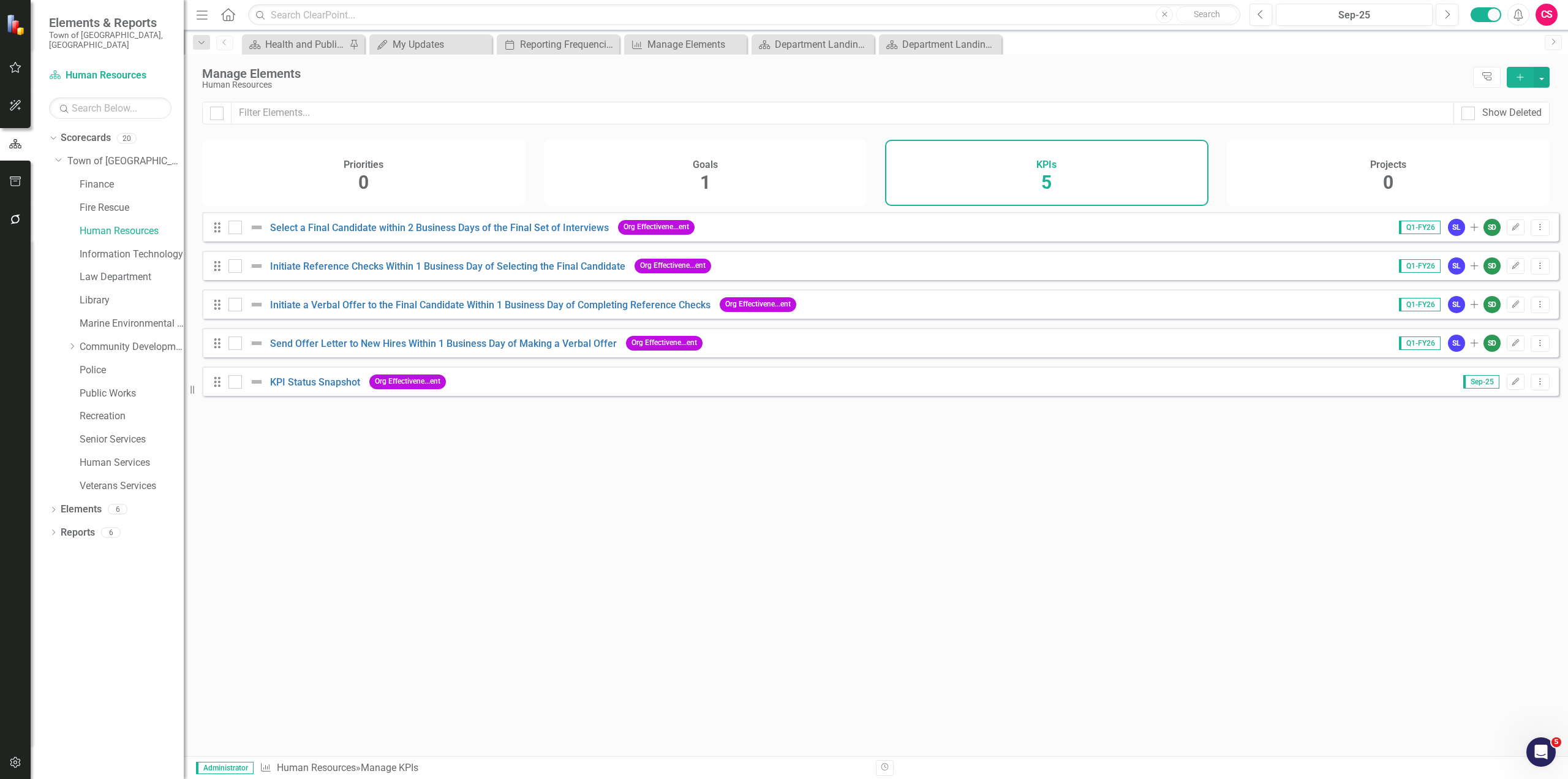
click at [26, 760] on button "button" at bounding box center [15, 762] width 28 height 26
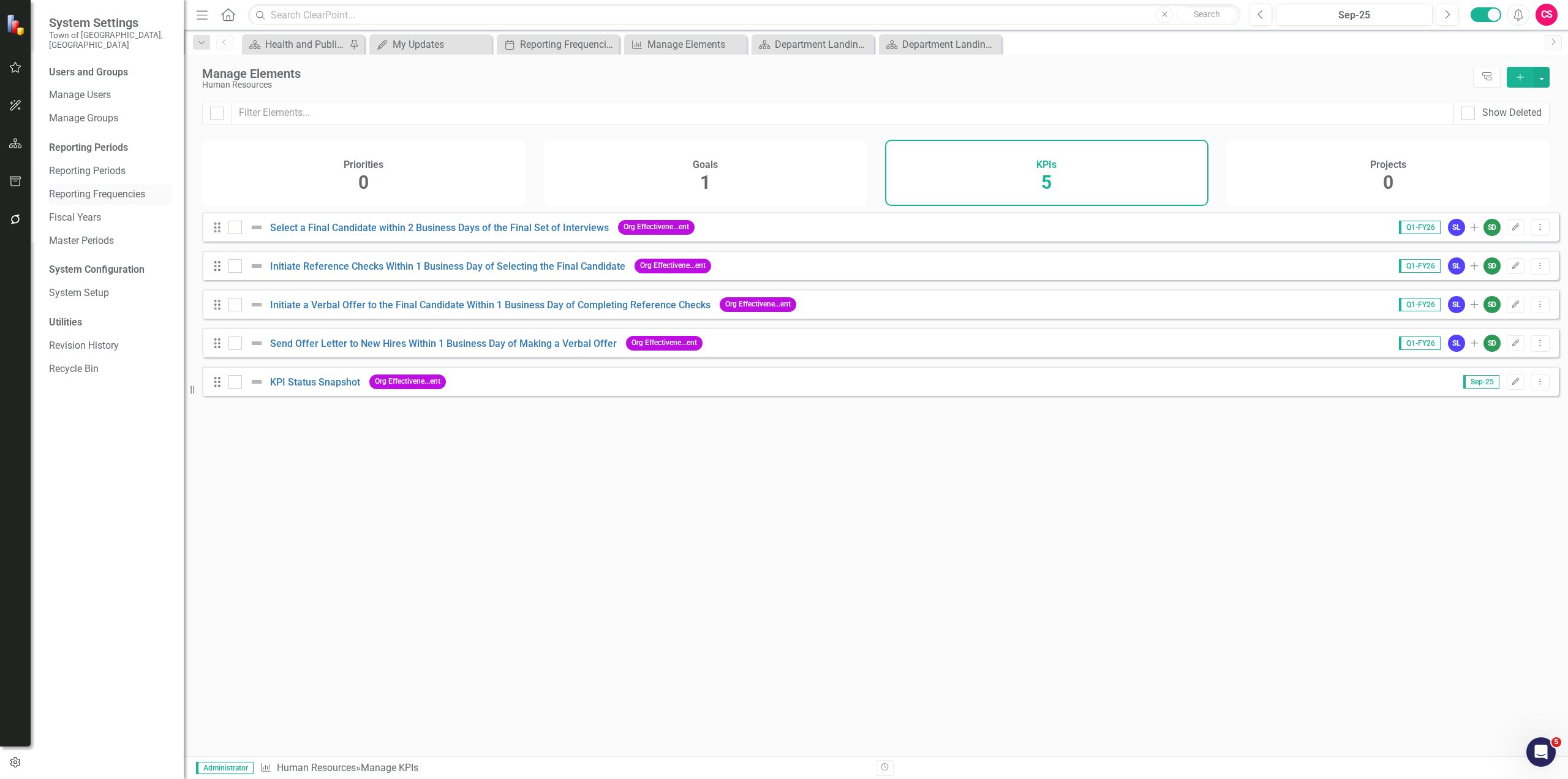
click at [119, 188] on link "Reporting Frequencies" at bounding box center [110, 195] width 123 height 14
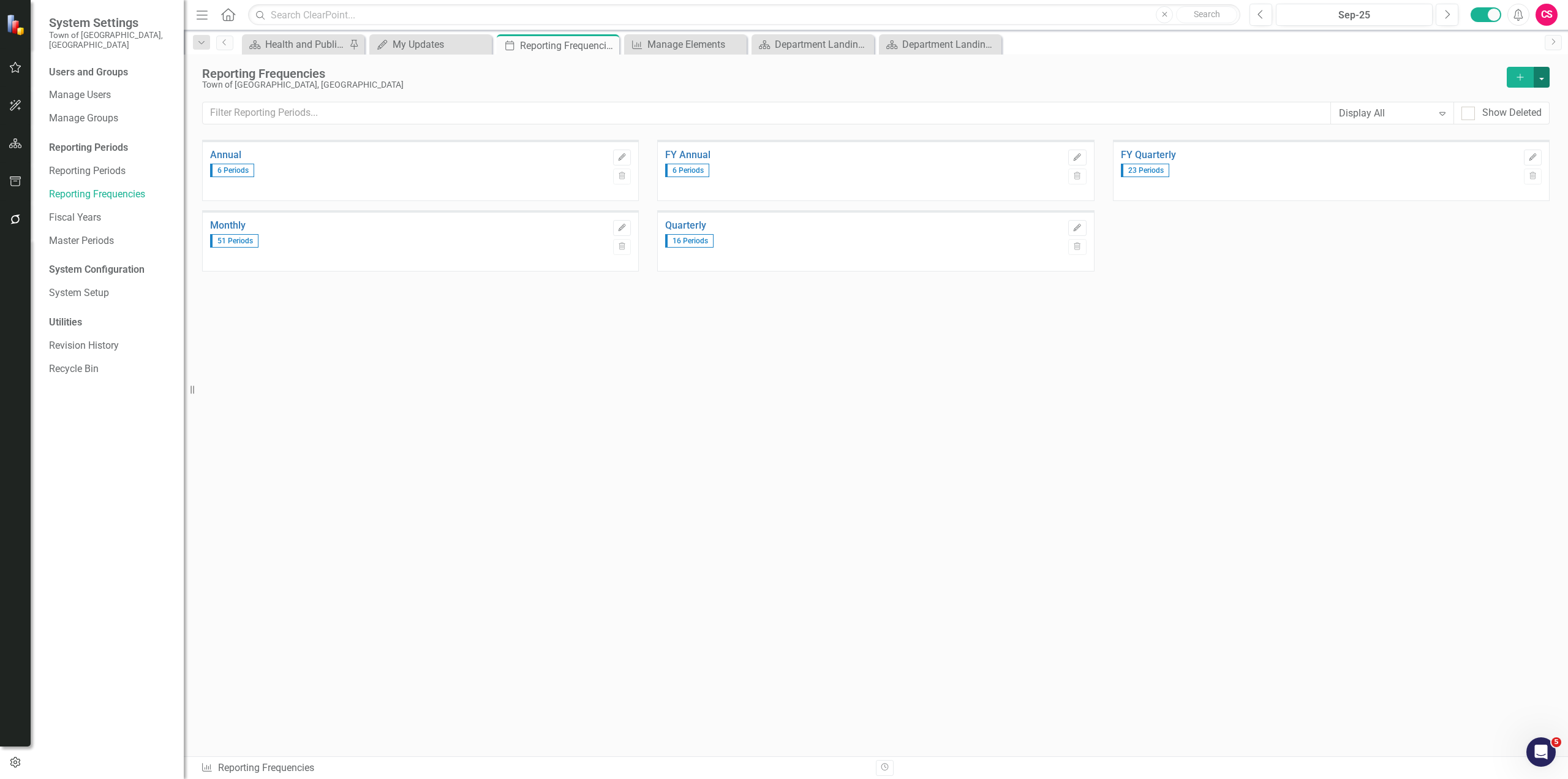
click at [1543, 75] on button "button" at bounding box center [1541, 77] width 16 height 21
click at [1467, 119] on link "Excel File Period Report" at bounding box center [1479, 122] width 138 height 23
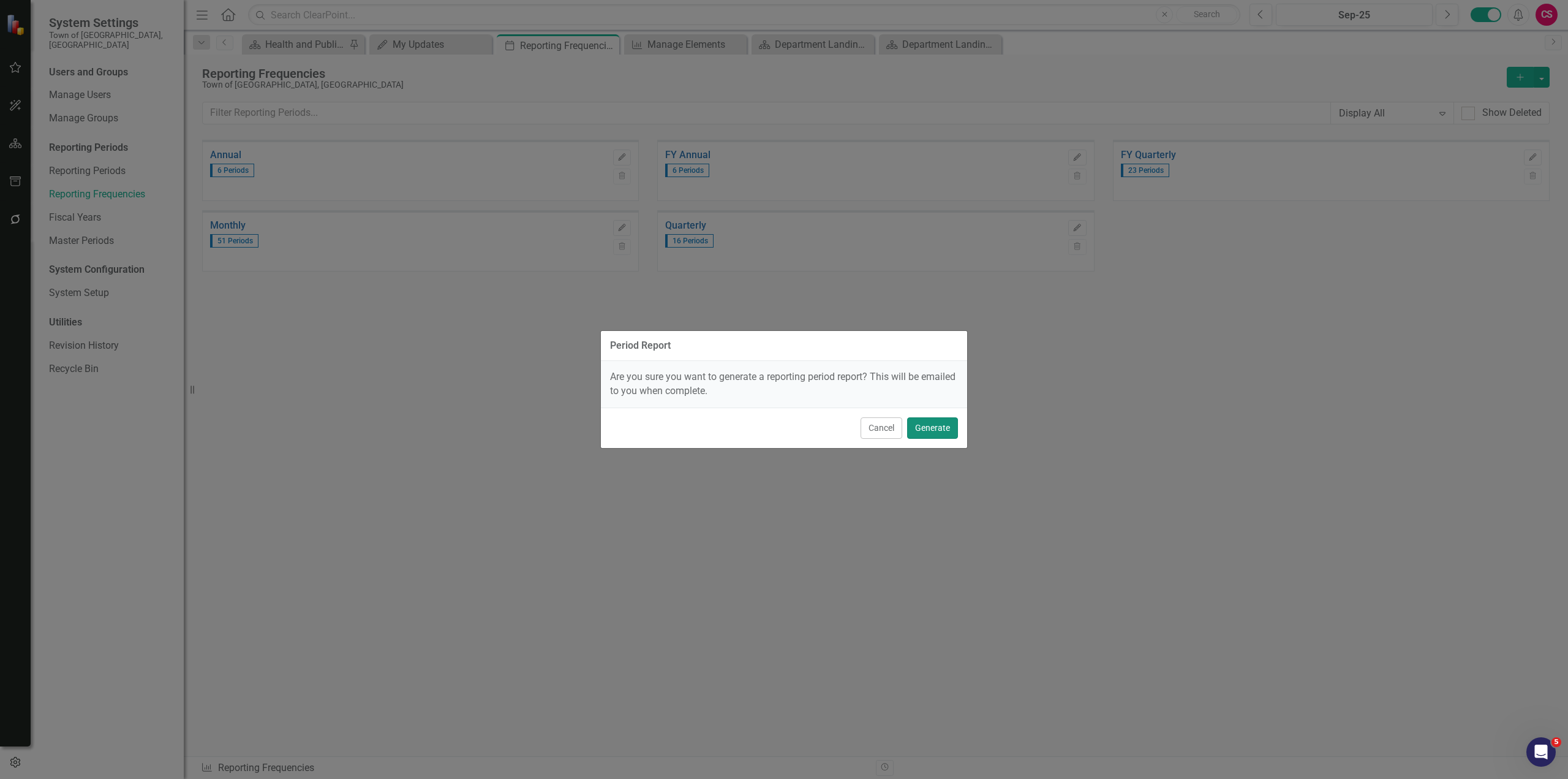
click at [928, 425] on button "Generate" at bounding box center [933, 428] width 51 height 22
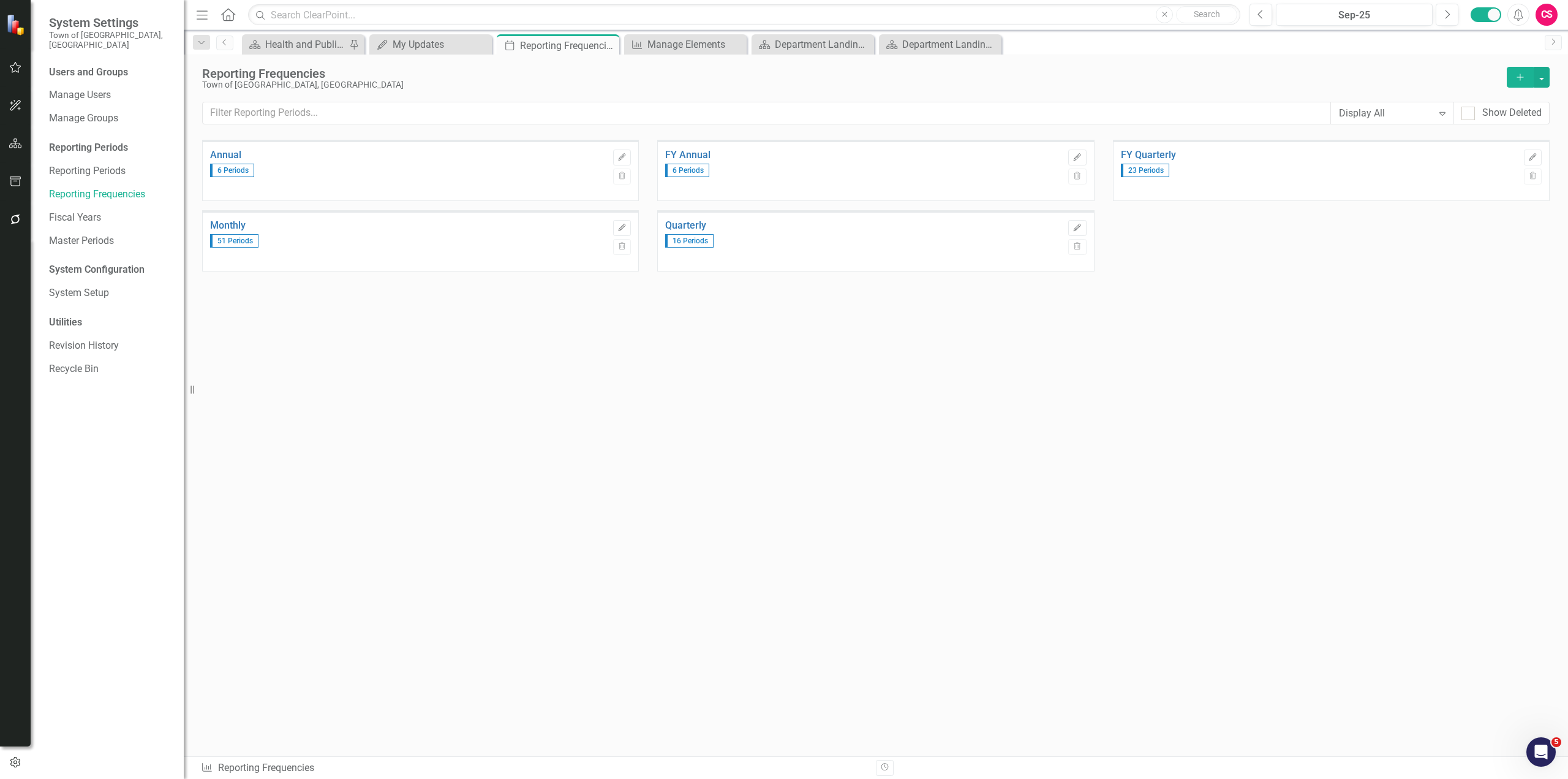
click at [1515, 12] on icon "Alerts" at bounding box center [1518, 14] width 13 height 13
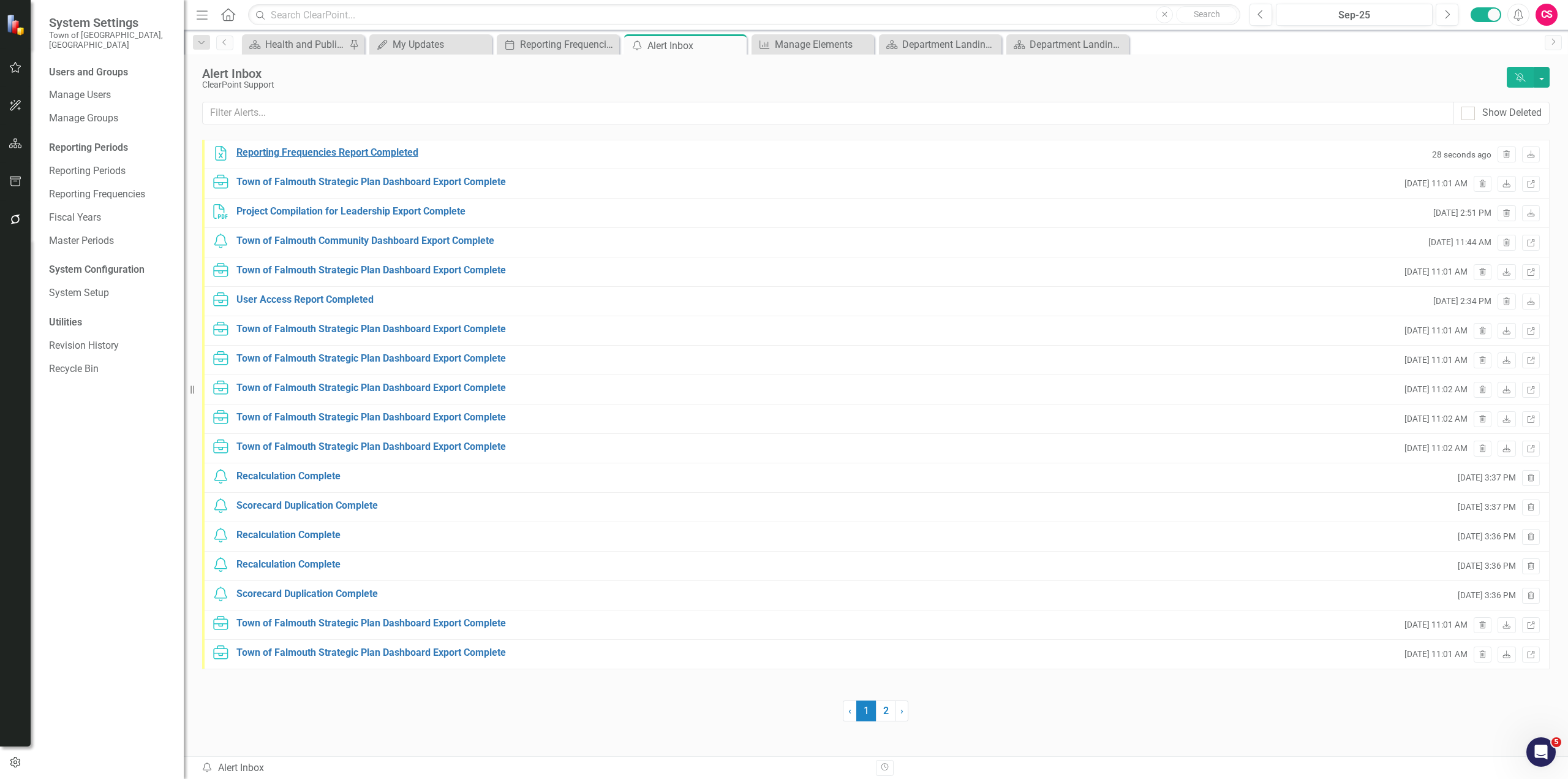
click at [321, 150] on div "Reporting Frequencies Report Completed" at bounding box center [327, 153] width 182 height 14
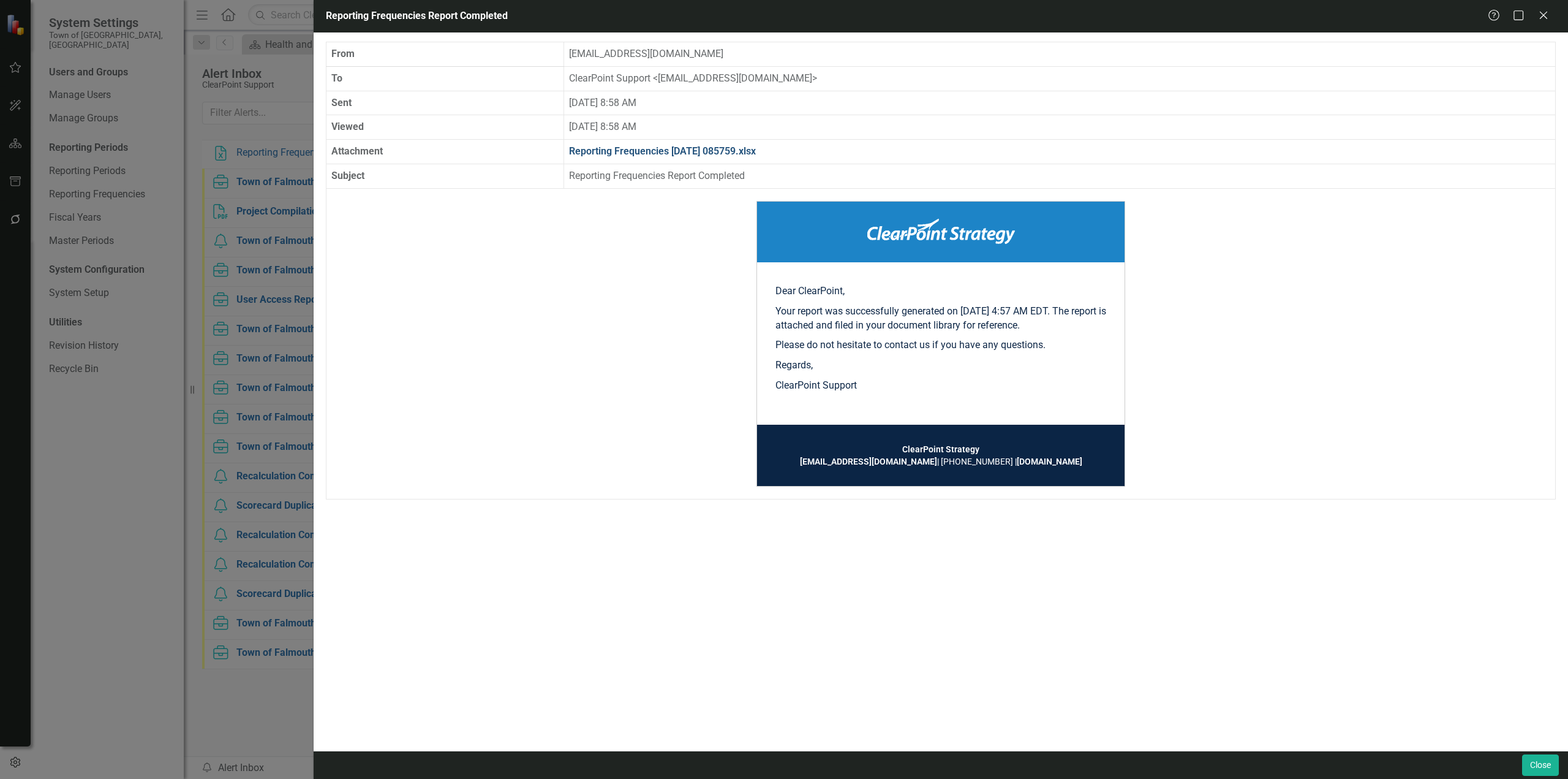
click at [668, 149] on link "Reporting Frequencies [DATE] 085759.xlsx" at bounding box center [663, 151] width 187 height 12
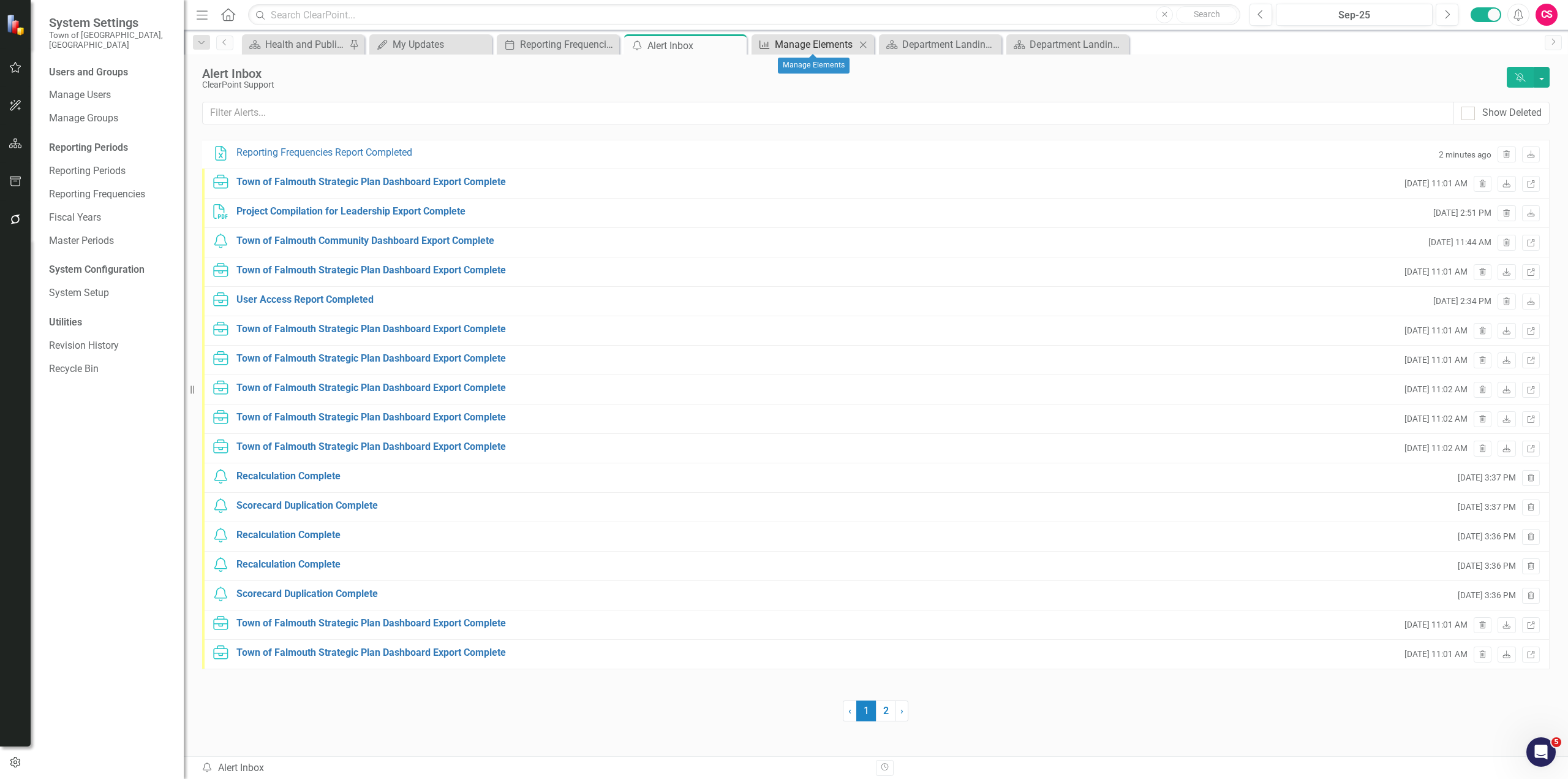
click at [791, 47] on div "Manage Elements" at bounding box center [815, 44] width 81 height 15
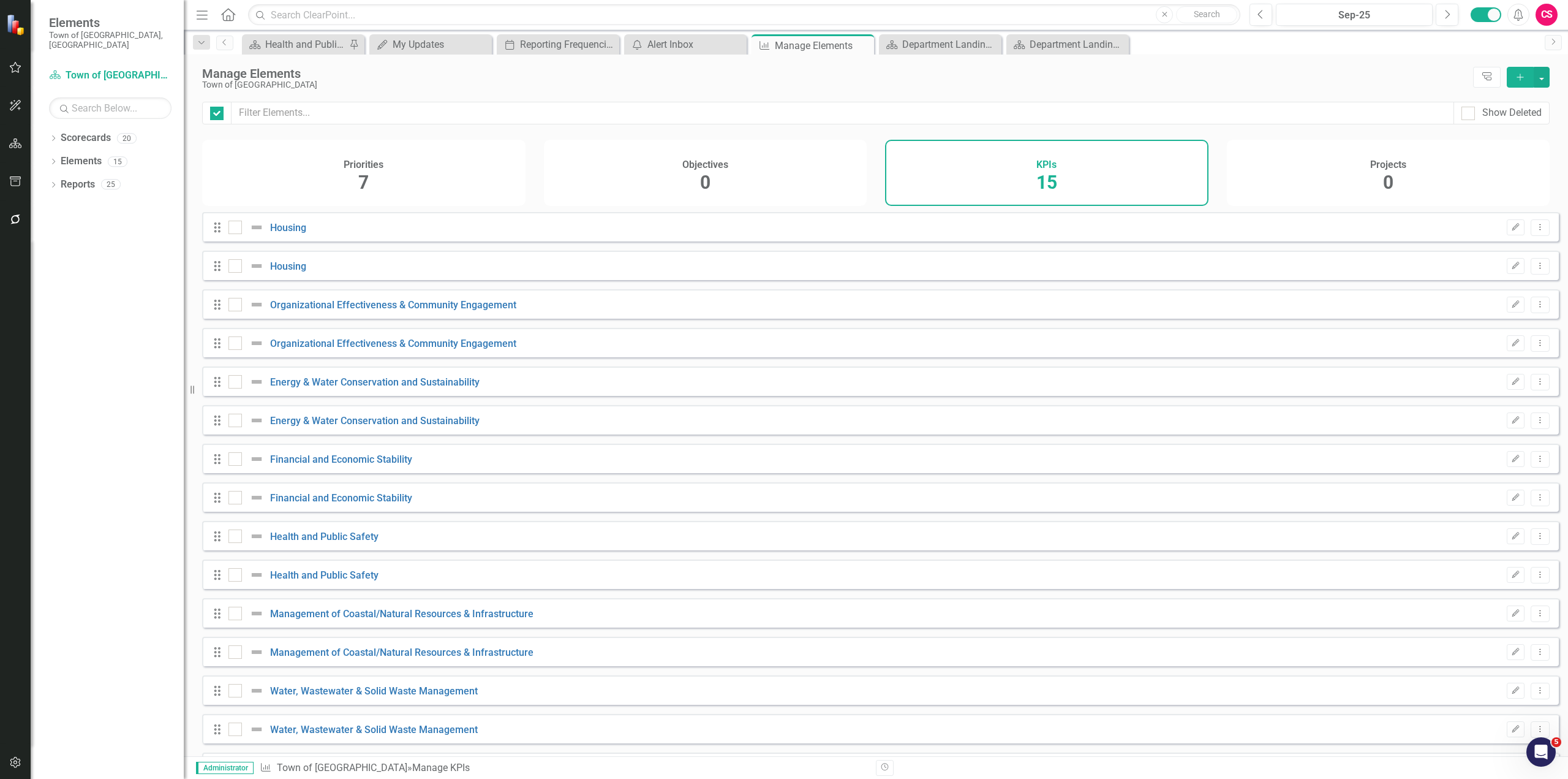
checkbox input "false"
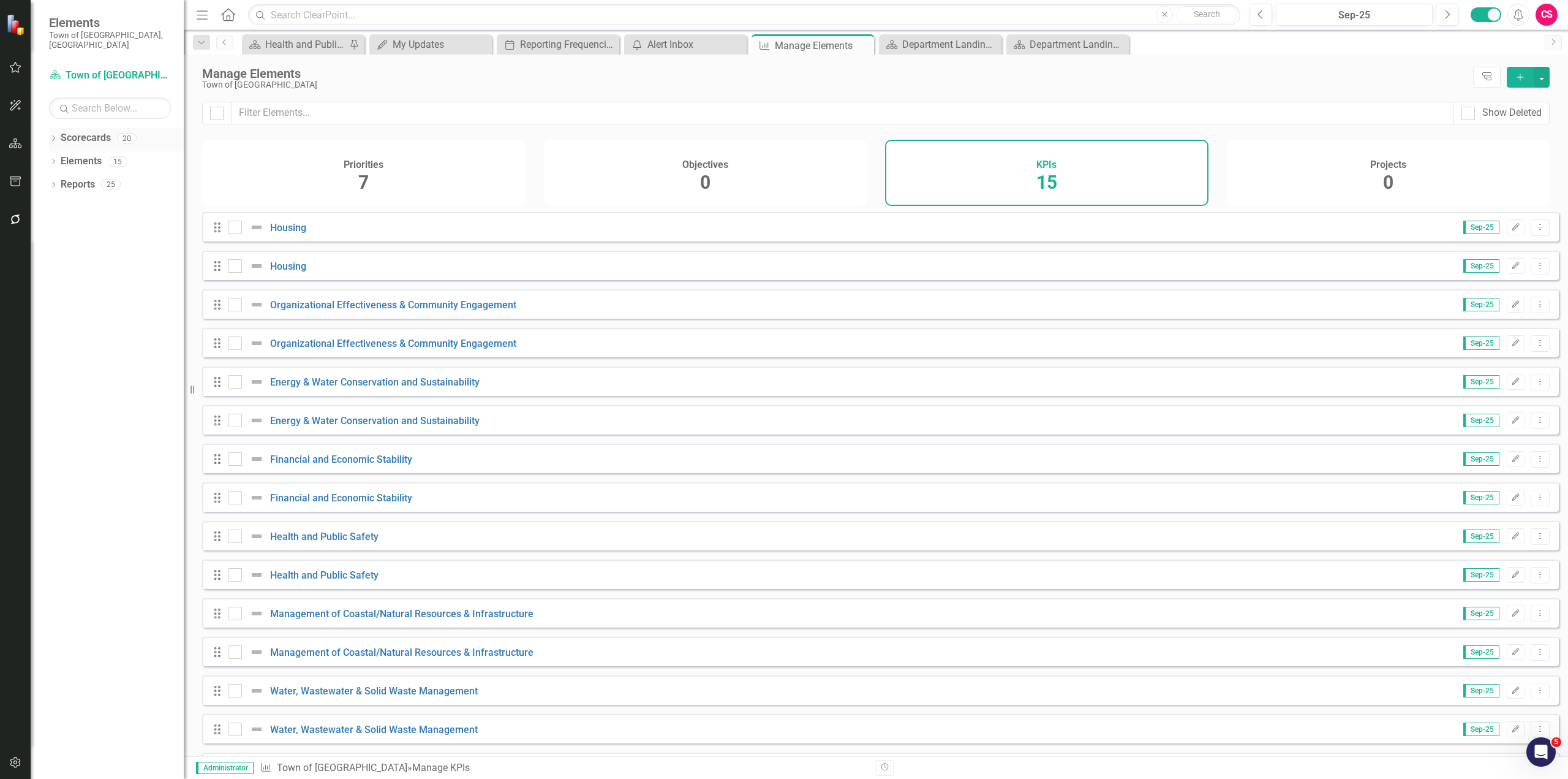
click at [53, 136] on icon "Dropdown" at bounding box center [53, 139] width 8 height 7
click at [58, 158] on icon "Dropdown" at bounding box center [59, 161] width 9 height 8
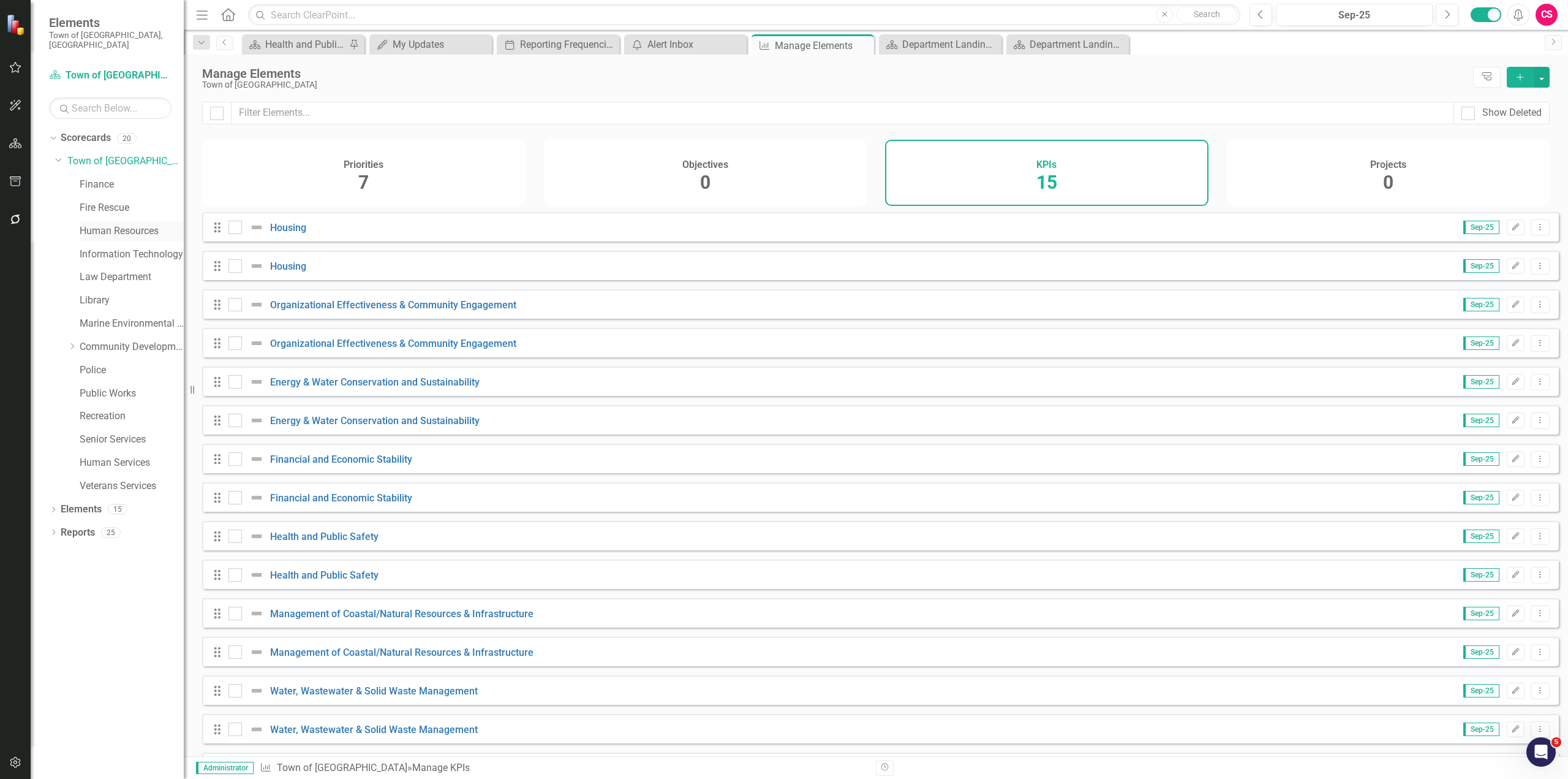
click at [95, 225] on link "Human Resources" at bounding box center [131, 231] width 104 height 14
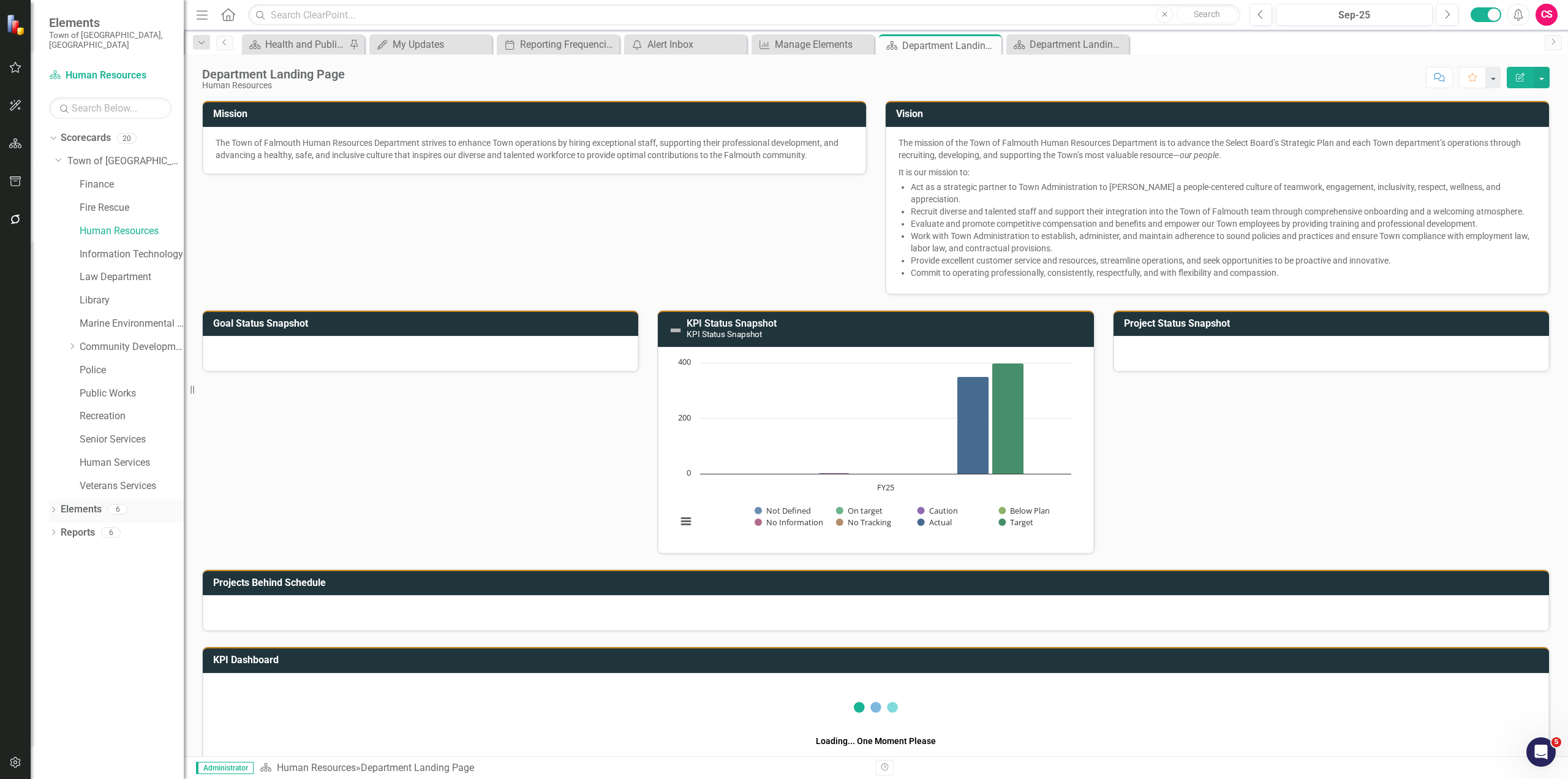
click at [67, 503] on link "Elements" at bounding box center [81, 509] width 41 height 14
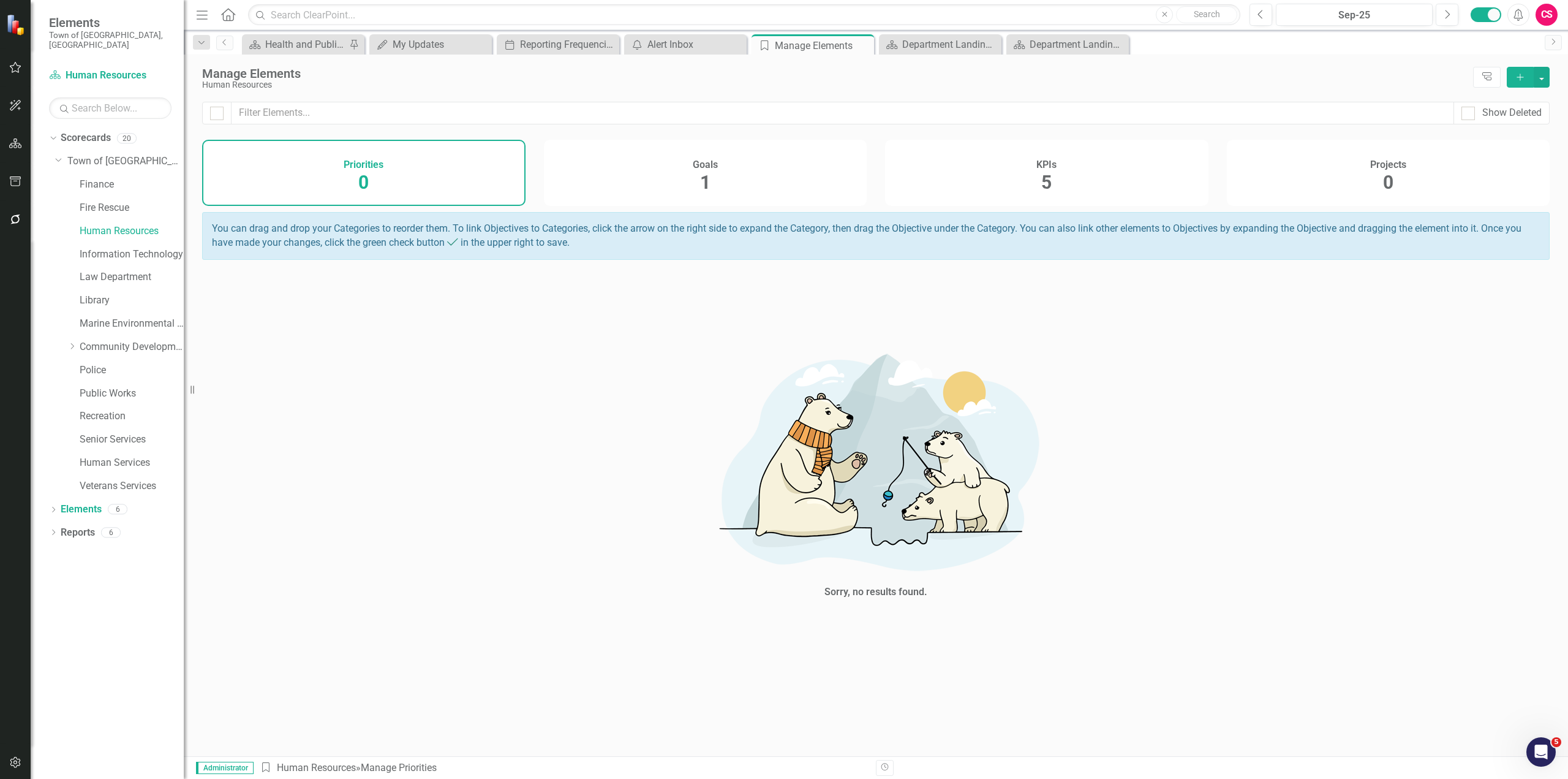
click at [1045, 190] on span "5" at bounding box center [1046, 182] width 10 height 22
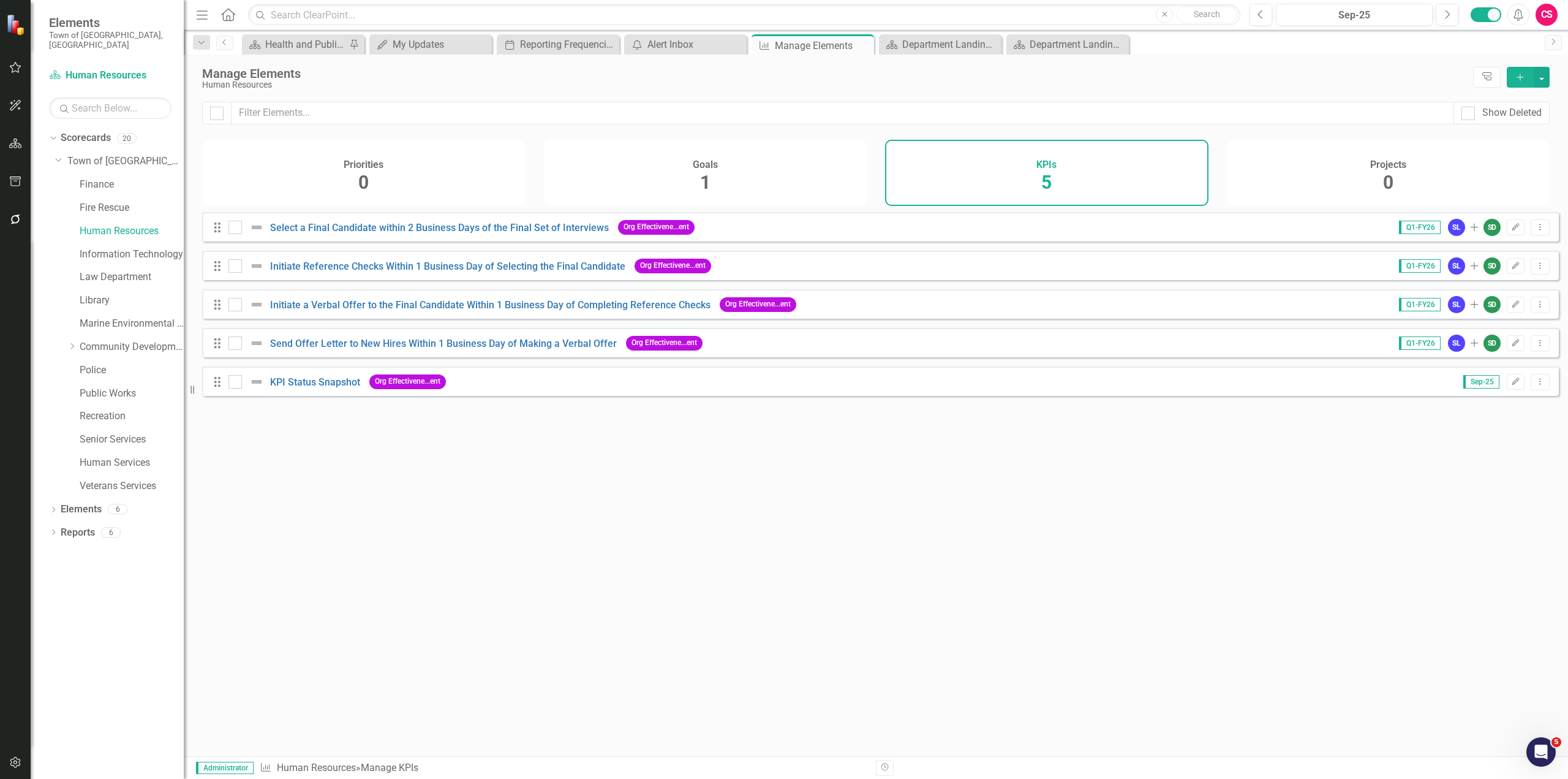
click at [1404, 178] on div "Projects 0" at bounding box center [1388, 172] width 323 height 66
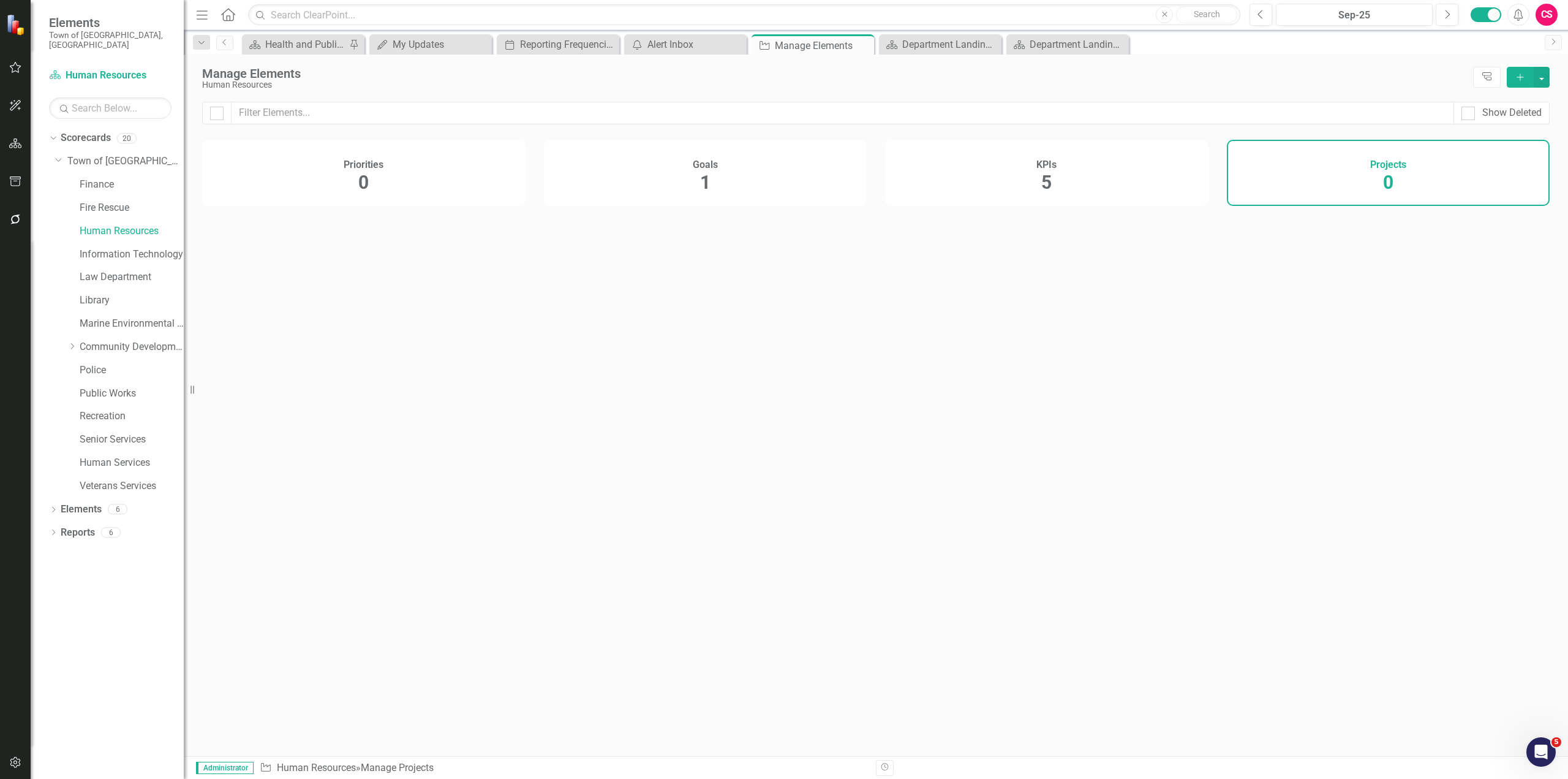
click at [1176, 179] on div "KPIs 5" at bounding box center [1046, 172] width 323 height 66
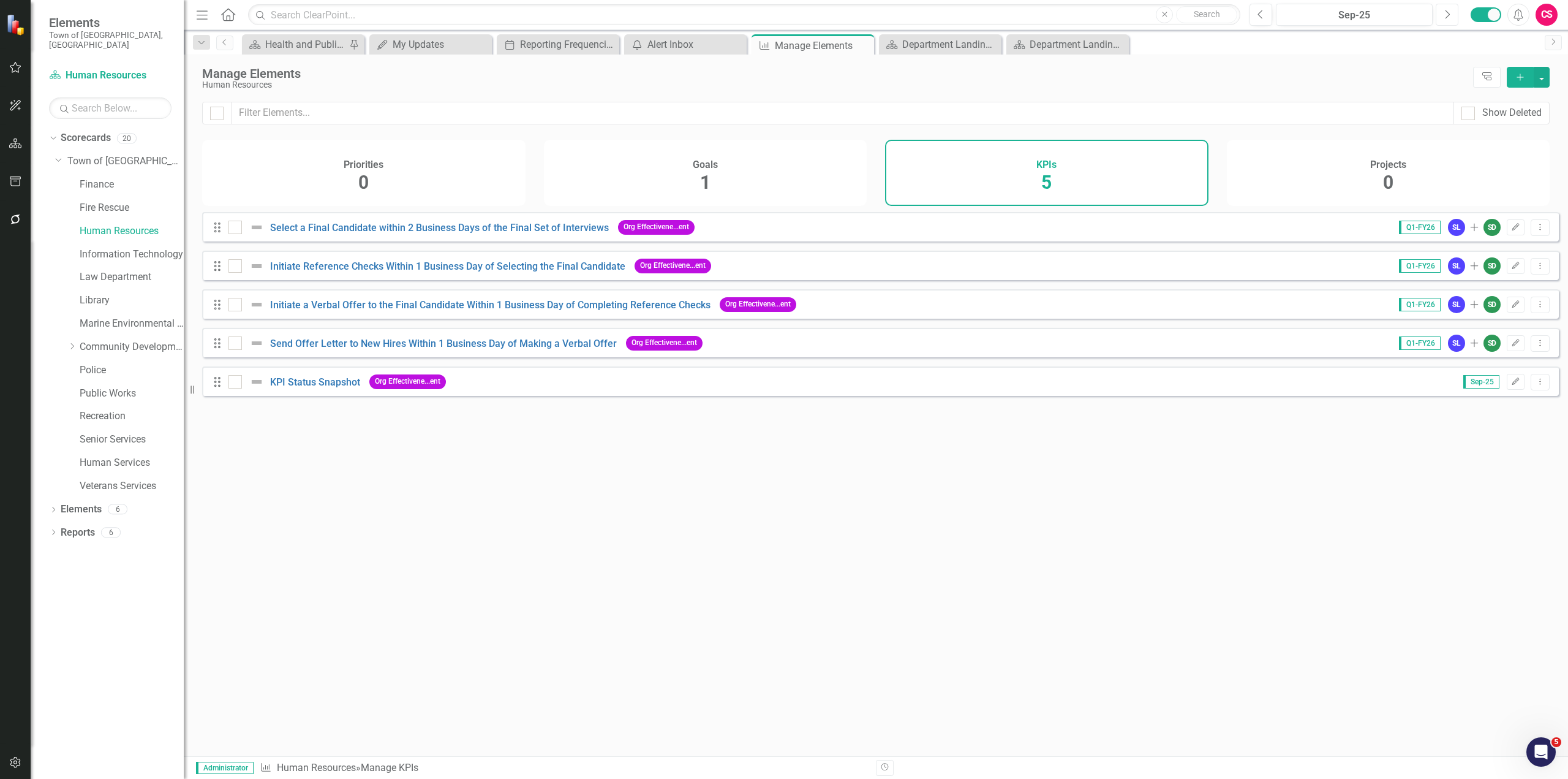
click at [1449, 14] on icon "Next" at bounding box center [1447, 14] width 7 height 11
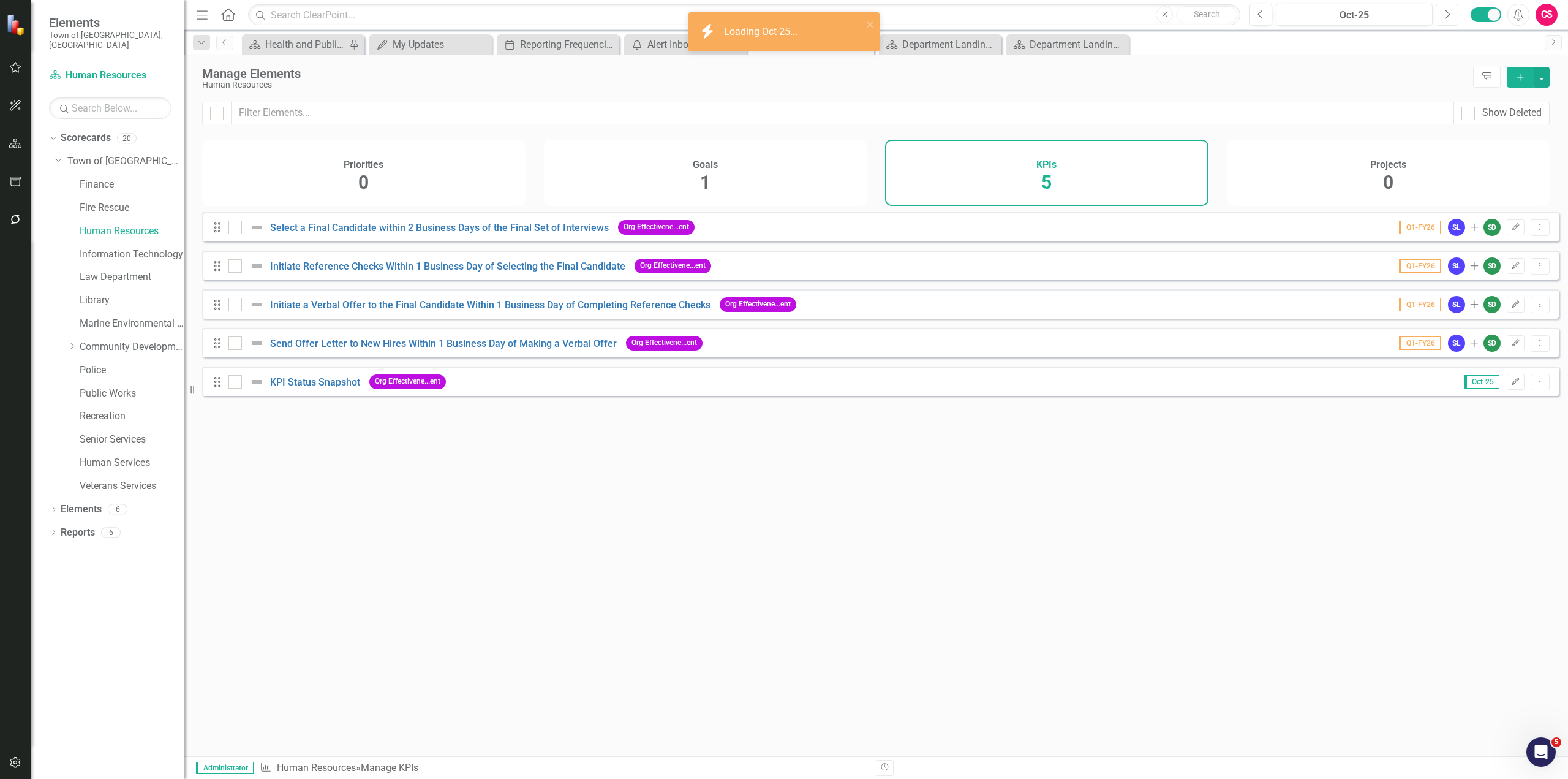
click at [1442, 16] on button "Next" at bounding box center [1447, 14] width 23 height 22
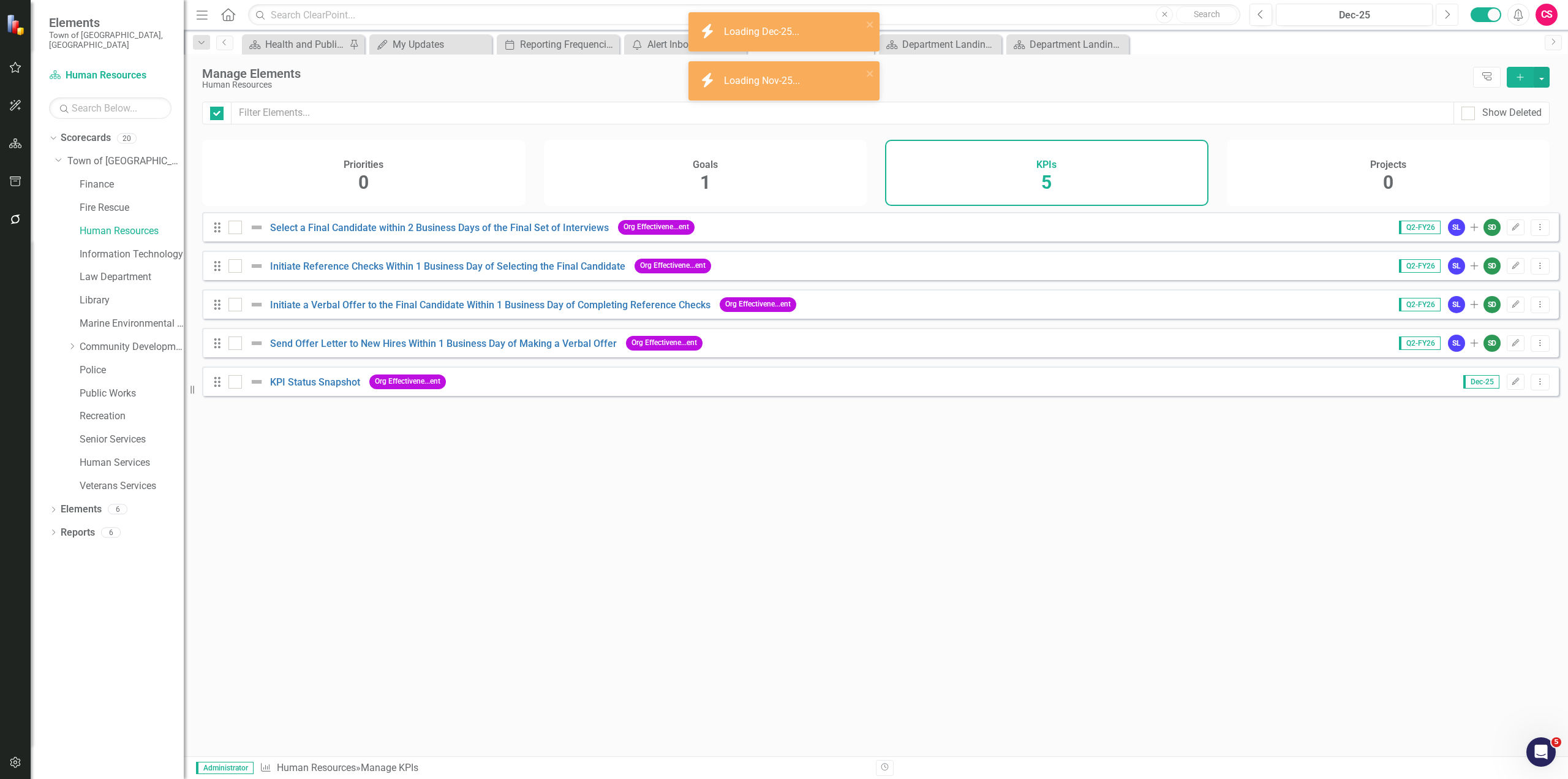
checkbox input "false"
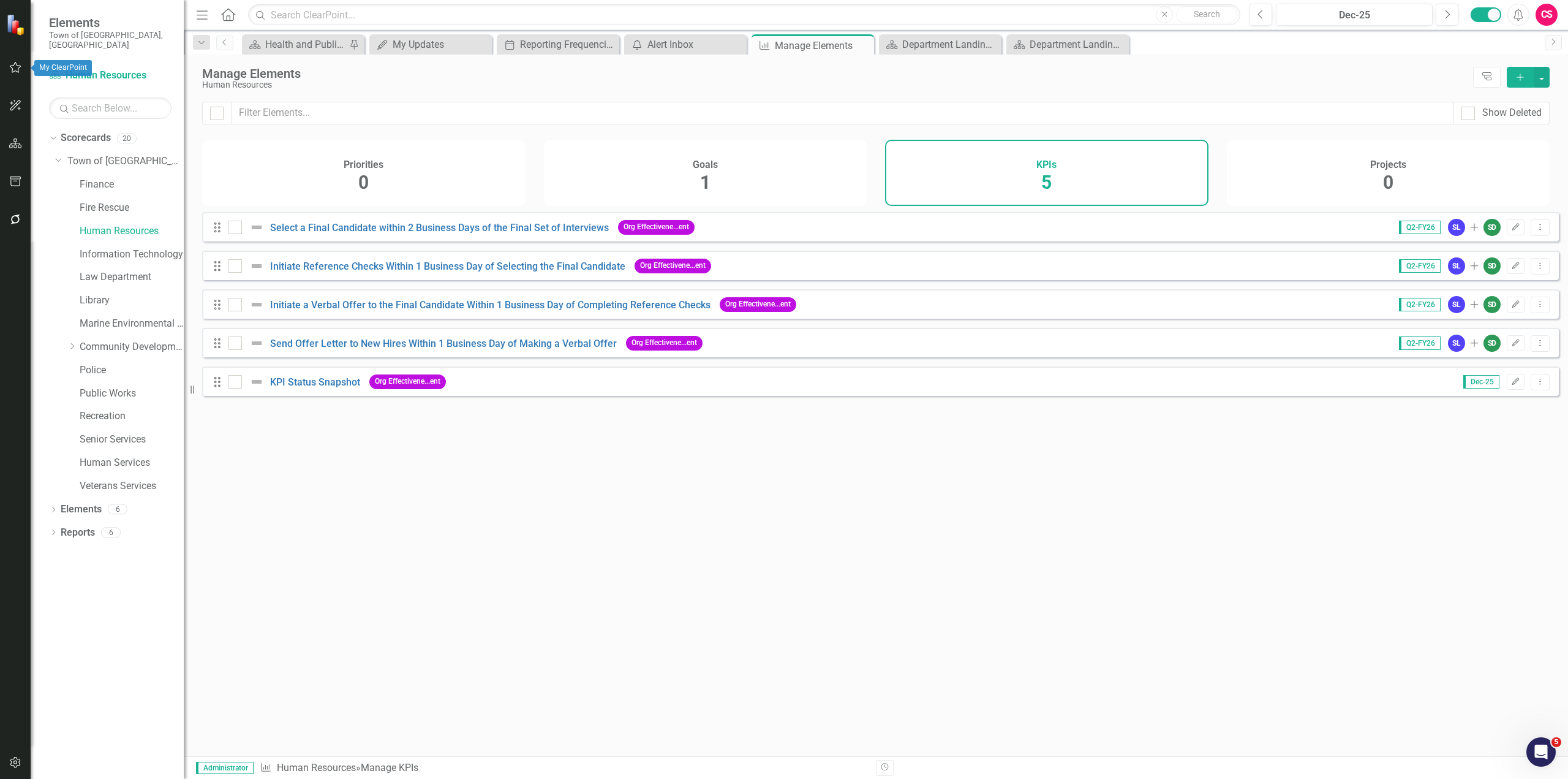
click at [13, 73] on icon "button" at bounding box center [16, 67] width 12 height 11
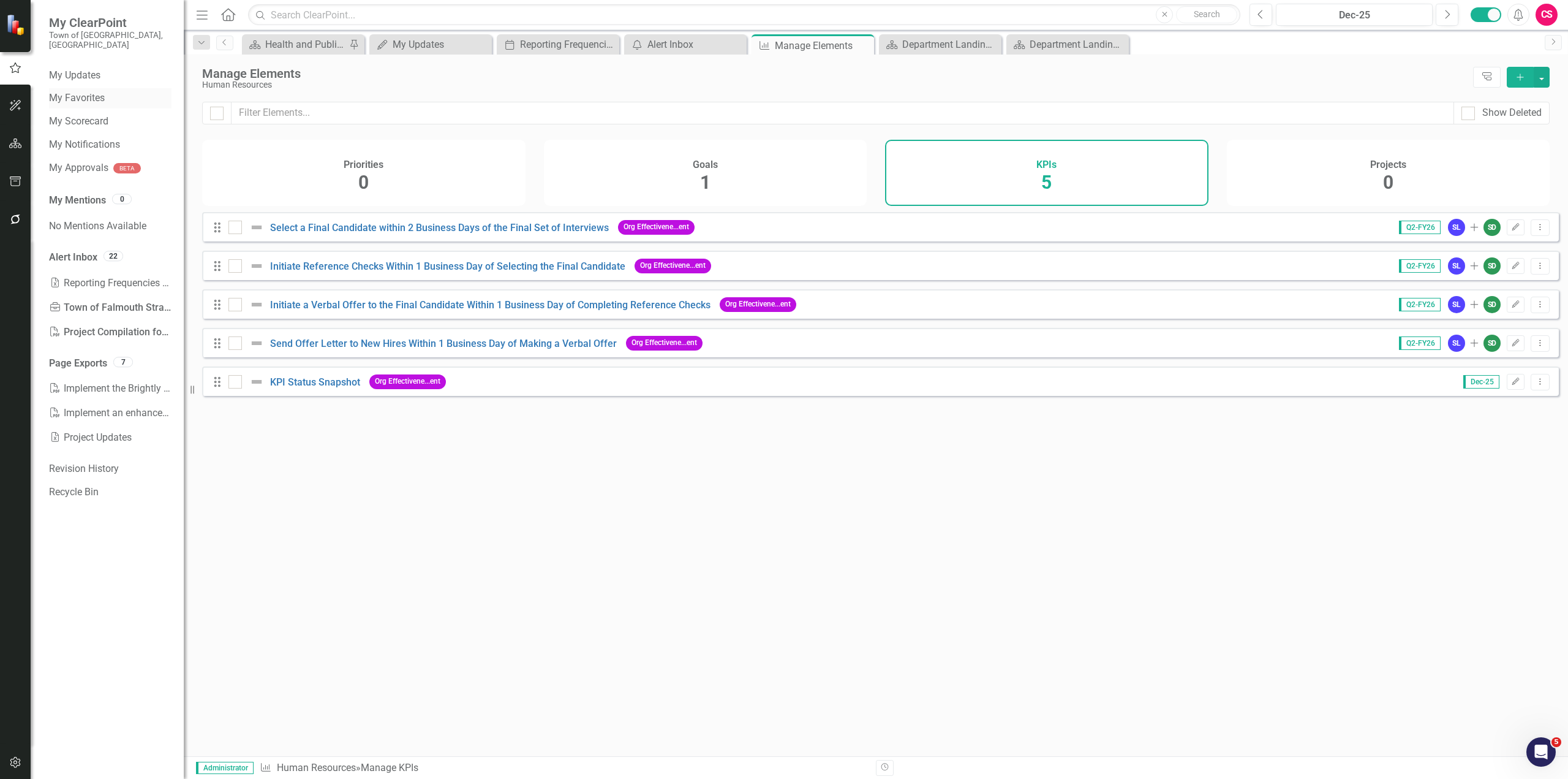
click at [84, 91] on link "My Favorites" at bounding box center [110, 98] width 123 height 14
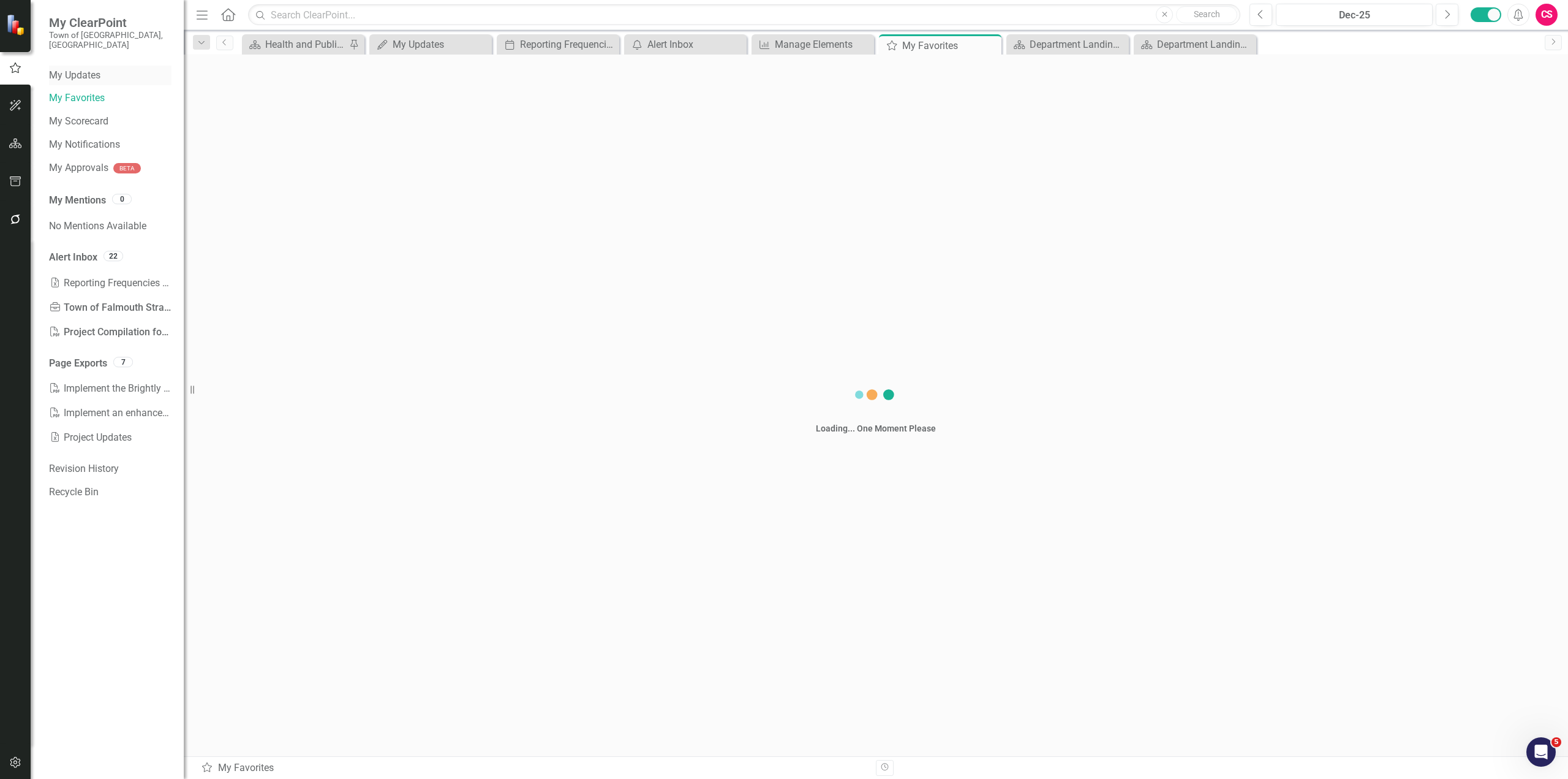
click at [84, 66] on div "My Updates" at bounding box center [110, 76] width 123 height 20
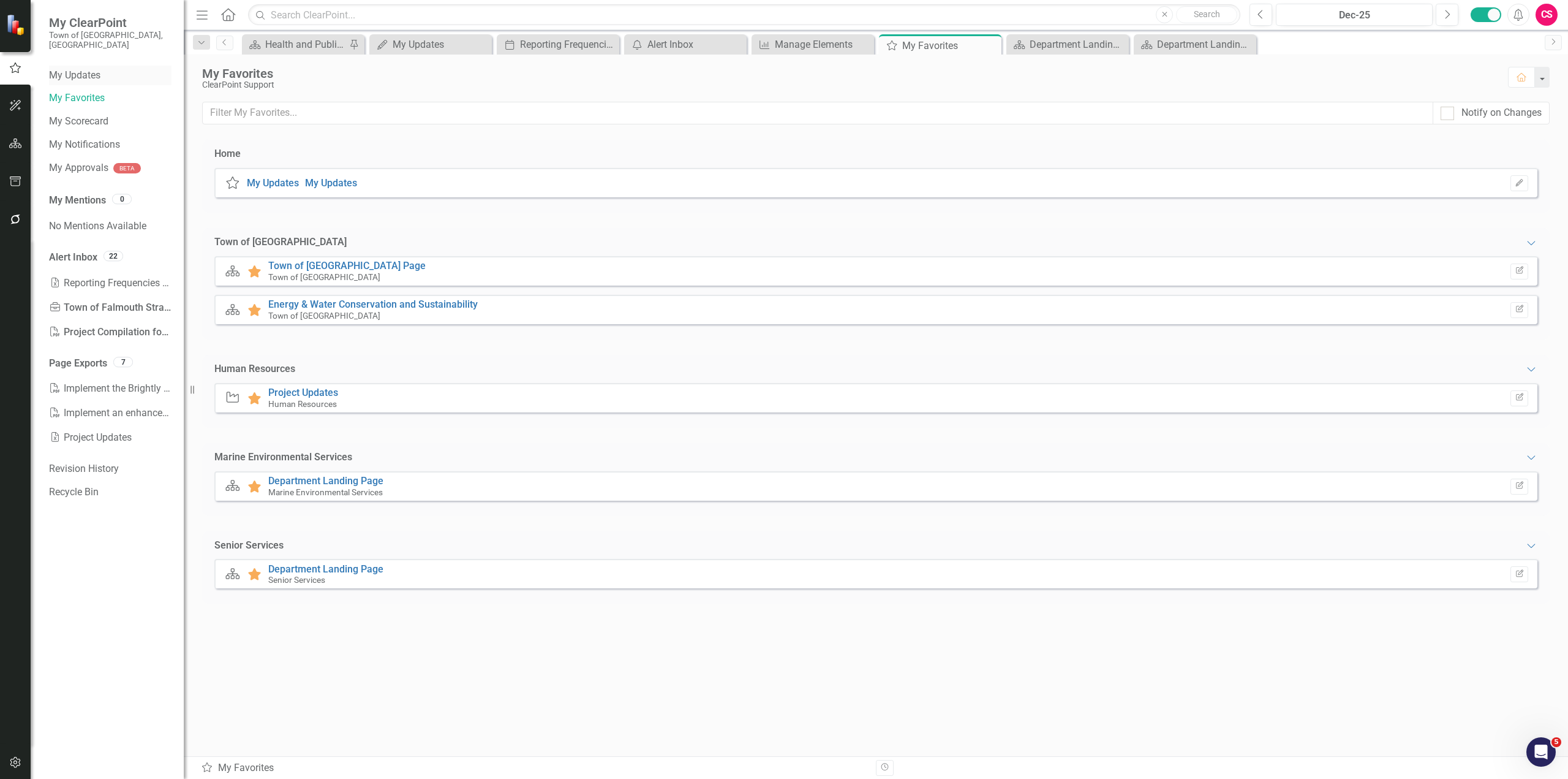
click at [84, 68] on link "My Updates" at bounding box center [110, 75] width 123 height 14
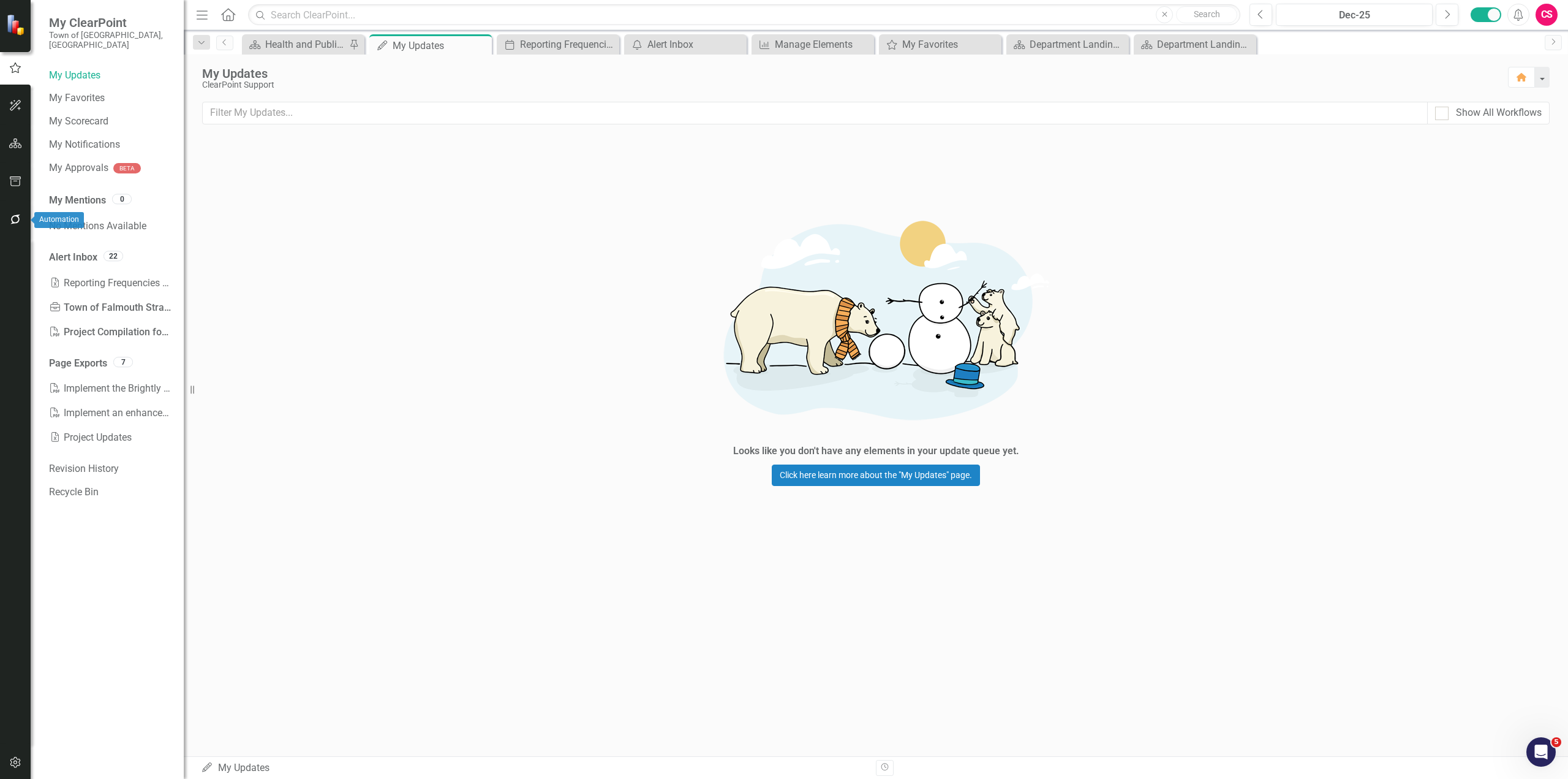
click at [20, 216] on icon "button" at bounding box center [15, 220] width 13 height 10
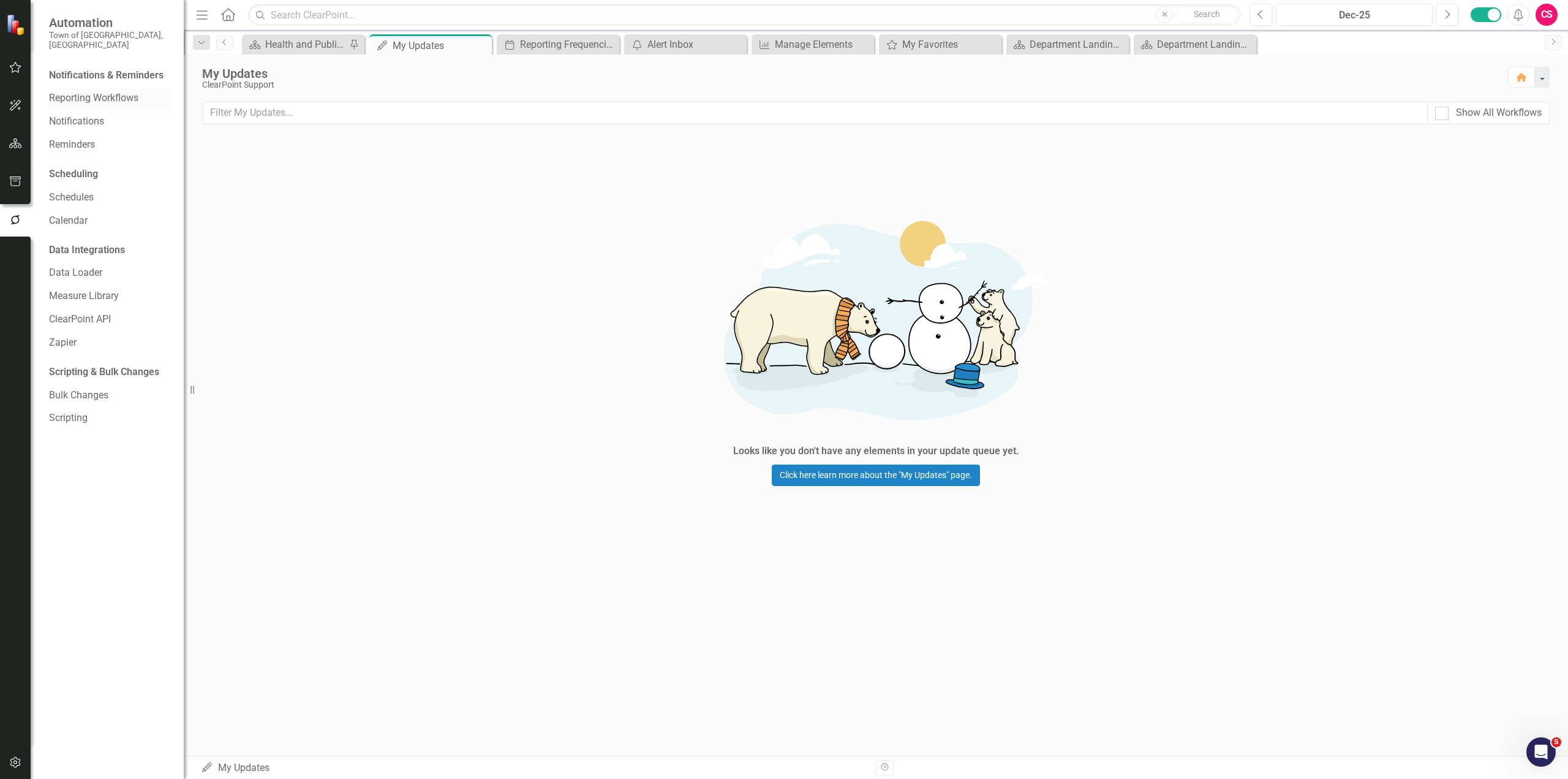
click at [104, 91] on link "Reporting Workflows" at bounding box center [110, 98] width 123 height 14
